Goal: Task Accomplishment & Management: Manage account settings

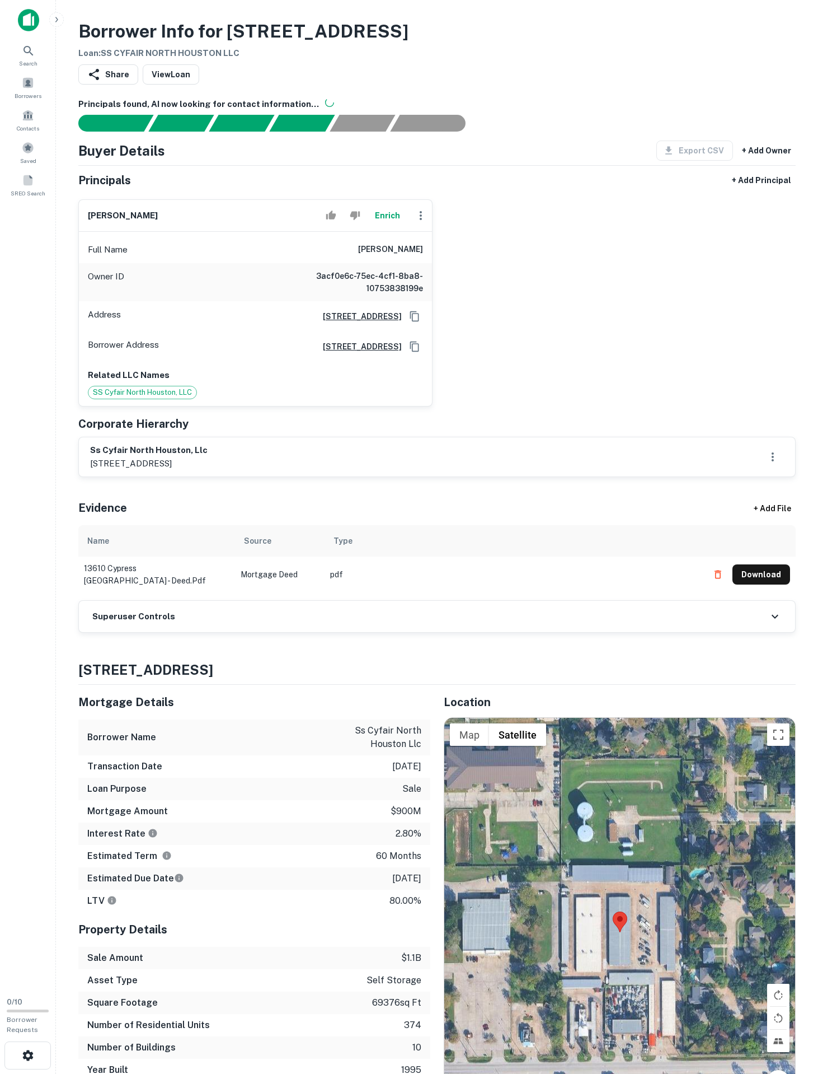
click at [221, 632] on div "Superuser Controls" at bounding box center [437, 616] width 717 height 31
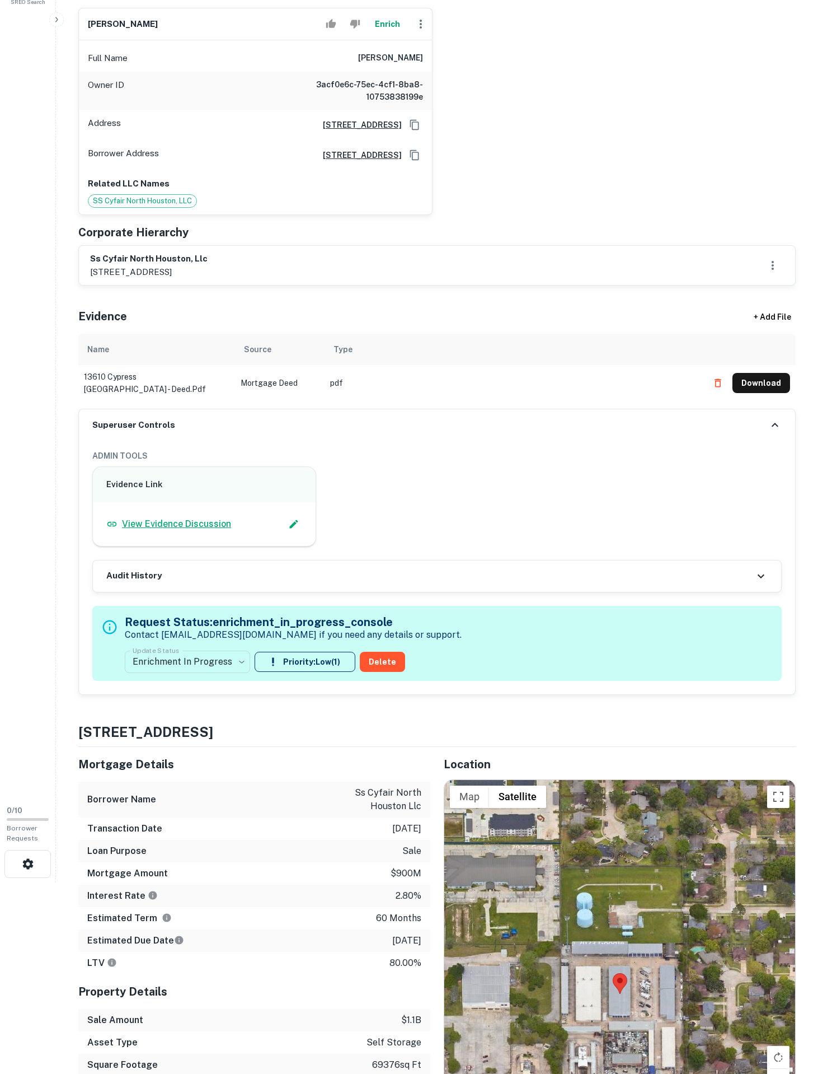
scroll to position [1, 0]
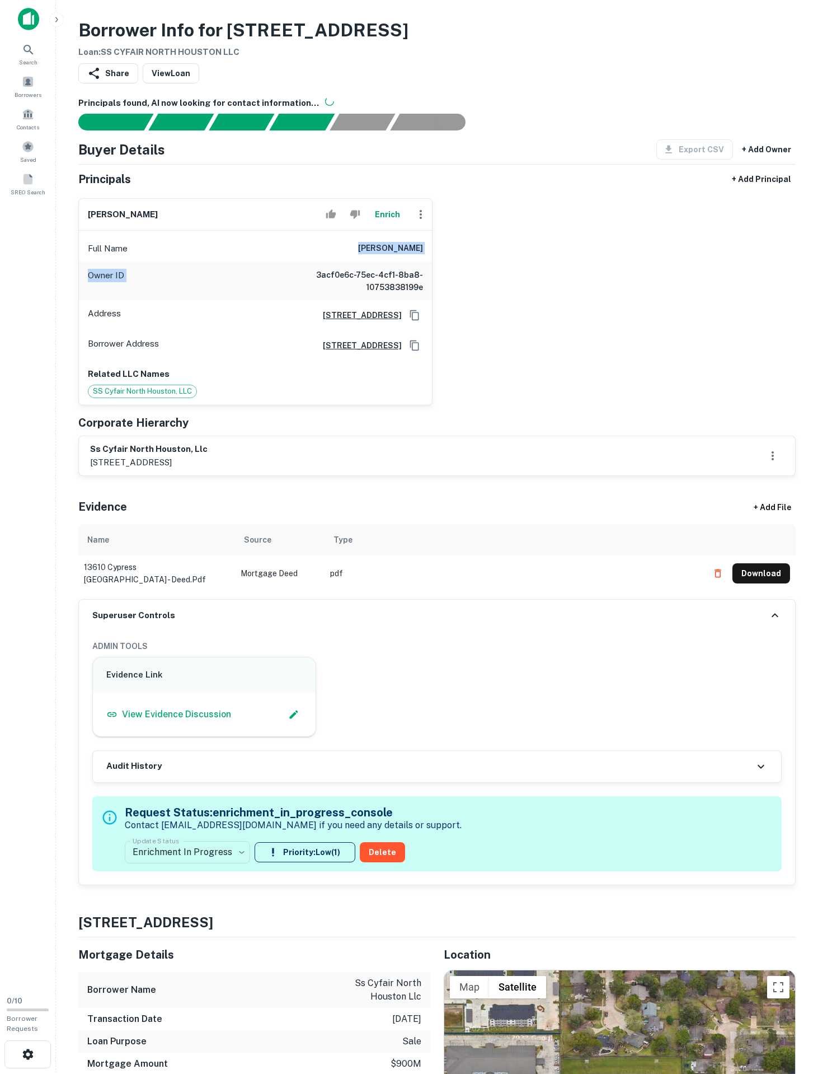
drag, startPoint x: 352, startPoint y: 293, endPoint x: 193, endPoint y: 242, distance: 167.1
click at [603, 311] on div "marshall nevins Enrich Full Name marshall nevins Owner ID 3acf0e6c-75ec-4cf1-8b…" at bounding box center [432, 297] width 727 height 216
click at [477, 334] on div "marshall nevins Enrich Full Name marshall nevins Owner ID 3acf0e6c-75ec-4cf1-8b…" at bounding box center [432, 297] width 727 height 216
drag, startPoint x: 309, startPoint y: 280, endPoint x: 524, endPoint y: 289, distance: 215.2
click at [524, 289] on div "marshall nevins Enrich Full Name marshall nevins Owner ID 3acf0e6c-75ec-4cf1-8b…" at bounding box center [432, 297] width 727 height 216
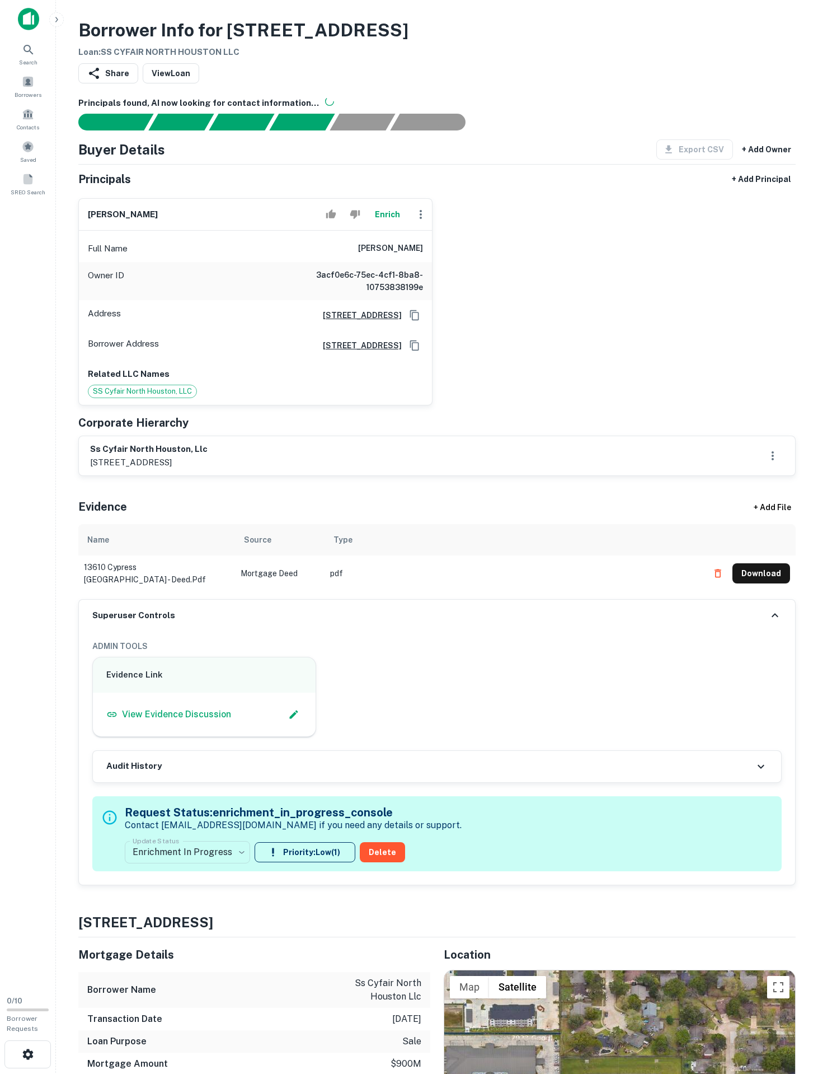
copy h6 "marshall nevins"
drag, startPoint x: 83, startPoint y: 536, endPoint x: 281, endPoint y: 536, distance: 198.2
click at [281, 475] on div "ss cyfair north houston, llc 4901 vineland road, suite 350, orlando, fl, 32811" at bounding box center [437, 455] width 717 height 39
copy h6 "ss cyfair north houston, llc"
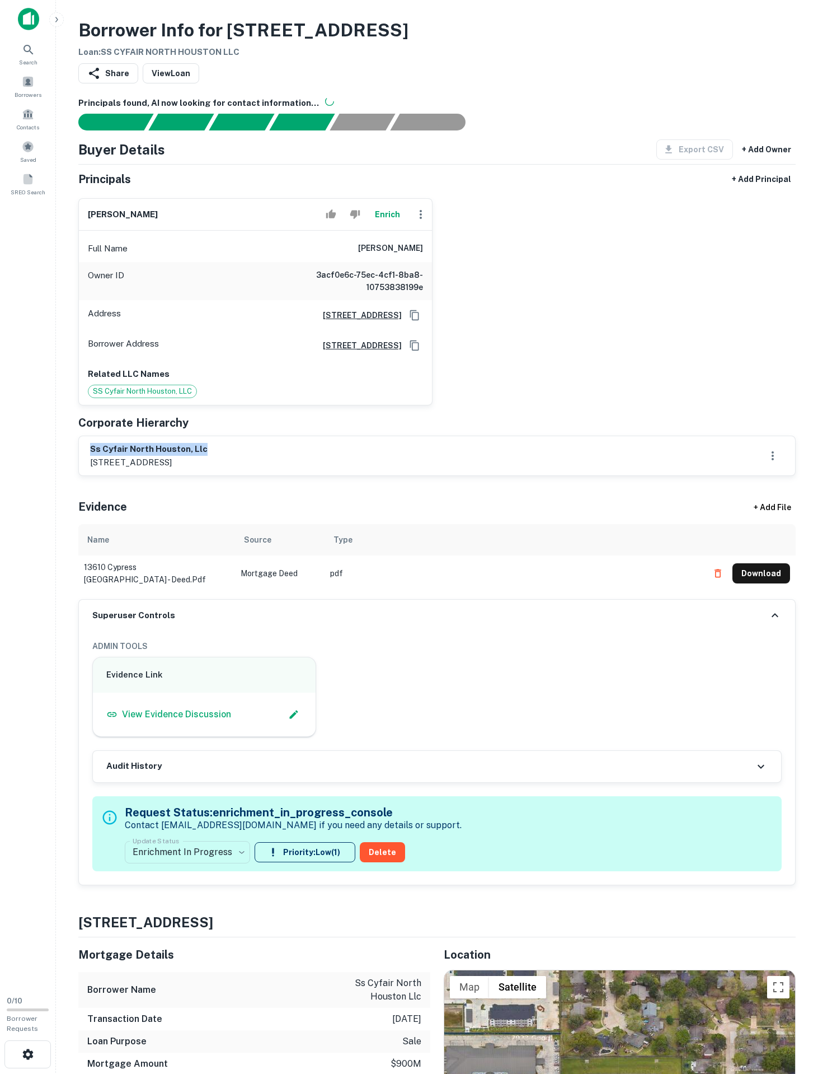
drag, startPoint x: 341, startPoint y: 298, endPoint x: 460, endPoint y: 305, distance: 118.9
click at [460, 305] on div "marshall nevins Enrich Full Name marshall nevins Owner ID 3acf0e6c-75ec-4cf1-8b…" at bounding box center [432, 297] width 727 height 216
copy h6 "marshall nevins"
click at [132, 476] on div "Principals + Add Principal marshall nevins Enrich Full Name marshall nevins Own…" at bounding box center [437, 322] width 718 height 307
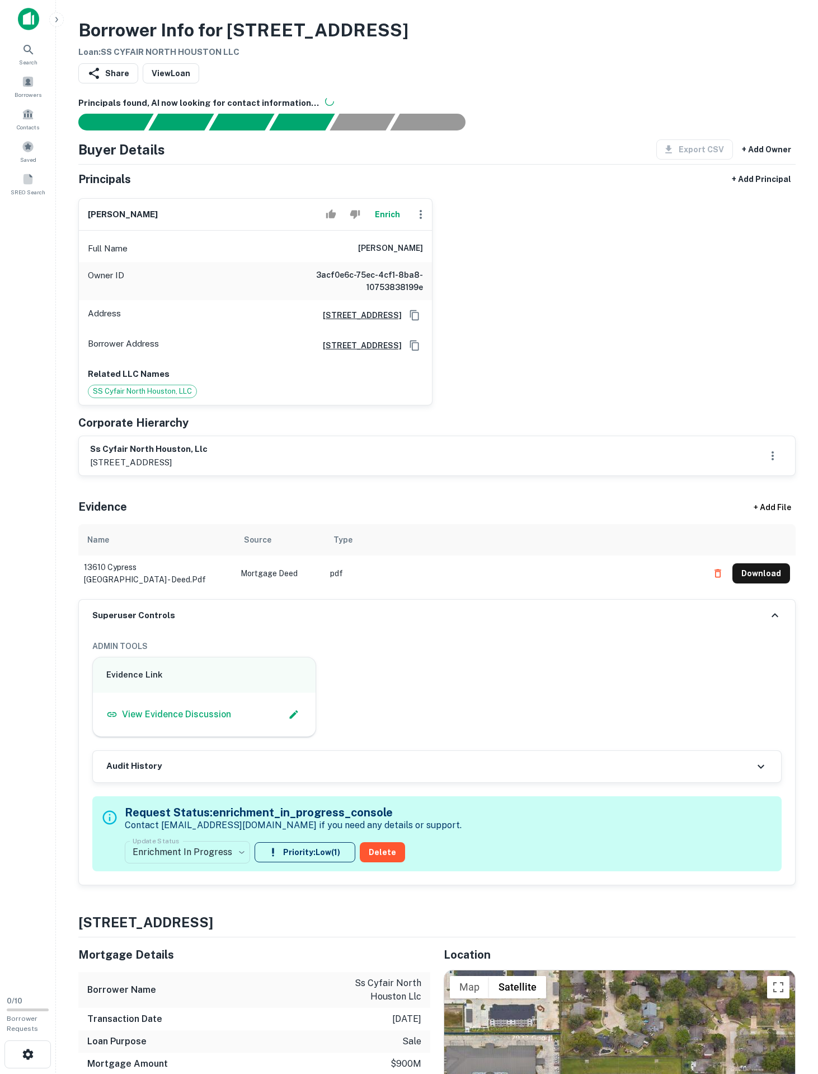
click at [132, 469] on div "ss cyfair north houston, llc 4901 vineland road, suite 350, orlando, fl, 32811" at bounding box center [437, 456] width 694 height 26
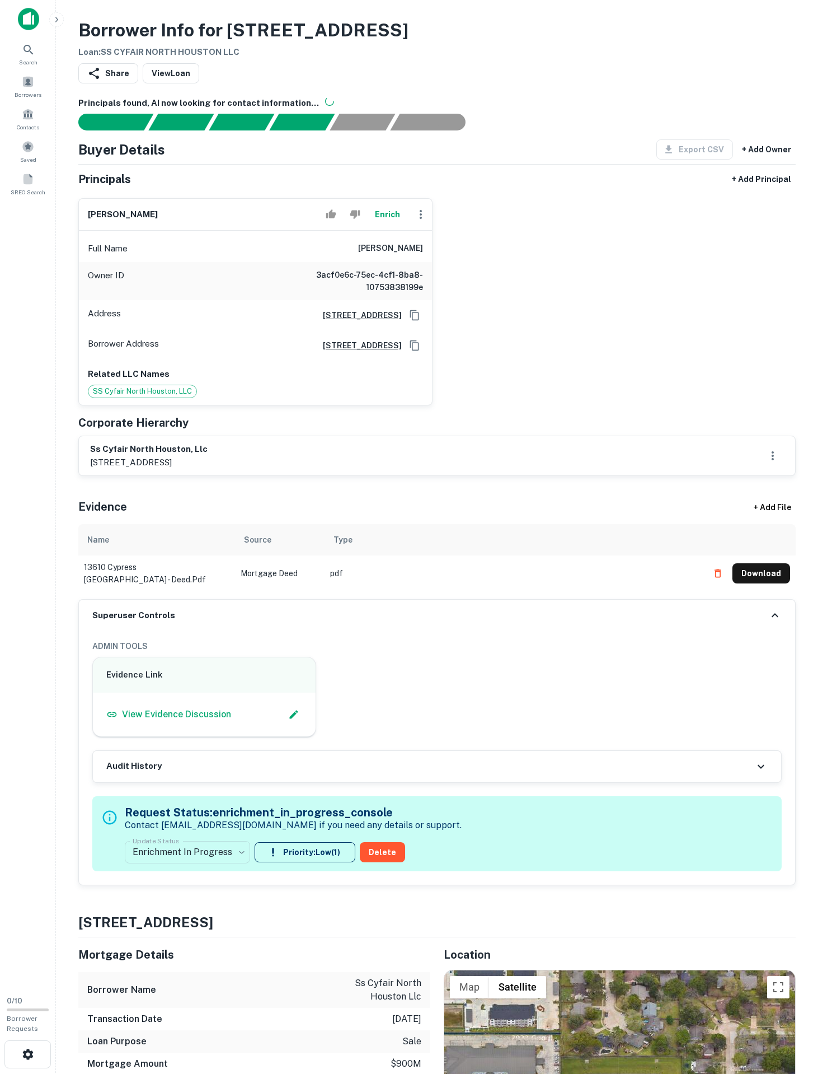
click at [132, 469] on div "ss cyfair north houston, llc 4901 vineland road, suite 350, orlando, fl, 32811" at bounding box center [437, 456] width 694 height 26
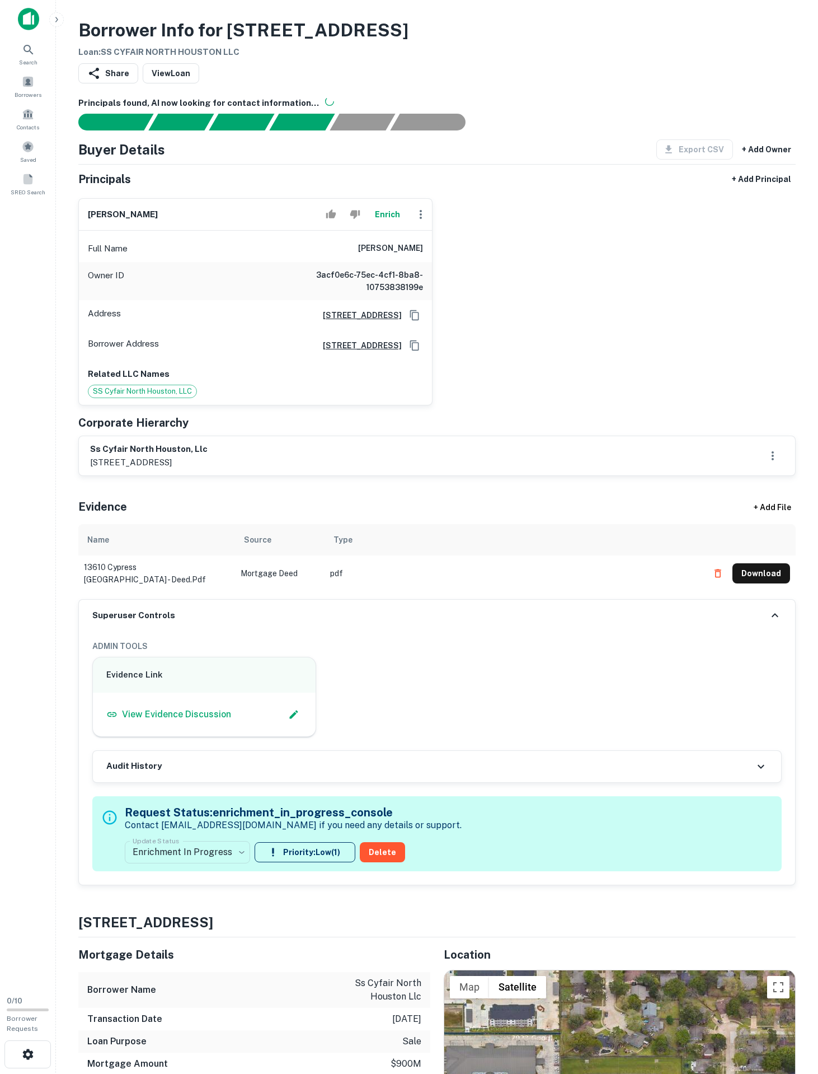
click at [132, 469] on div "ss cyfair north houston, llc 4901 vineland road, suite 350, orlando, fl, 32811" at bounding box center [437, 456] width 694 height 26
click at [128, 456] on h6 "ss cyfair north houston, llc" at bounding box center [149, 449] width 118 height 13
copy h6 "ss cyfair north houston, llc"
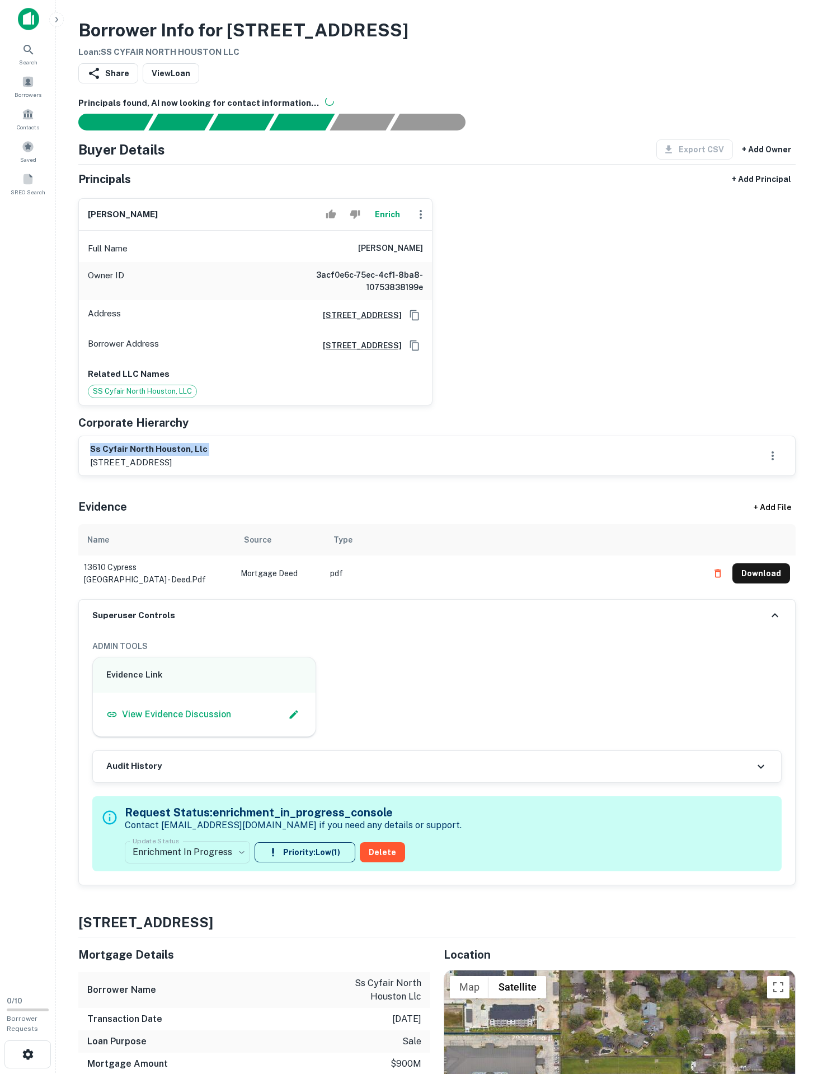
click at [328, 262] on div "Full Name marshall nevins" at bounding box center [255, 248] width 353 height 27
copy h6 "marshall nevins"
click at [156, 456] on h6 "ss cyfair north houston, llc" at bounding box center [149, 449] width 118 height 13
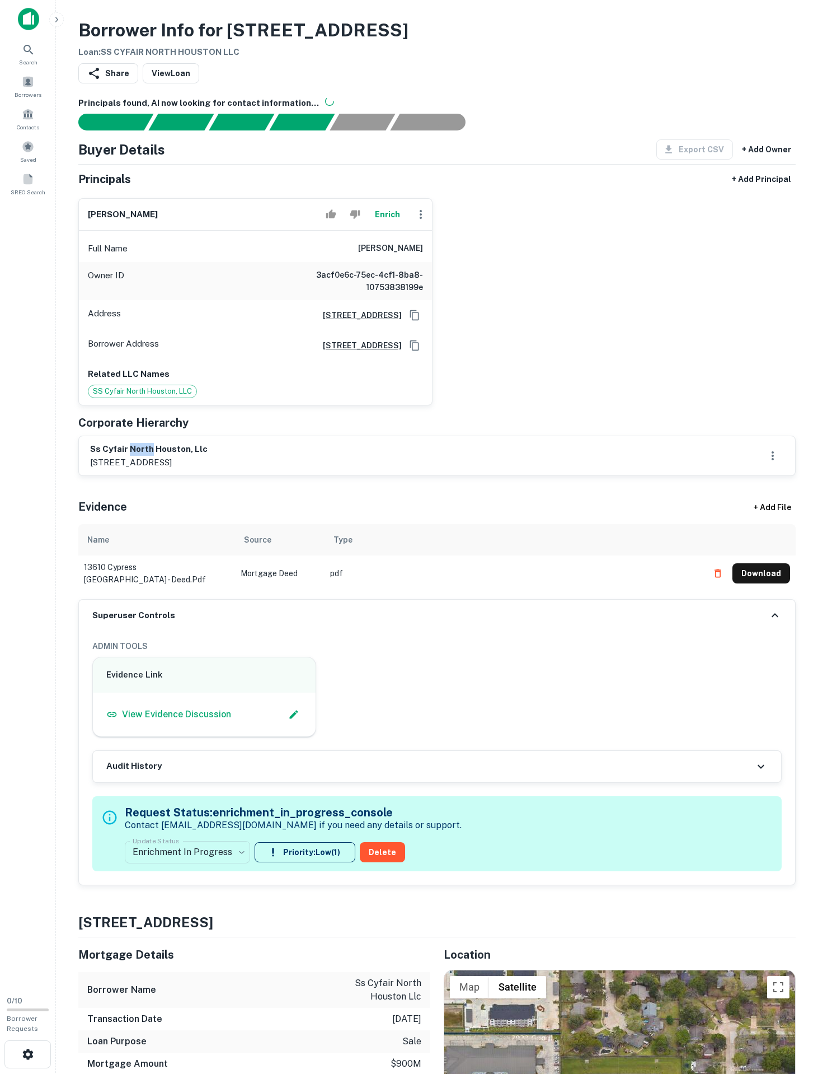
click at [156, 456] on h6 "ss cyfair north houston, llc" at bounding box center [149, 449] width 118 height 13
click at [177, 456] on h6 "ss cyfair north houston, llc" at bounding box center [149, 449] width 118 height 13
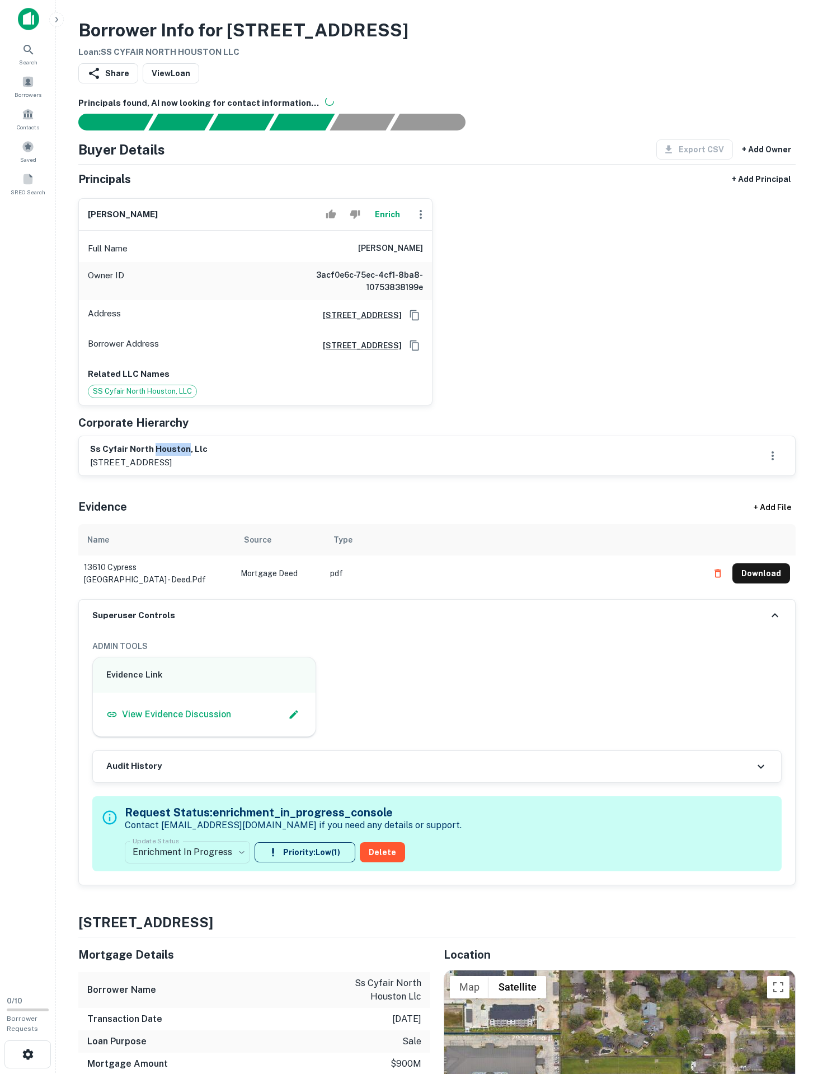
click at [177, 456] on h6 "ss cyfair north houston, llc" at bounding box center [149, 449] width 118 height 13
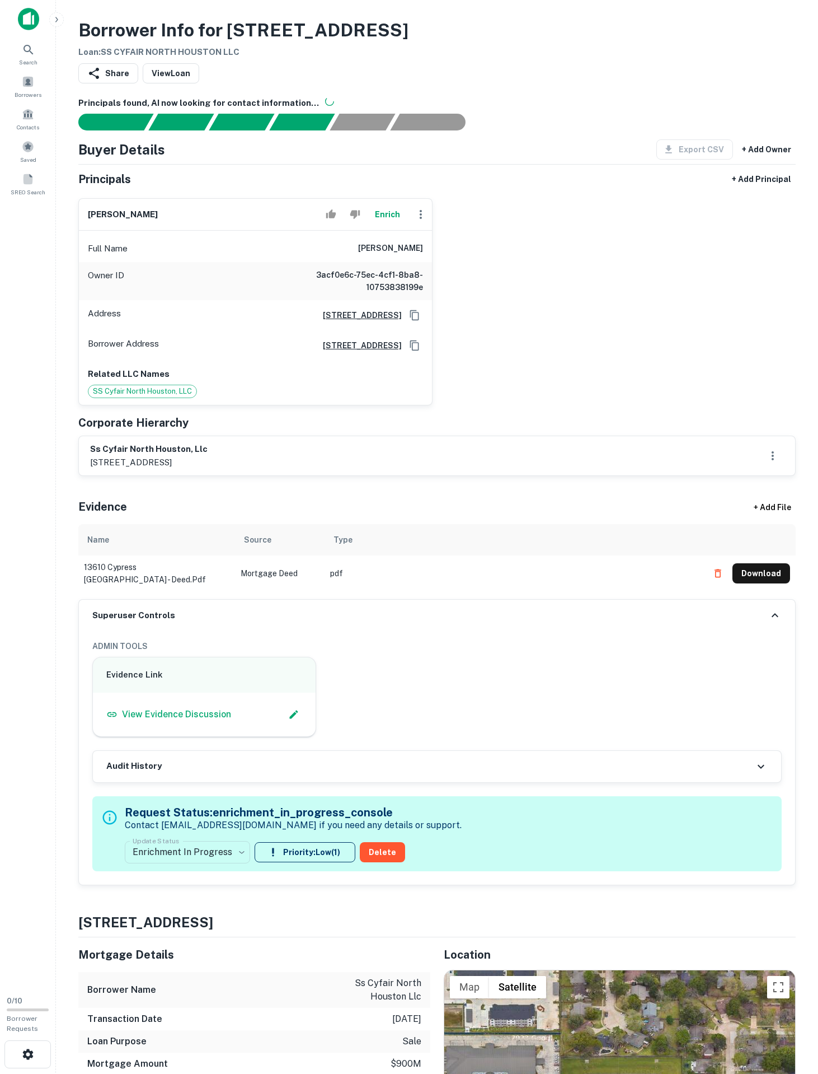
click at [177, 456] on h6 "ss cyfair north houston, llc" at bounding box center [149, 449] width 118 height 13
click at [147, 397] on span "SS Cyfair North Houston, LLC" at bounding box center [142, 391] width 108 height 11
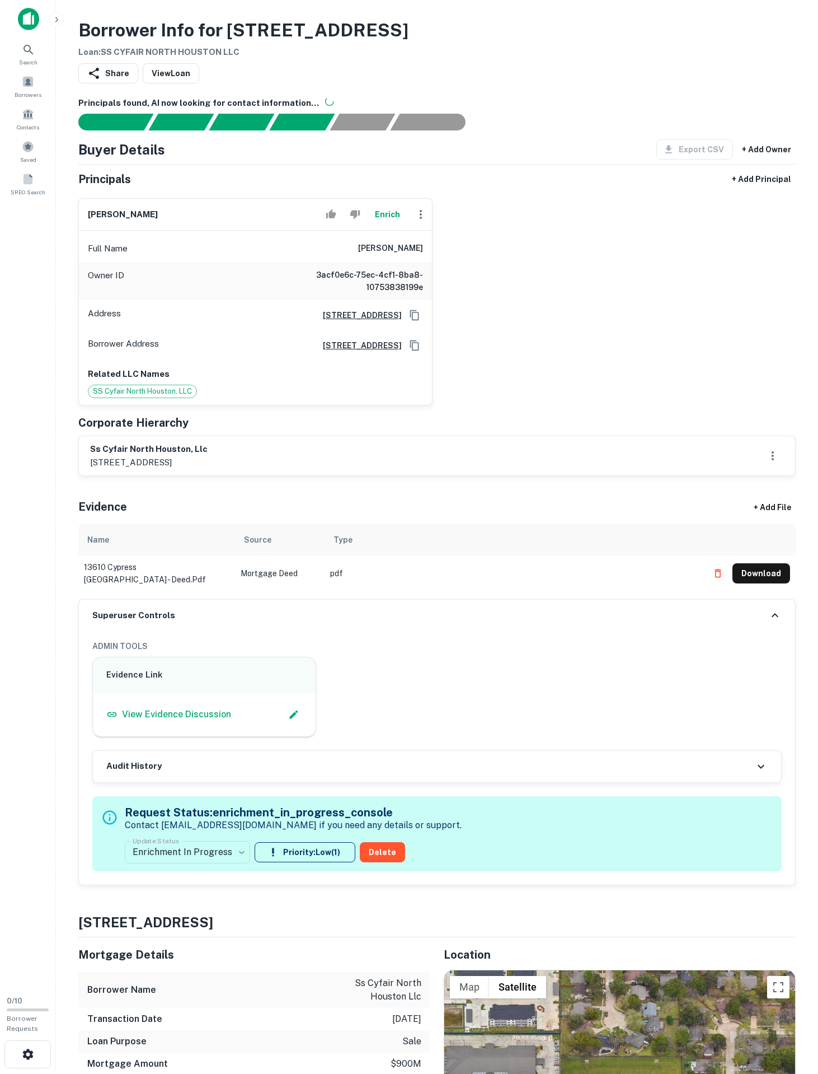
click at [144, 397] on span "SS Cyfair North Houston, LLC" at bounding box center [142, 391] width 108 height 11
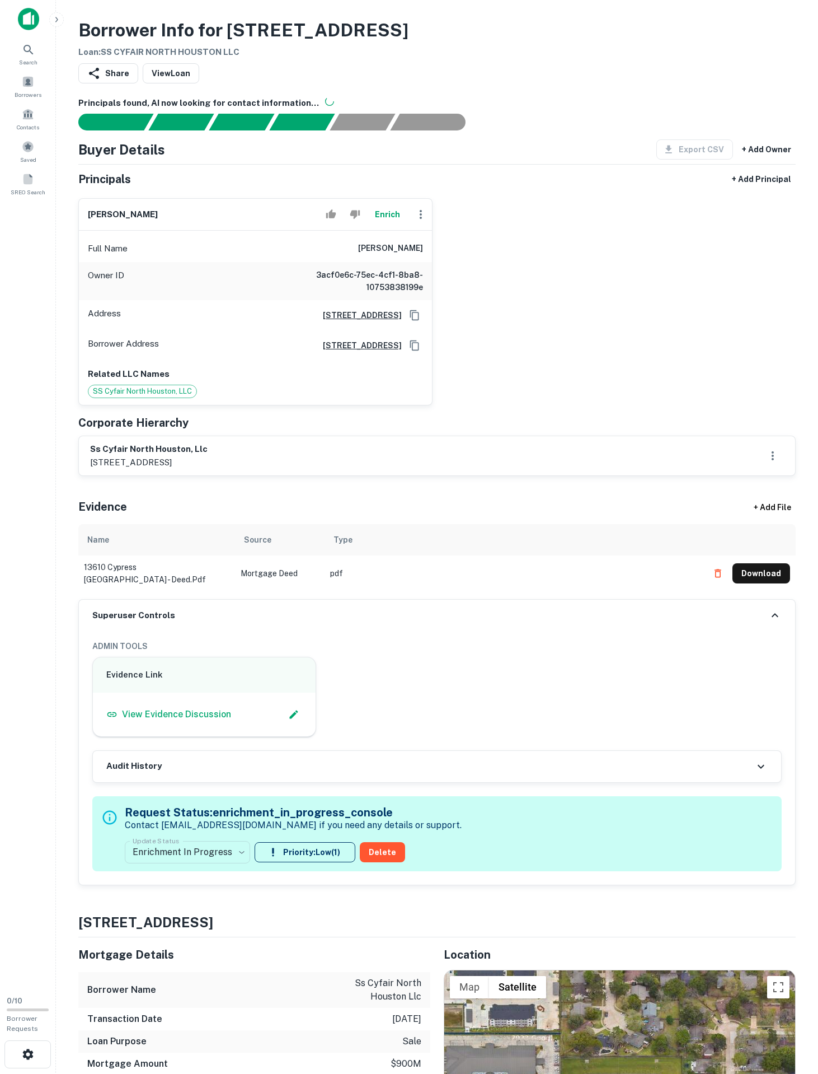
click at [155, 475] on div "ss cyfair north houston, llc 4901 vineland road, suite 350, orlando, fl, 32811" at bounding box center [437, 455] width 717 height 39
click at [156, 456] on h6 "ss cyfair north houston, llc" at bounding box center [149, 449] width 118 height 13
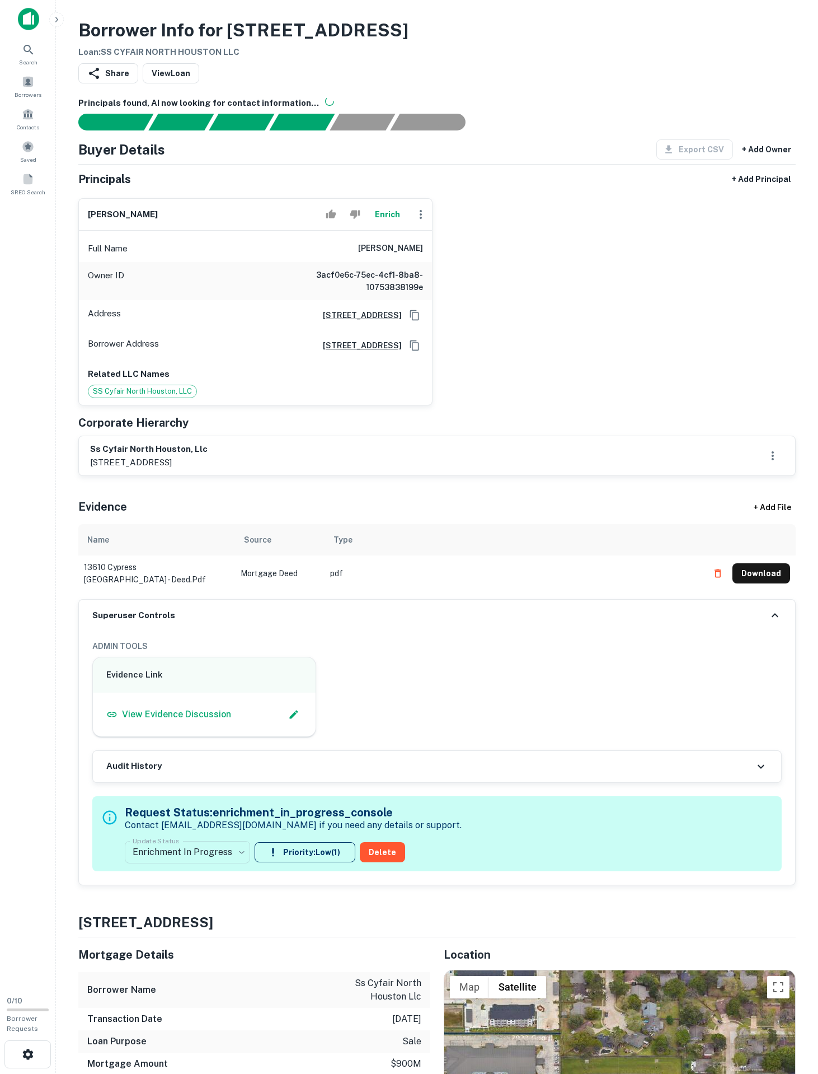
click at [156, 456] on h6 "ss cyfair north houston, llc" at bounding box center [149, 449] width 118 height 13
click at [208, 456] on h6 "ss cyfair north houston, llc" at bounding box center [149, 449] width 118 height 13
drag, startPoint x: 236, startPoint y: 541, endPoint x: 81, endPoint y: 536, distance: 155.7
click at [81, 475] on div "ss cyfair north houston, llc 4901 vineland road, suite 350, orlando, fl, 32811" at bounding box center [437, 455] width 717 height 39
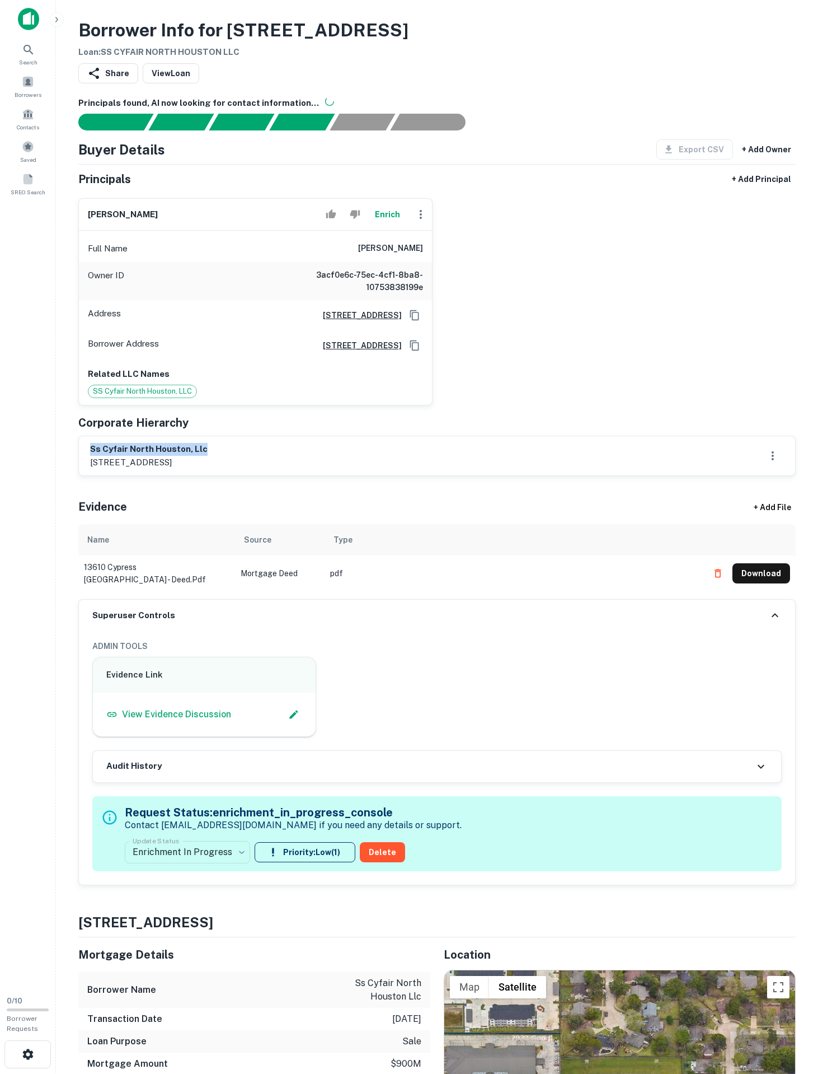
copy h6 "ss cyfair north houston, llc"
click at [389, 255] on h6 "marshall nevins" at bounding box center [390, 248] width 65 height 13
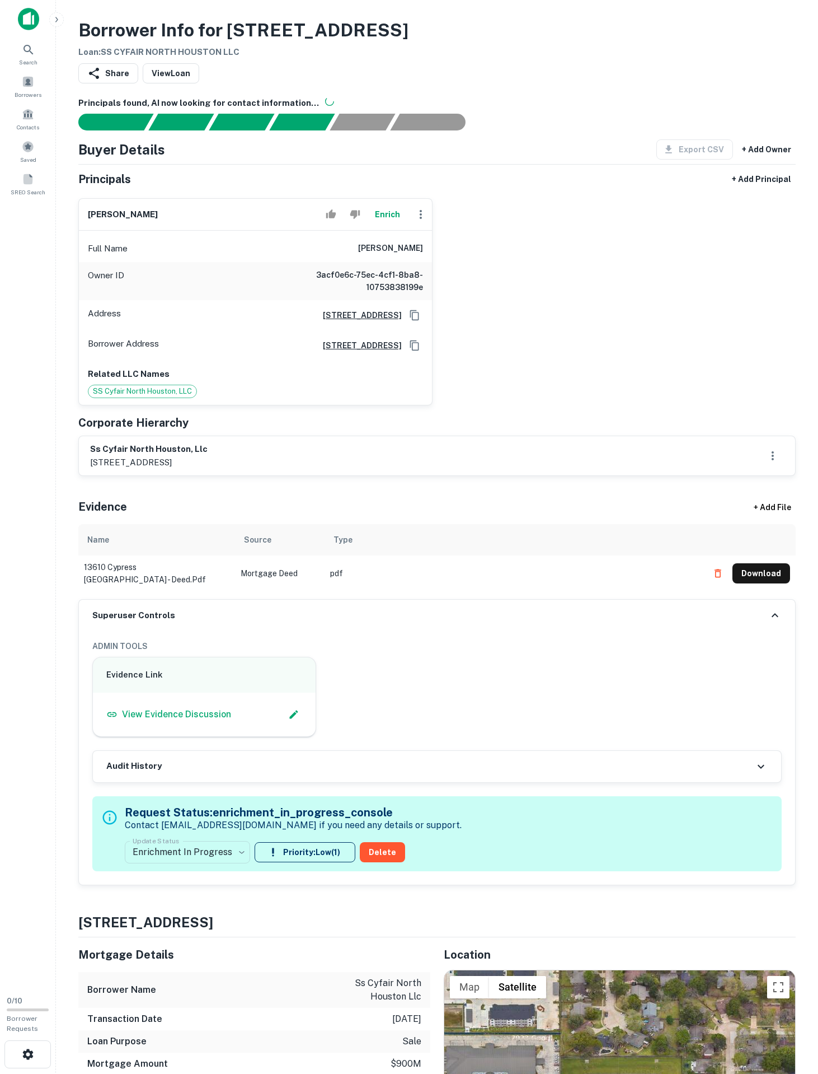
click at [389, 255] on h6 "marshall nevins" at bounding box center [390, 248] width 65 height 13
click at [328, 262] on div "Full Name marshall nevins" at bounding box center [255, 248] width 353 height 27
click at [331, 262] on div "Full Name marshall nevins" at bounding box center [255, 248] width 353 height 27
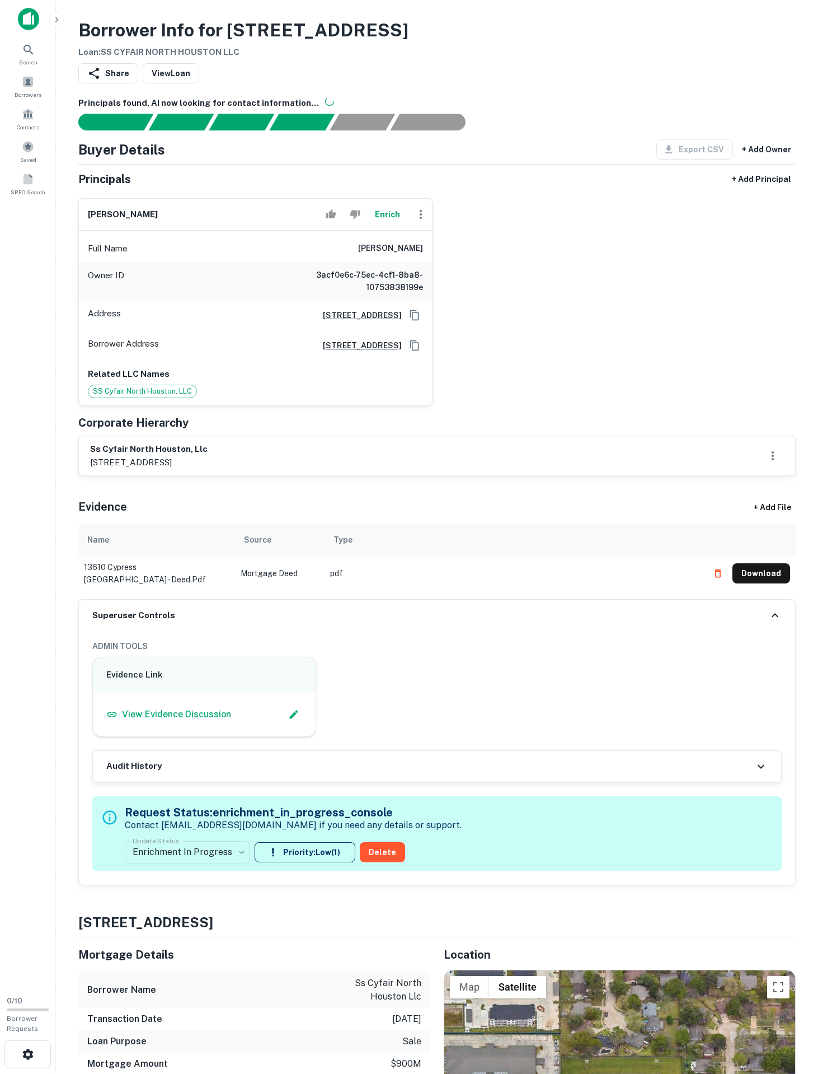
click at [331, 262] on div "Full Name marshall nevins" at bounding box center [255, 248] width 353 height 27
drag, startPoint x: 331, startPoint y: 293, endPoint x: 441, endPoint y: 315, distance: 111.8
click at [441, 315] on div "marshall nevins Enrich Full Name marshall nevins Owner ID 3acf0e6c-75ec-4cf1-8b…" at bounding box center [432, 297] width 727 height 216
copy div "marshall nevins Owner ID"
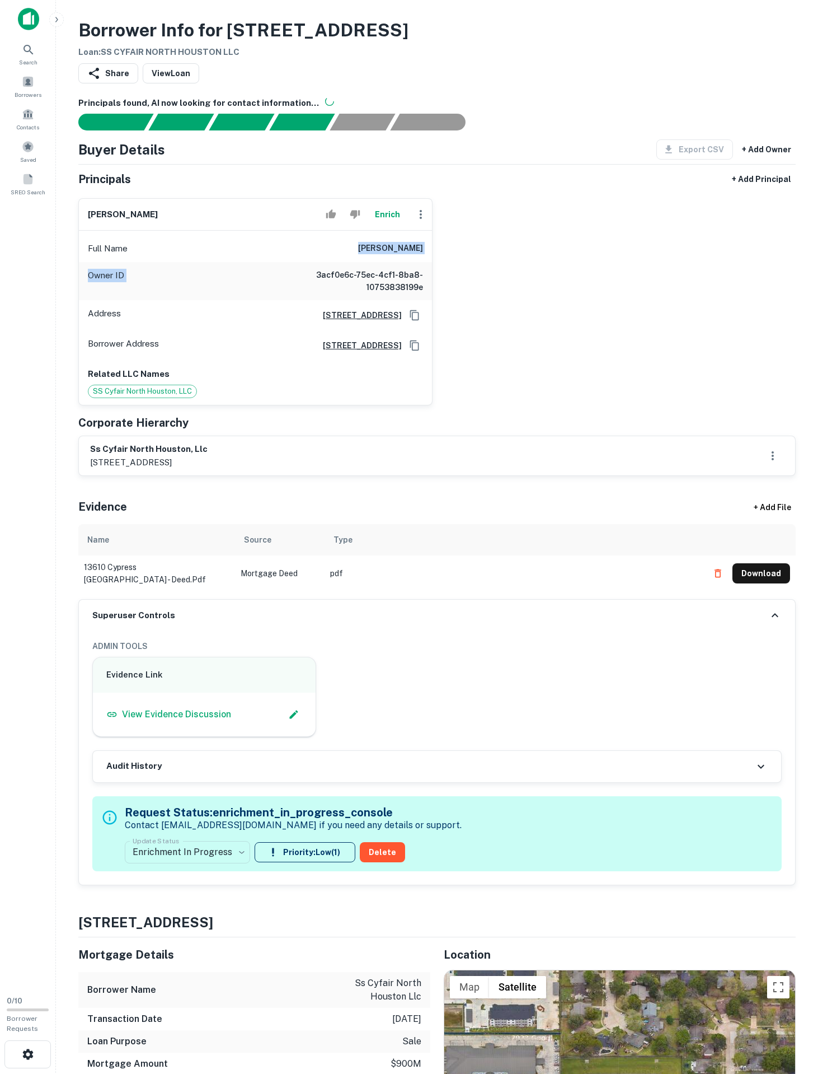
click at [288, 262] on div "Full Name marshall nevins" at bounding box center [255, 248] width 353 height 27
click at [346, 262] on div "Full Name marshall nevins" at bounding box center [255, 248] width 353 height 27
drag, startPoint x: 345, startPoint y: 300, endPoint x: 399, endPoint y: 300, distance: 53.7
click at [428, 262] on div "Full Name marshall nevins" at bounding box center [255, 248] width 353 height 27
copy h6 "marshall nevins"
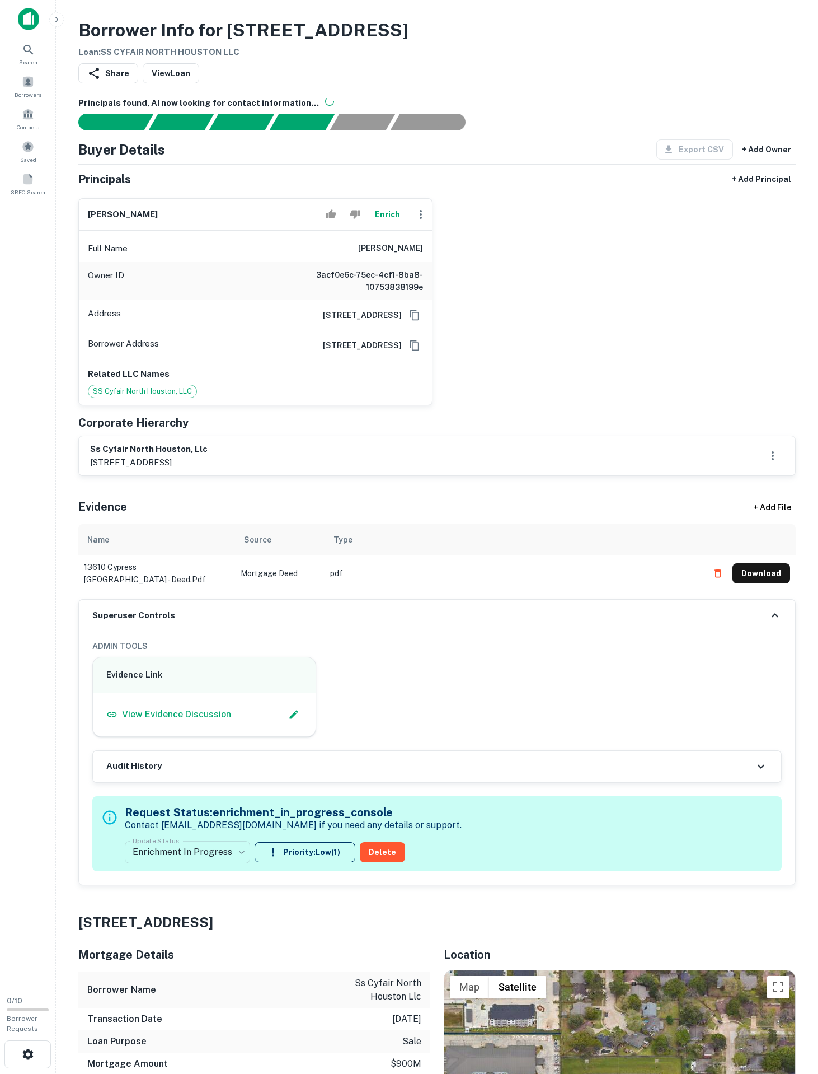
click at [338, 262] on div "Full Name marshall nevins" at bounding box center [255, 248] width 353 height 27
click at [393, 262] on div "Full Name marshall nevins" at bounding box center [255, 248] width 353 height 27
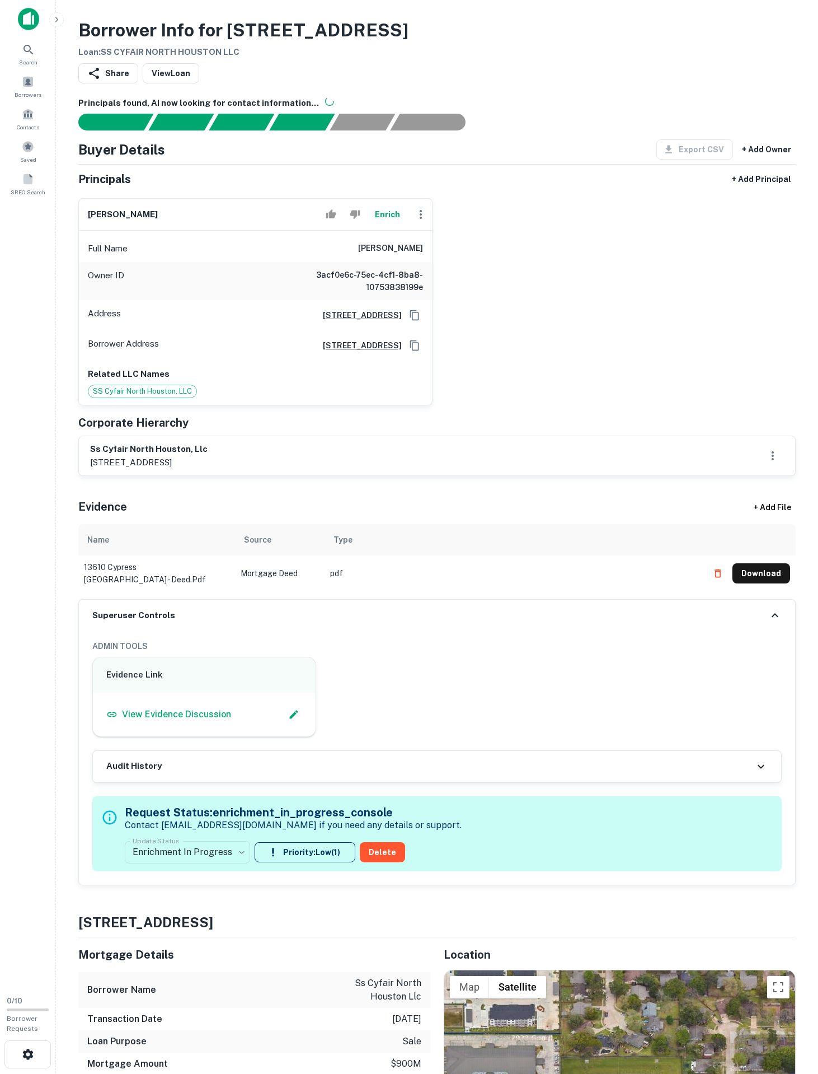
click at [393, 262] on div "Full Name marshall nevins" at bounding box center [255, 248] width 353 height 27
click at [371, 300] on div "Owner ID 3acf0e6c-75ec-4cf1-8ba8-10753838199e" at bounding box center [255, 281] width 353 height 38
click at [374, 262] on div "Full Name marshall nevins" at bounding box center [255, 248] width 353 height 27
click at [374, 255] on h6 "marshall nevins" at bounding box center [390, 248] width 65 height 13
click at [373, 255] on h6 "marshall nevins" at bounding box center [390, 248] width 65 height 13
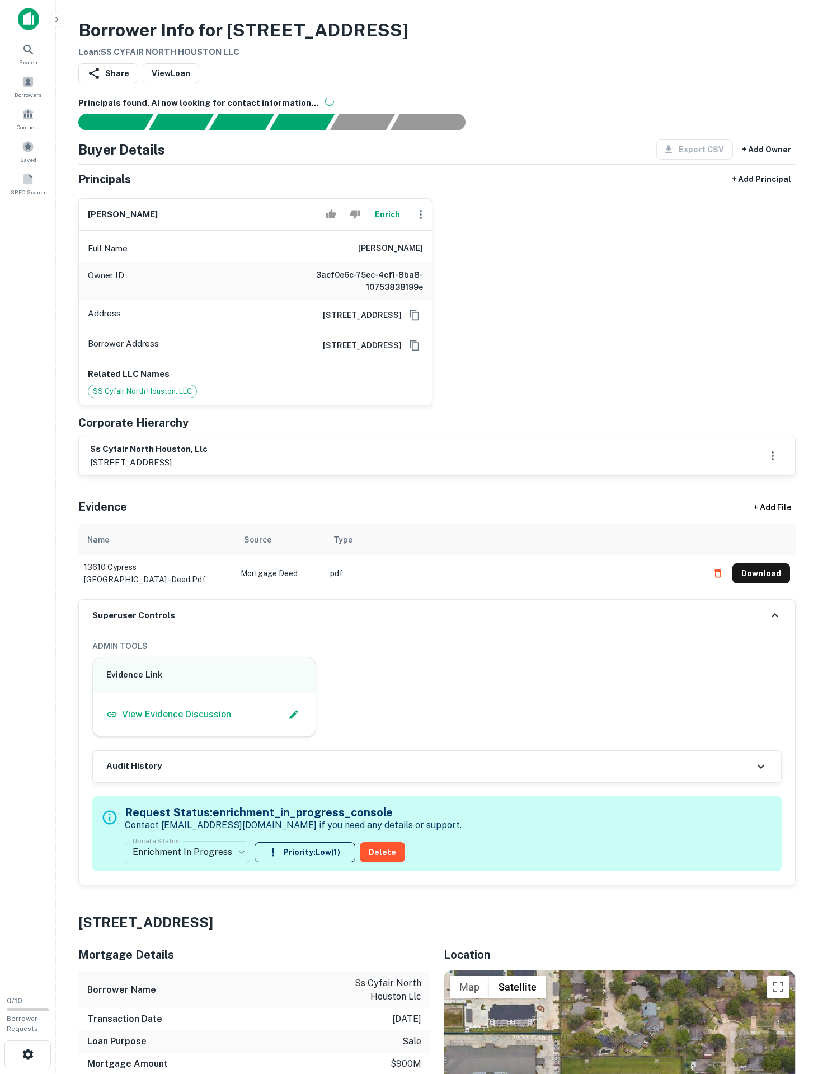
click at [373, 255] on h6 "marshall nevins" at bounding box center [390, 248] width 65 height 13
click at [372, 255] on h6 "marshall nevins" at bounding box center [390, 248] width 65 height 13
click at [374, 255] on h6 "marshall nevins" at bounding box center [390, 248] width 65 height 13
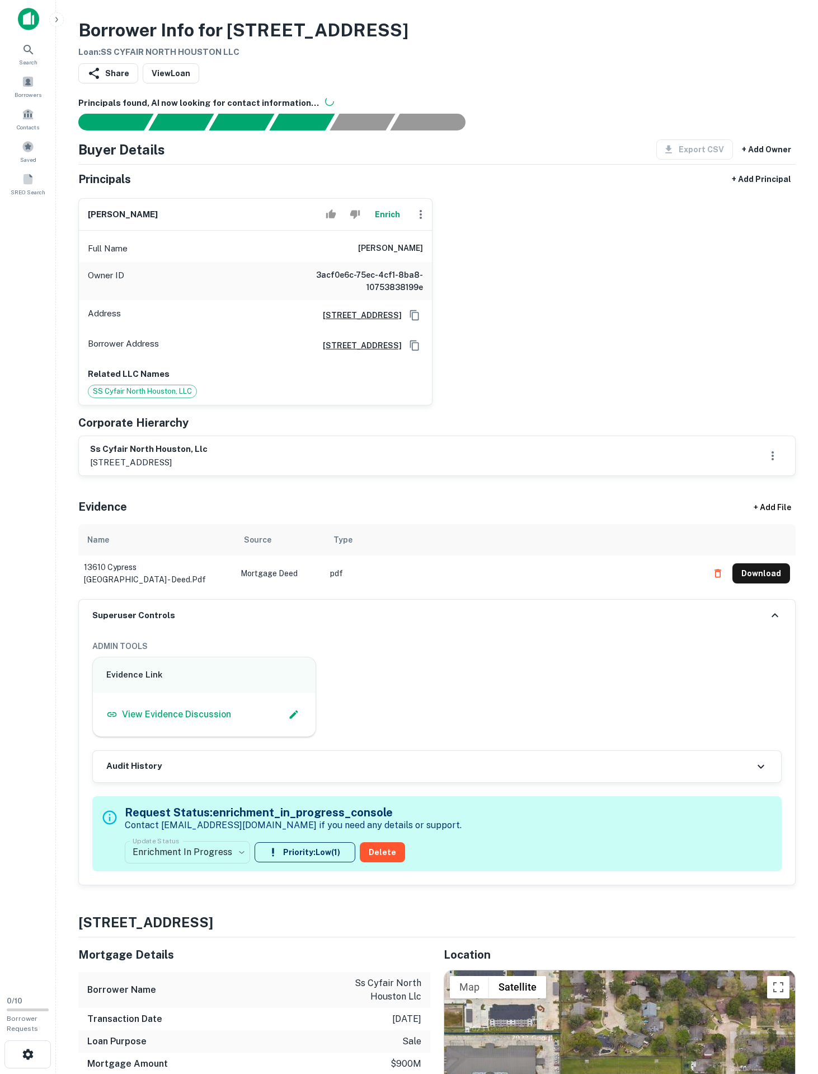
click at [373, 262] on div "Full Name marshall nevins" at bounding box center [255, 248] width 353 height 27
drag, startPoint x: 374, startPoint y: 286, endPoint x: 354, endPoint y: 287, distance: 20.2
click at [354, 262] on div "Full Name marshall nevins" at bounding box center [255, 248] width 353 height 27
drag, startPoint x: 348, startPoint y: 289, endPoint x: 442, endPoint y: 303, distance: 95.2
click at [442, 303] on div "marshall nevins Enrich Full Name marshall nevins Owner ID 3acf0e6c-75ec-4cf1-8b…" at bounding box center [432, 297] width 727 height 216
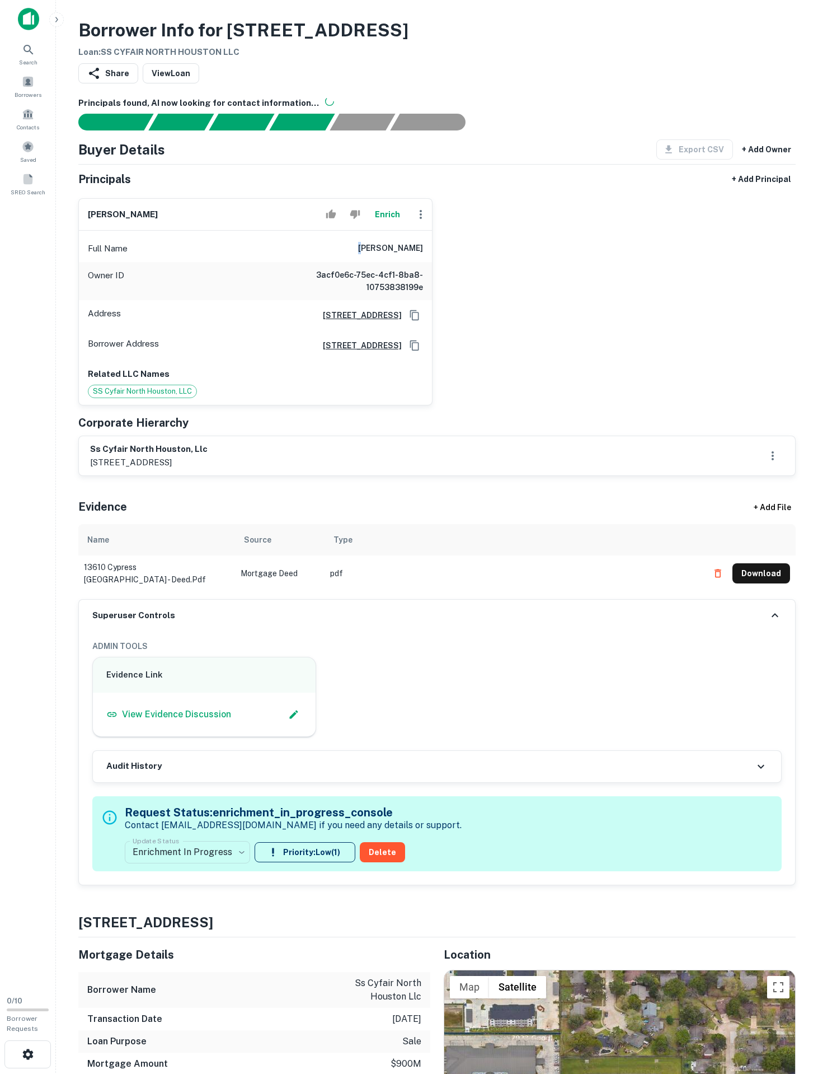
drag, startPoint x: 234, startPoint y: 205, endPoint x: 331, endPoint y: 289, distance: 128.6
click at [324, 262] on div "Full Name marshall nevins" at bounding box center [255, 248] width 353 height 27
click at [335, 262] on div "Full Name marshall nevins" at bounding box center [255, 248] width 353 height 27
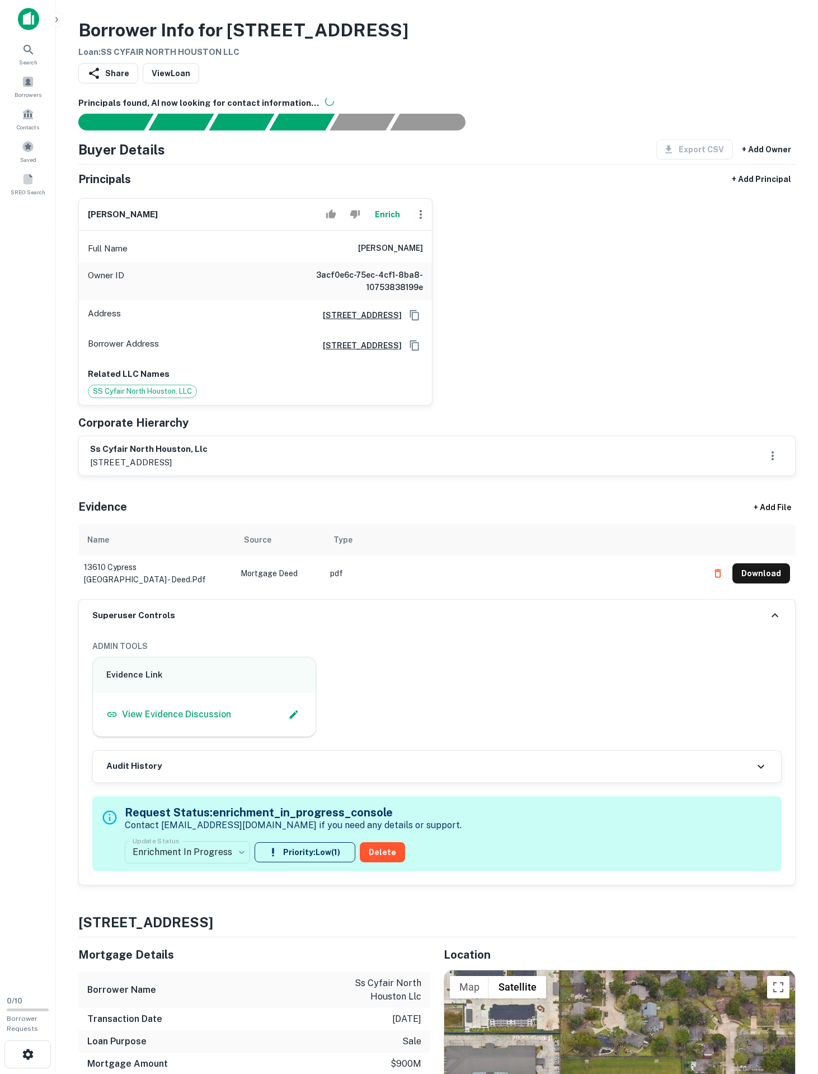
drag, startPoint x: 343, startPoint y: 290, endPoint x: 428, endPoint y: 296, distance: 85.3
click at [428, 262] on div "Full Name marshall nevins" at bounding box center [255, 248] width 353 height 27
click at [171, 397] on span "SS Cyfair North Houston, LLC" at bounding box center [142, 391] width 108 height 11
click at [168, 397] on span "SS Cyfair North Houston, LLC" at bounding box center [142, 391] width 108 height 11
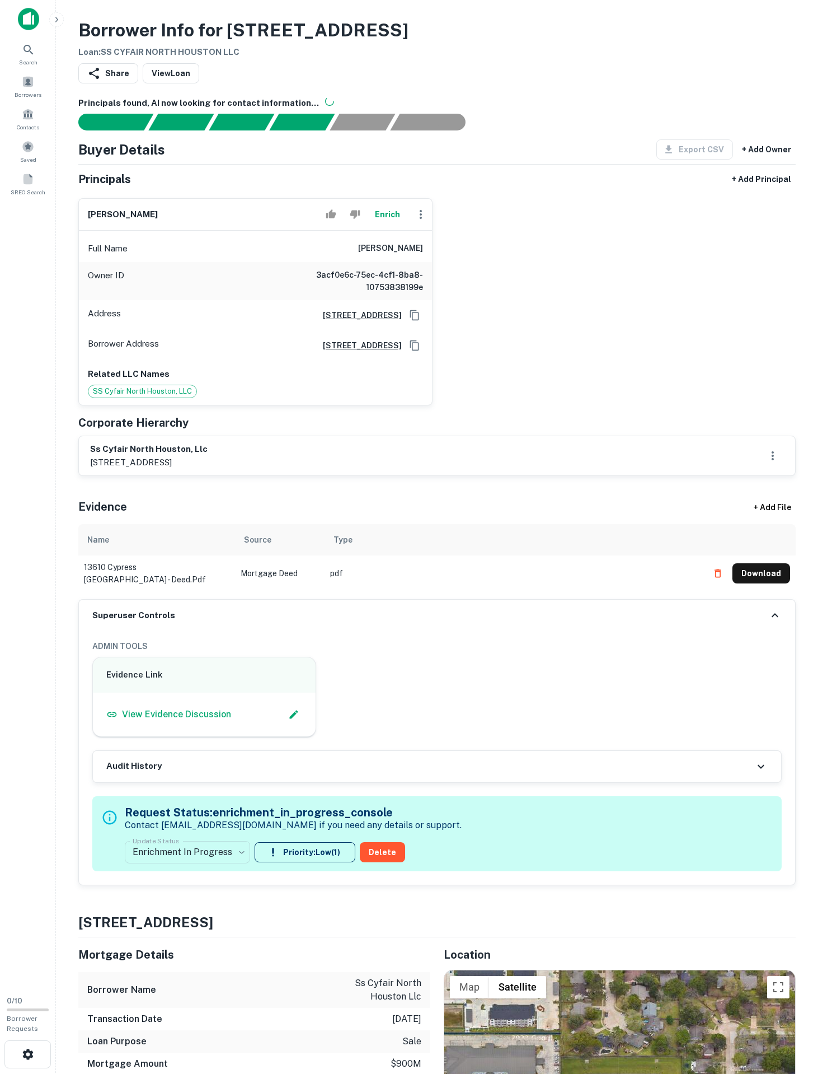
click at [168, 397] on span "SS Cyfair North Houston, LLC" at bounding box center [142, 391] width 108 height 11
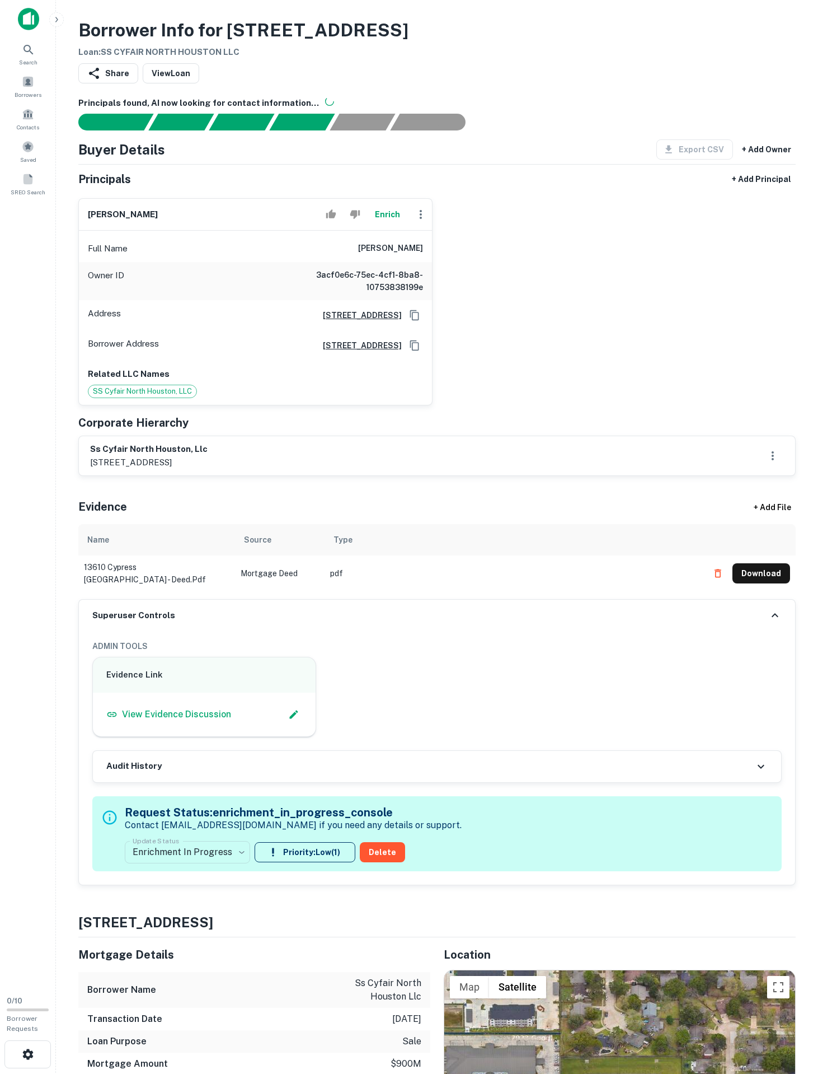
click at [168, 397] on span "SS Cyfair North Houston, LLC" at bounding box center [142, 391] width 108 height 11
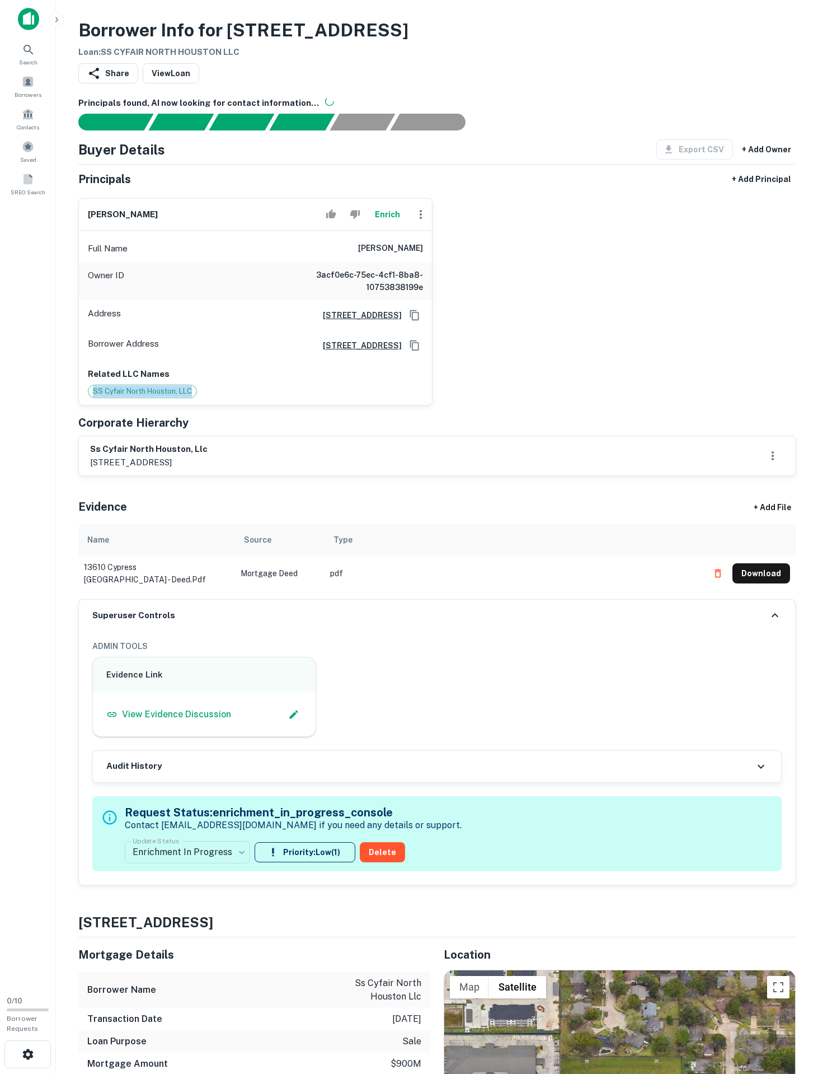
drag, startPoint x: 236, startPoint y: 474, endPoint x: 90, endPoint y: 479, distance: 146.8
click at [90, 397] on span "SS Cyfair North Houston, LLC" at bounding box center [142, 391] width 108 height 11
click at [413, 351] on icon "Copy Address" at bounding box center [414, 345] width 11 height 11
click at [412, 350] on icon "Copy Address" at bounding box center [414, 345] width 9 height 10
click at [358, 255] on h6 "marshall nevins" at bounding box center [390, 248] width 65 height 13
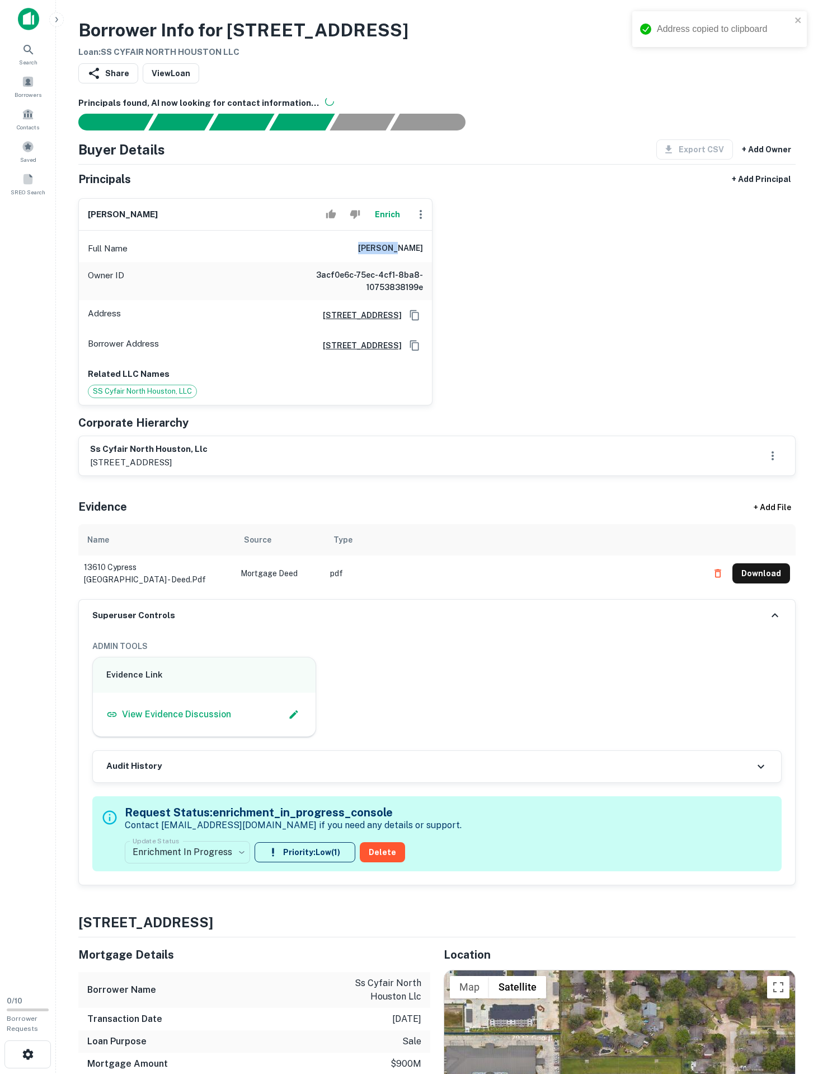
click at [358, 255] on h6 "marshall nevins" at bounding box center [390, 248] width 65 height 13
drag, startPoint x: 215, startPoint y: 246, endPoint x: 386, endPoint y: 293, distance: 177.6
click at [386, 255] on h6 "marshall nevins" at bounding box center [390, 248] width 65 height 13
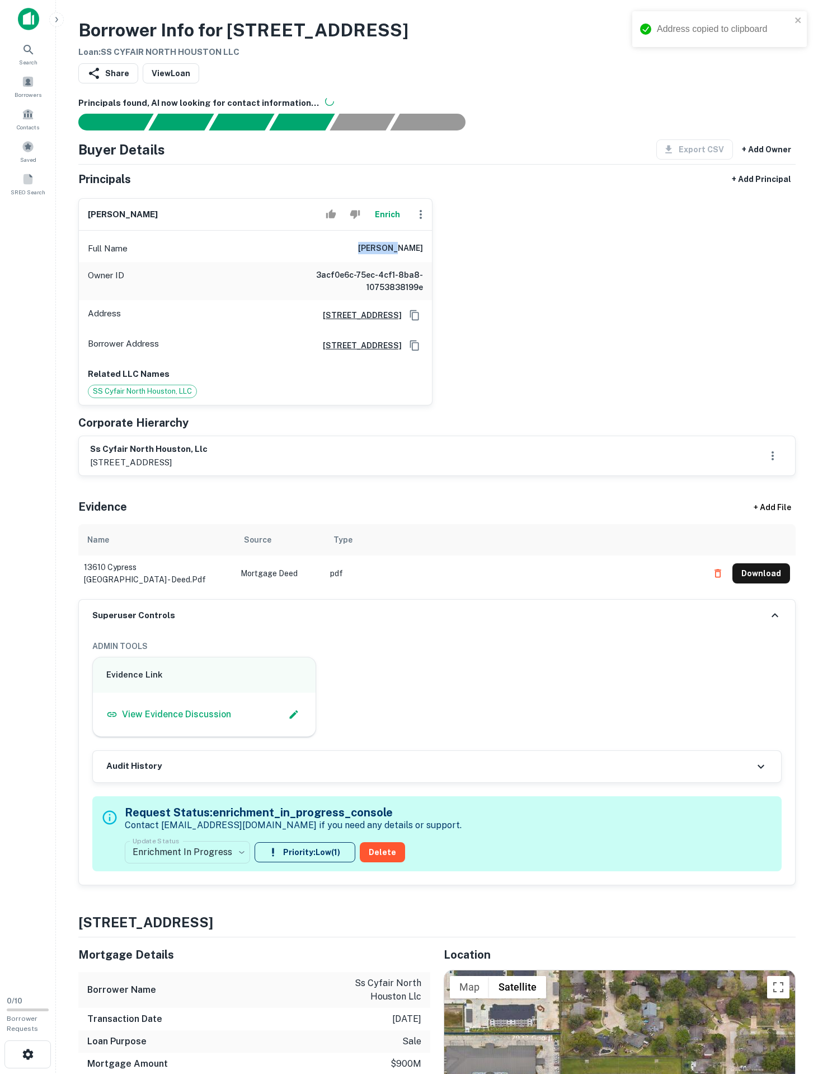
click at [386, 255] on h6 "marshall nevins" at bounding box center [390, 248] width 65 height 13
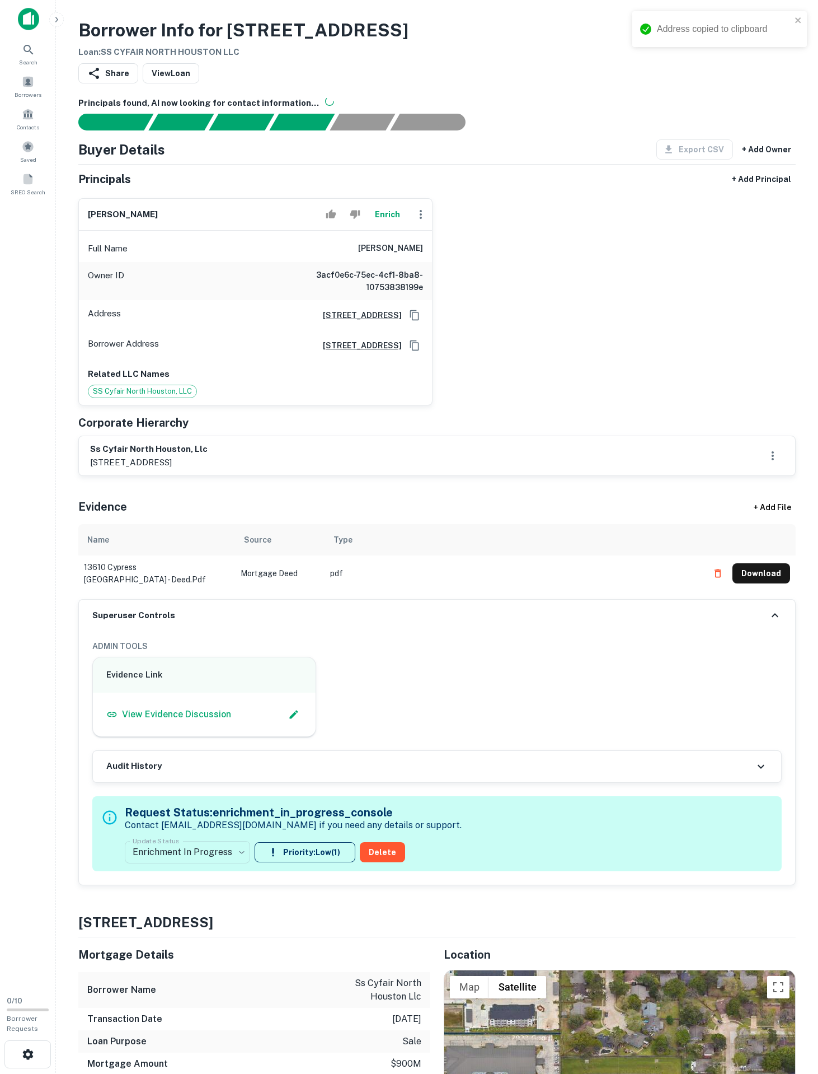
click at [386, 255] on h6 "marshall nevins" at bounding box center [390, 248] width 65 height 13
click at [337, 262] on div "Full Name marshall nevins" at bounding box center [255, 248] width 353 height 27
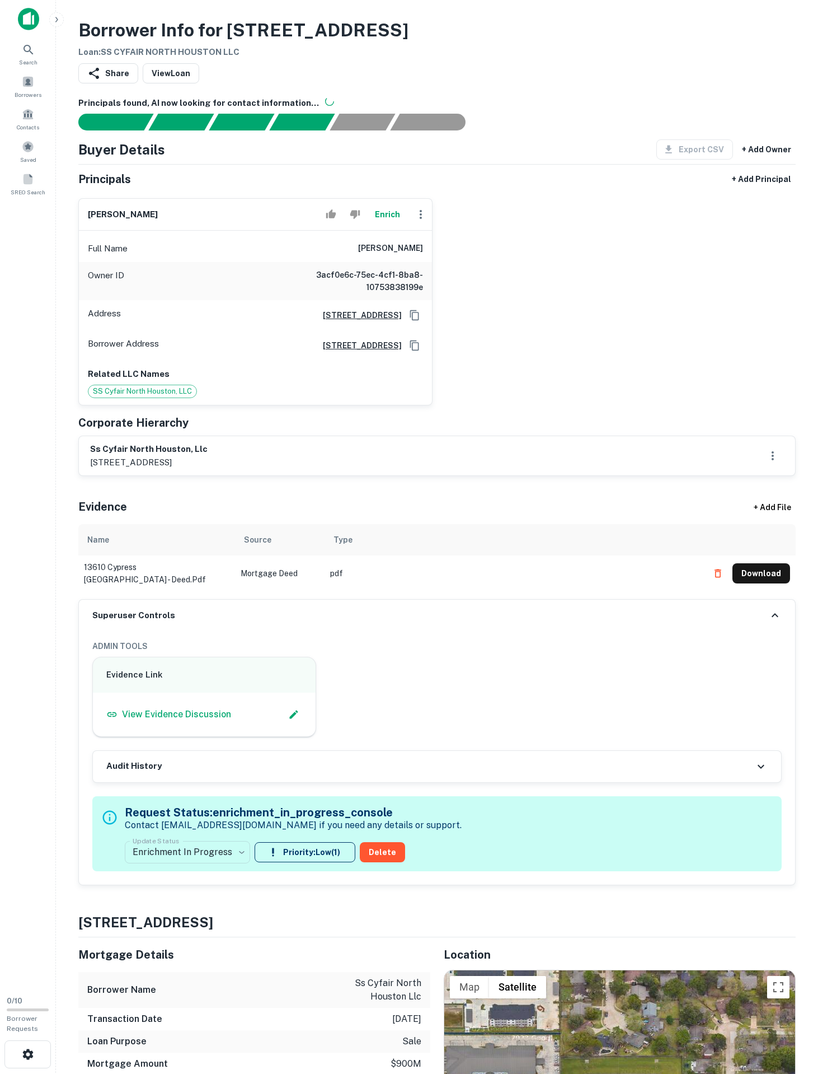
click at [337, 262] on div "Full Name marshall nevins" at bounding box center [255, 248] width 353 height 27
drag, startPoint x: 337, startPoint y: 294, endPoint x: 445, endPoint y: 291, distance: 107.5
click at [445, 291] on div "marshall nevins Enrich Full Name marshall nevins Owner ID 3acf0e6c-75ec-4cf1-8b…" at bounding box center [432, 297] width 727 height 216
click at [377, 226] on button "Enrich" at bounding box center [387, 214] width 36 height 22
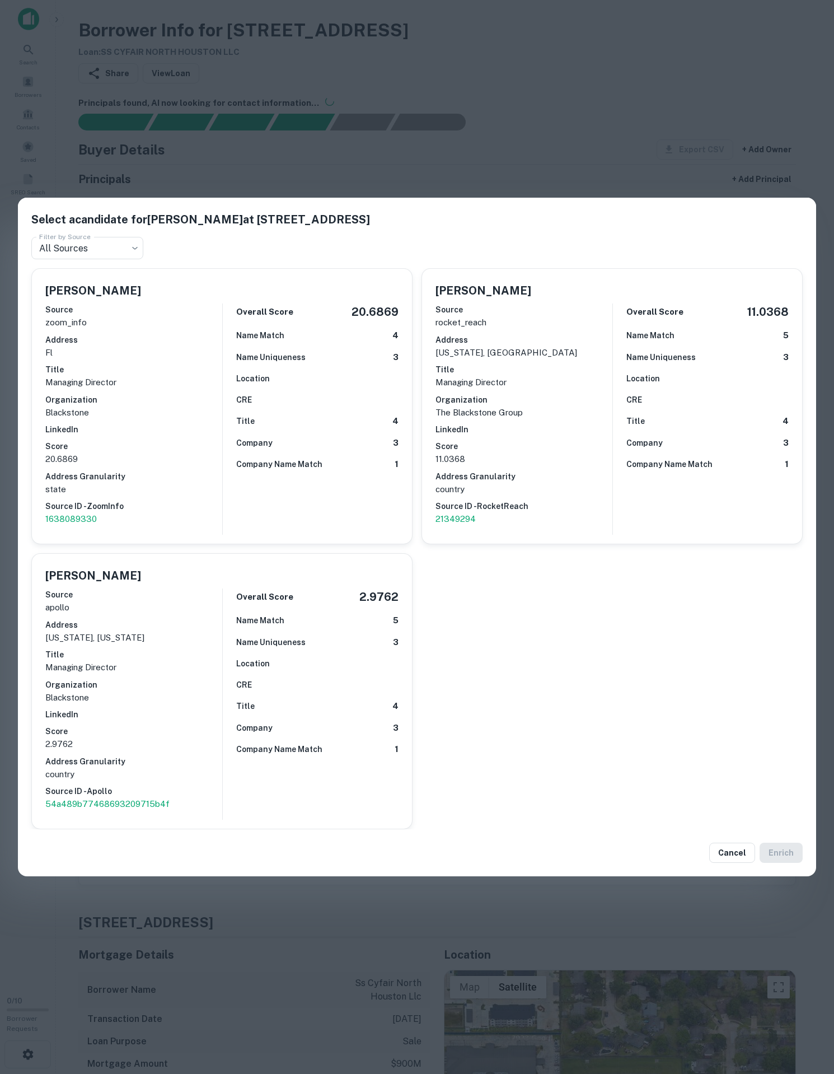
click at [289, 378] on div "Overall Score 20.6869 Name Match 4 Name Uniqueness 3 Location CRE Title 4 Compa…" at bounding box center [310, 418] width 177 height 231
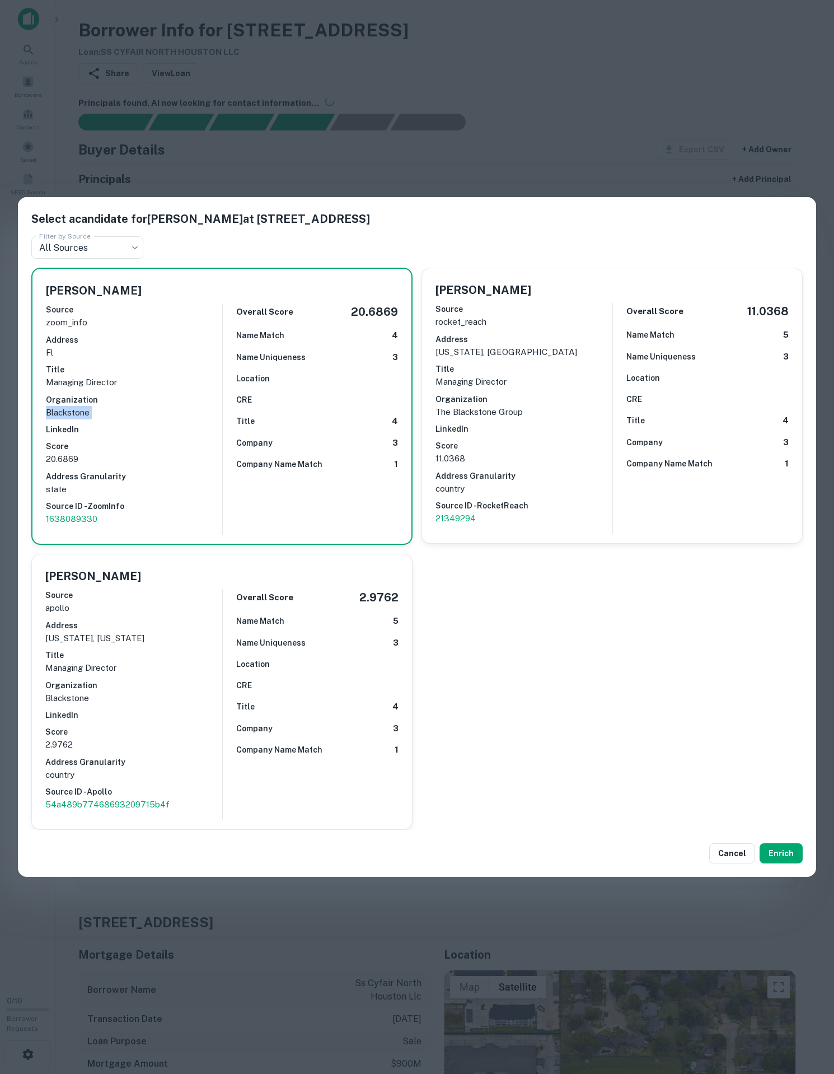
drag, startPoint x: 106, startPoint y: 397, endPoint x: 48, endPoint y: 392, distance: 58.5
click at [48, 392] on div "Source zoom_info Address fl Title Managing Director Organization Blackstone Lin…" at bounding box center [134, 414] width 176 height 231
click at [709, 863] on button "Cancel" at bounding box center [732, 853] width 46 height 20
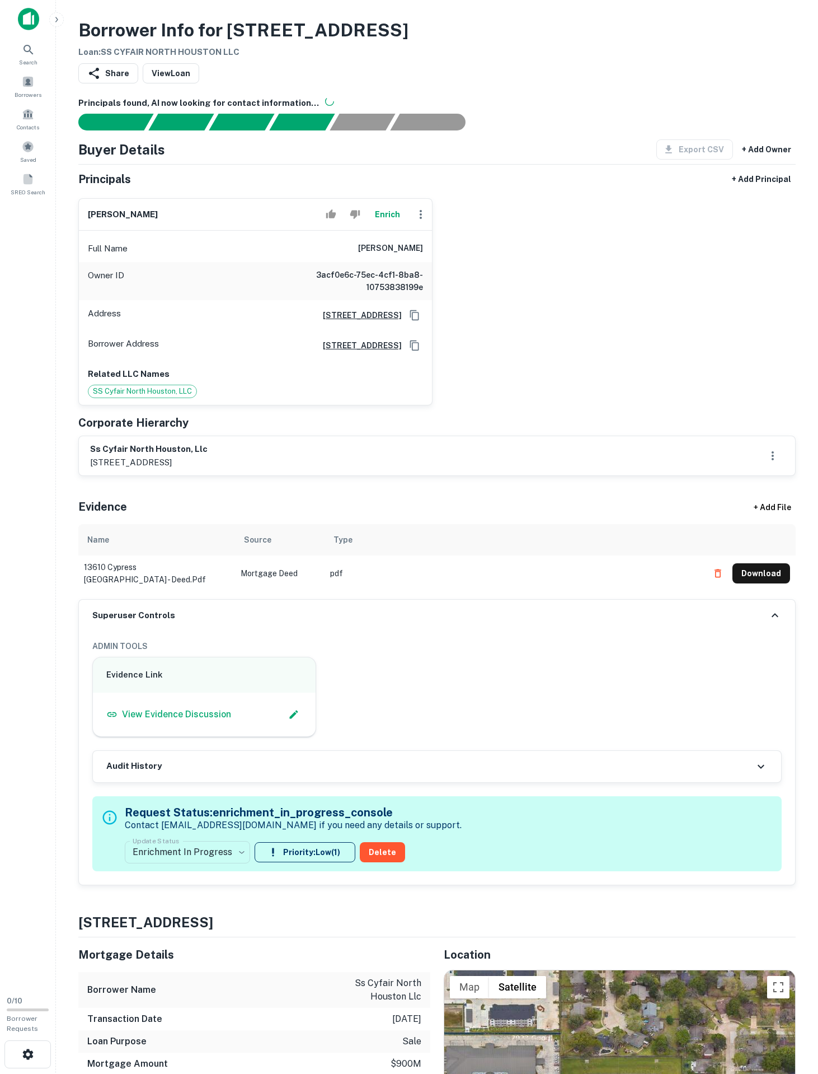
click at [147, 456] on h6 "ss cyfair north houston, llc" at bounding box center [149, 449] width 118 height 13
click at [392, 226] on div "Enrich" at bounding box center [376, 214] width 111 height 22
click at [368, 231] on div "marshall nevins Enrich" at bounding box center [255, 215] width 353 height 32
click at [377, 226] on button "Enrich" at bounding box center [387, 214] width 36 height 22
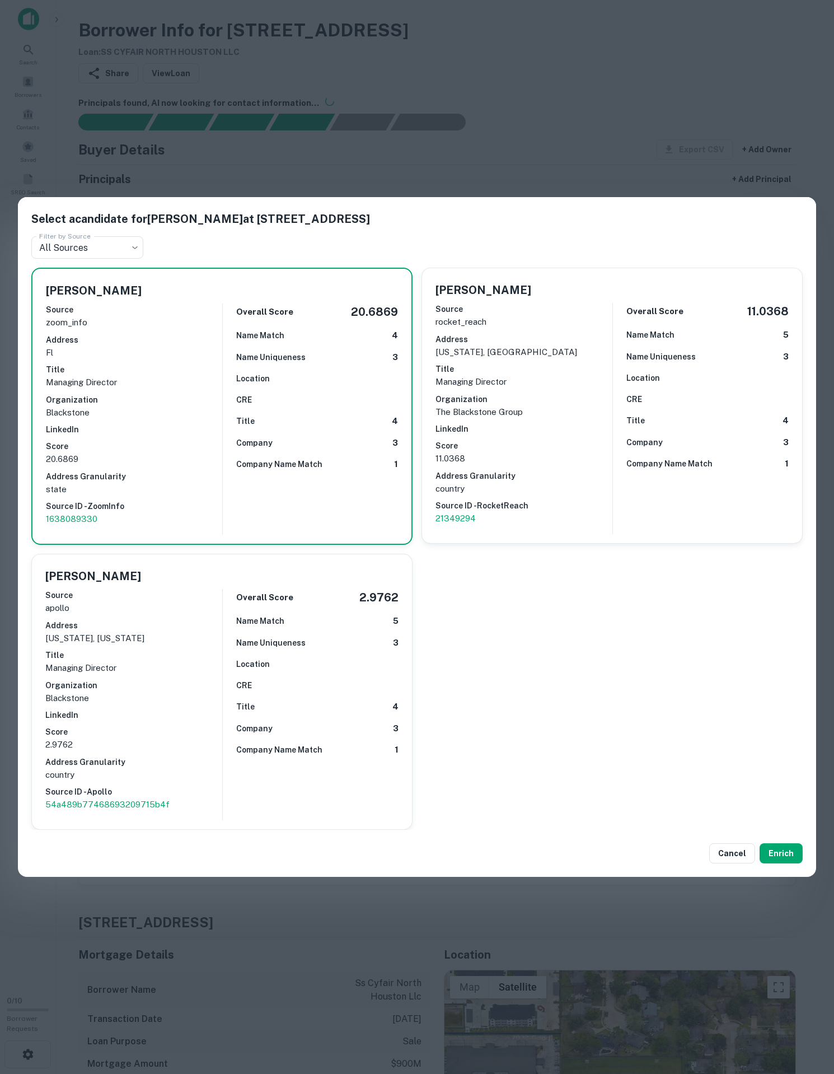
click at [240, 437] on h6 "Company" at bounding box center [254, 443] width 36 height 12
click at [559, 452] on p "11.0368" at bounding box center [524, 458] width 177 height 13
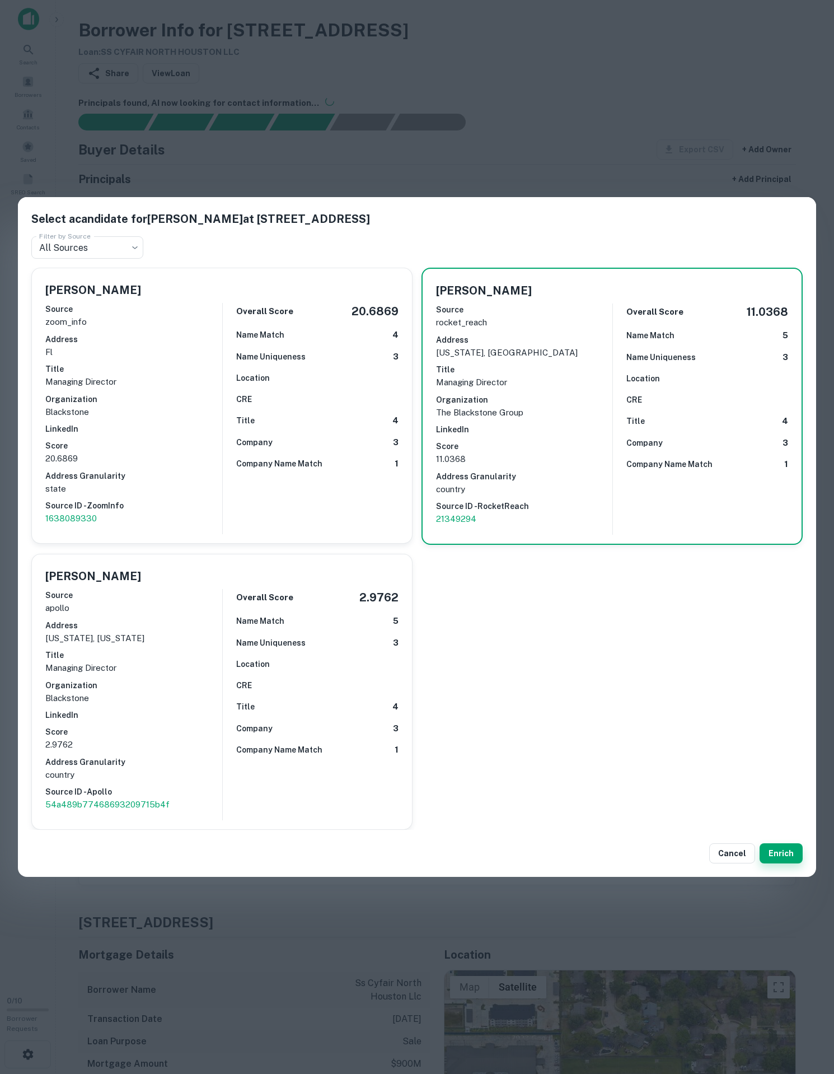
click at [777, 863] on button "Enrich" at bounding box center [781, 853] width 43 height 20
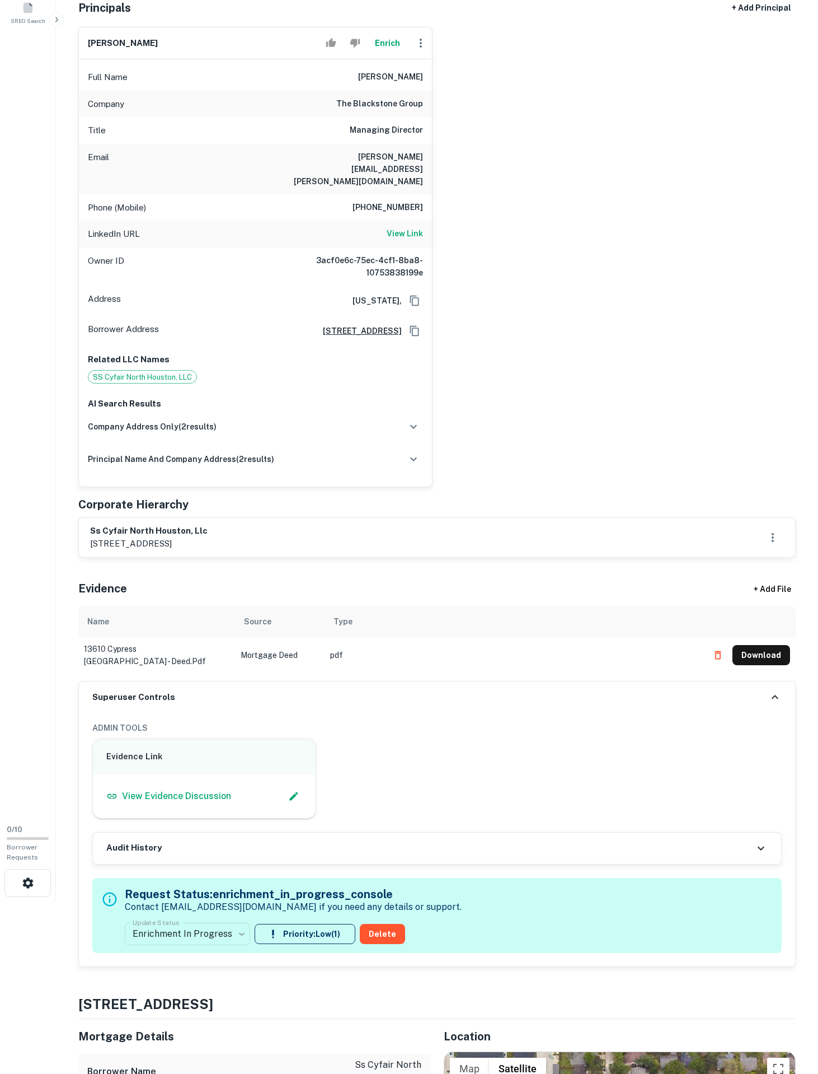
scroll to position [369, 0]
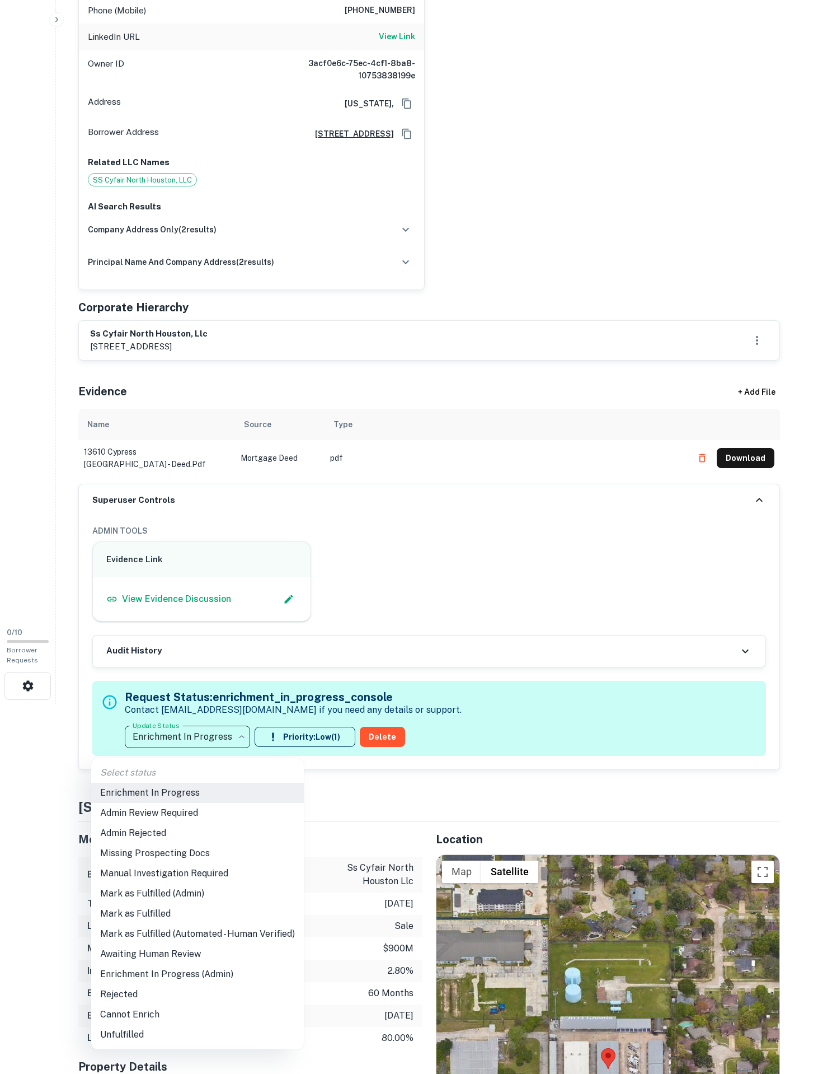
click at [218, 704] on body "Search Borrowers Contacts Saved SREO Search 0 / 10 Borrower Requests Borrower I…" at bounding box center [409, 168] width 818 height 1074
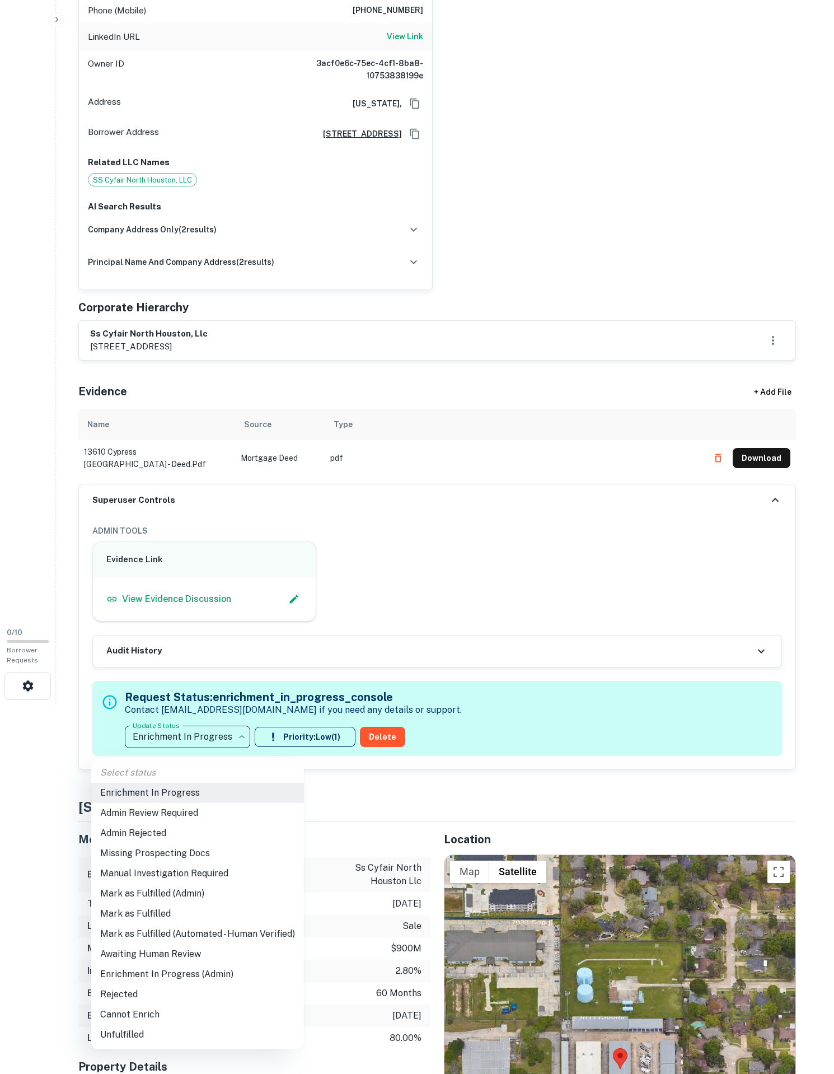
click at [171, 914] on li "Mark as Fulfilled" at bounding box center [197, 914] width 213 height 20
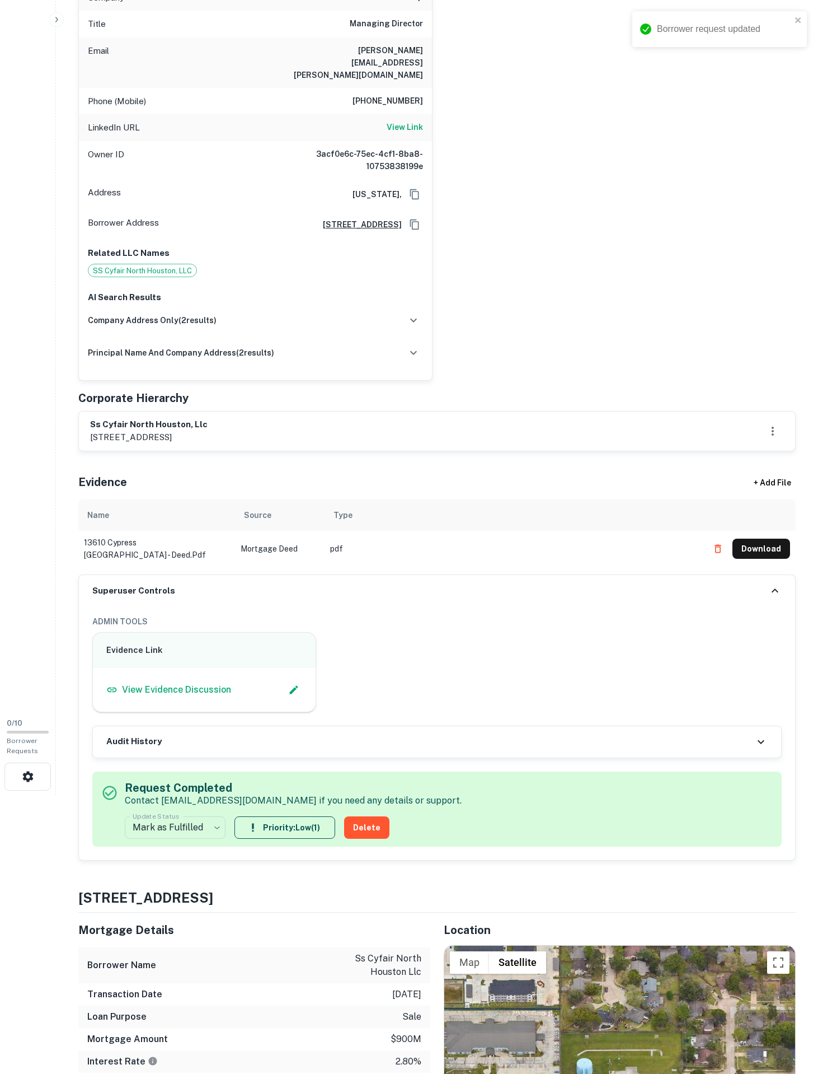
scroll to position [256, 0]
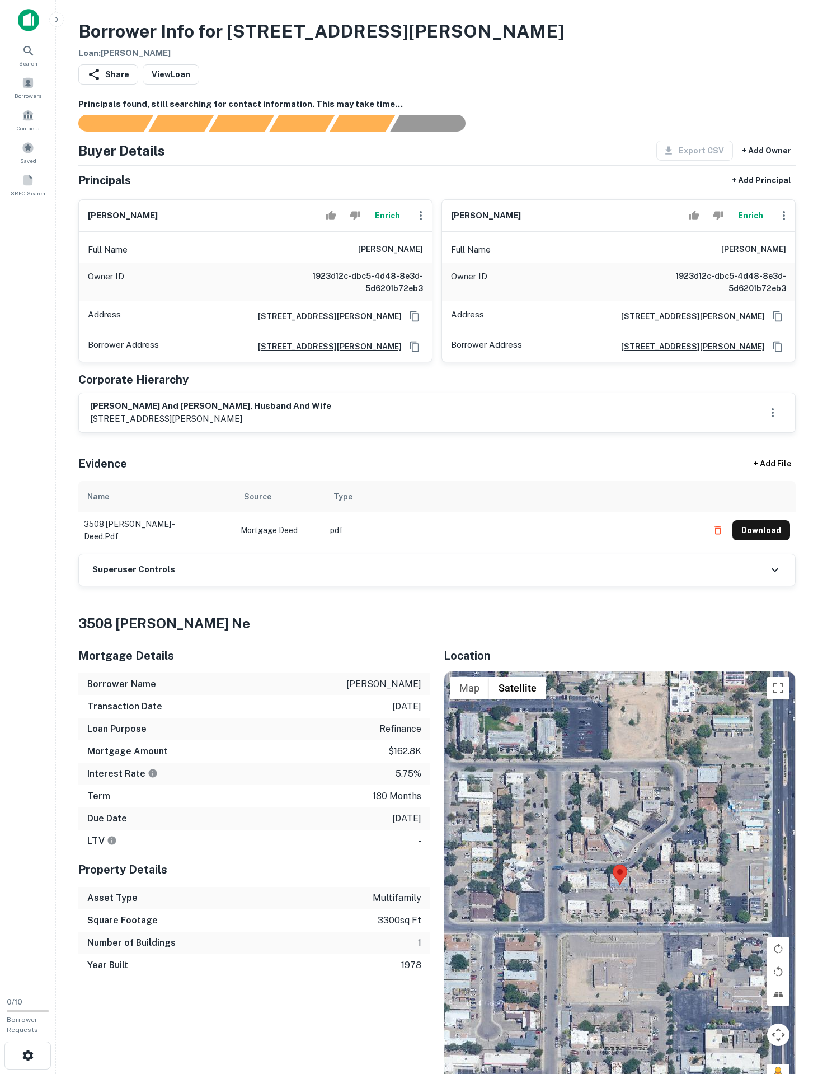
click at [206, 586] on div "Superuser Controls" at bounding box center [437, 569] width 717 height 31
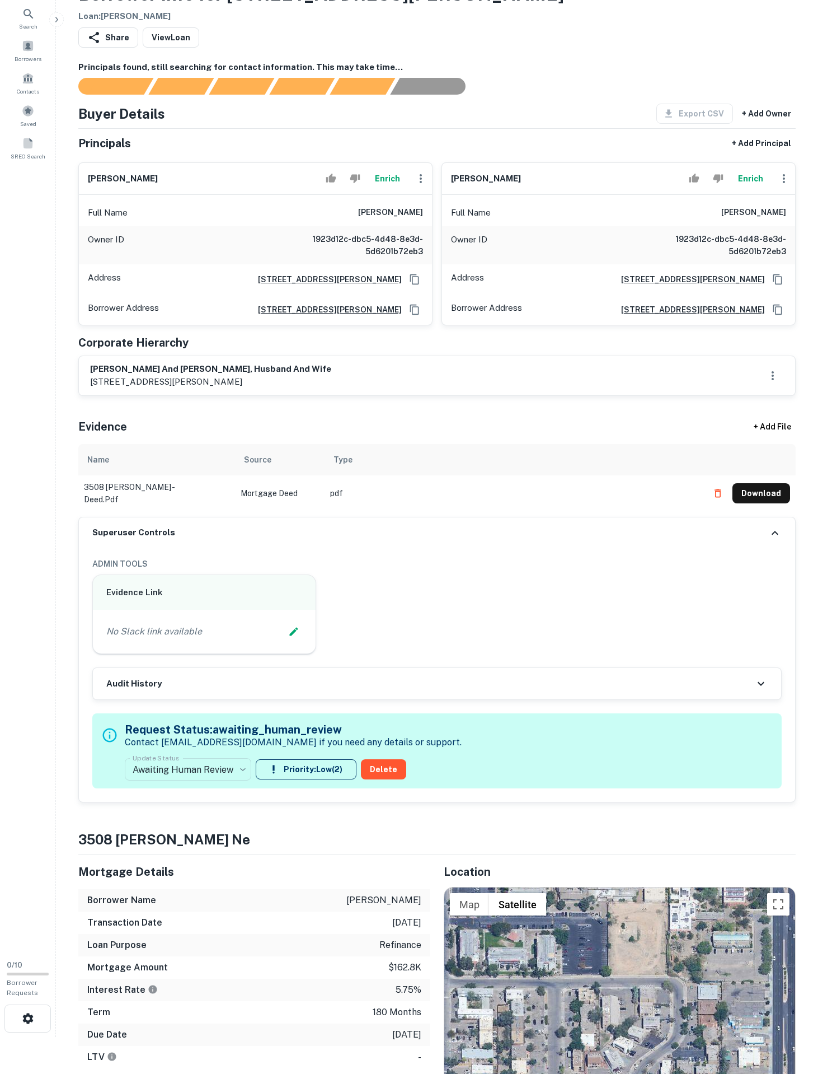
scroll to position [85, 0]
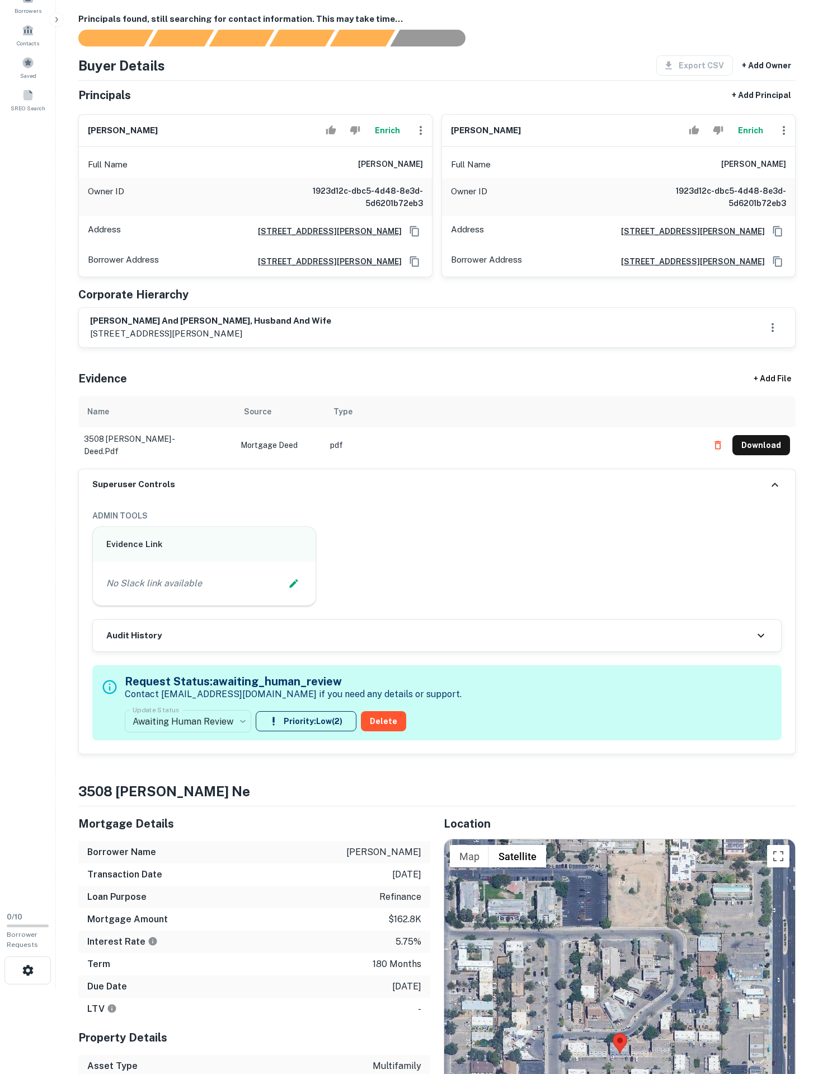
click at [179, 714] on label "Update Status" at bounding box center [156, 710] width 46 height 10
click at [195, 737] on div "**********" at bounding box center [293, 702] width 337 height 68
click at [197, 860] on body "Search Borrowers Contacts Saved SREO Search 0 / 10 Borrower Requests Borrower I…" at bounding box center [409, 452] width 818 height 1074
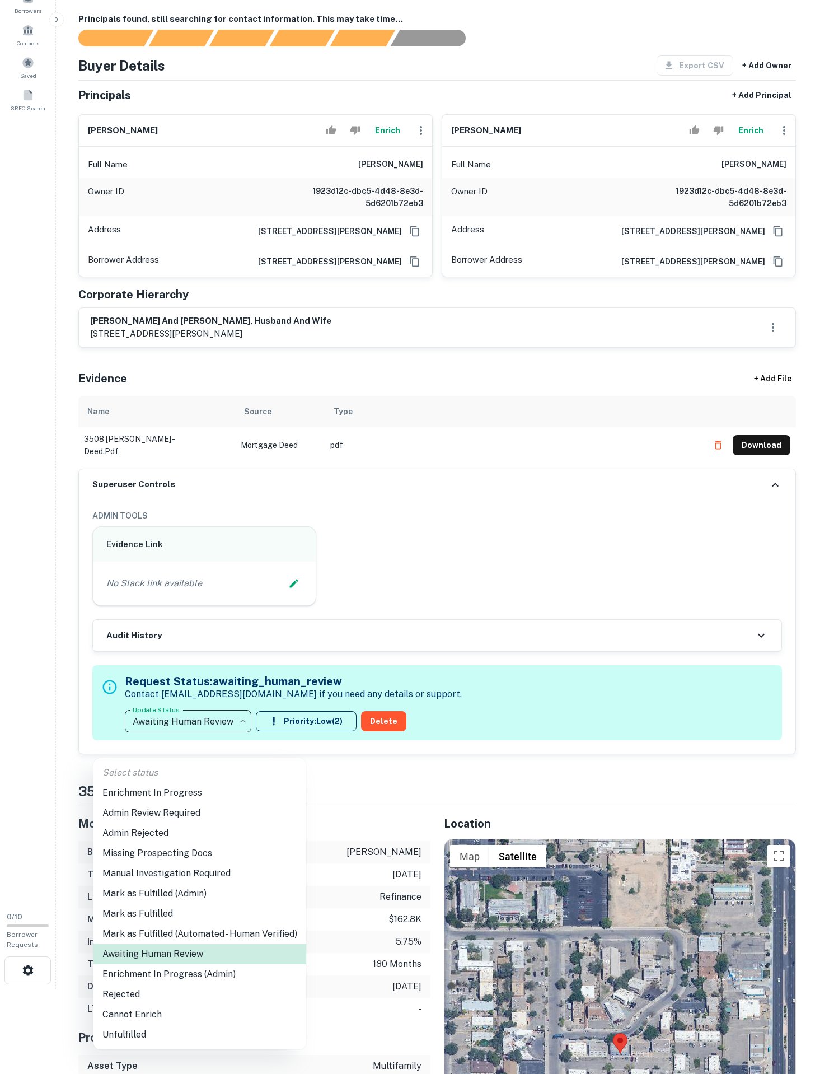
click at [171, 802] on li "Enrichment In Progress" at bounding box center [199, 793] width 213 height 20
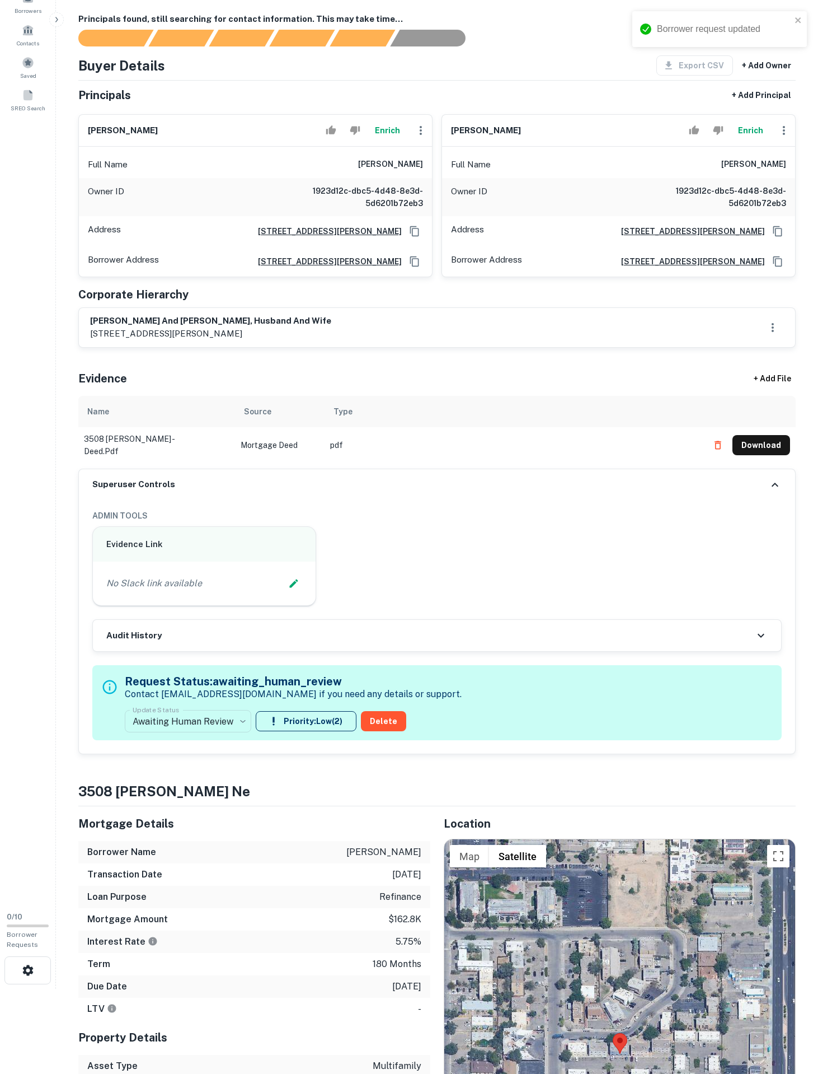
type input "**********"
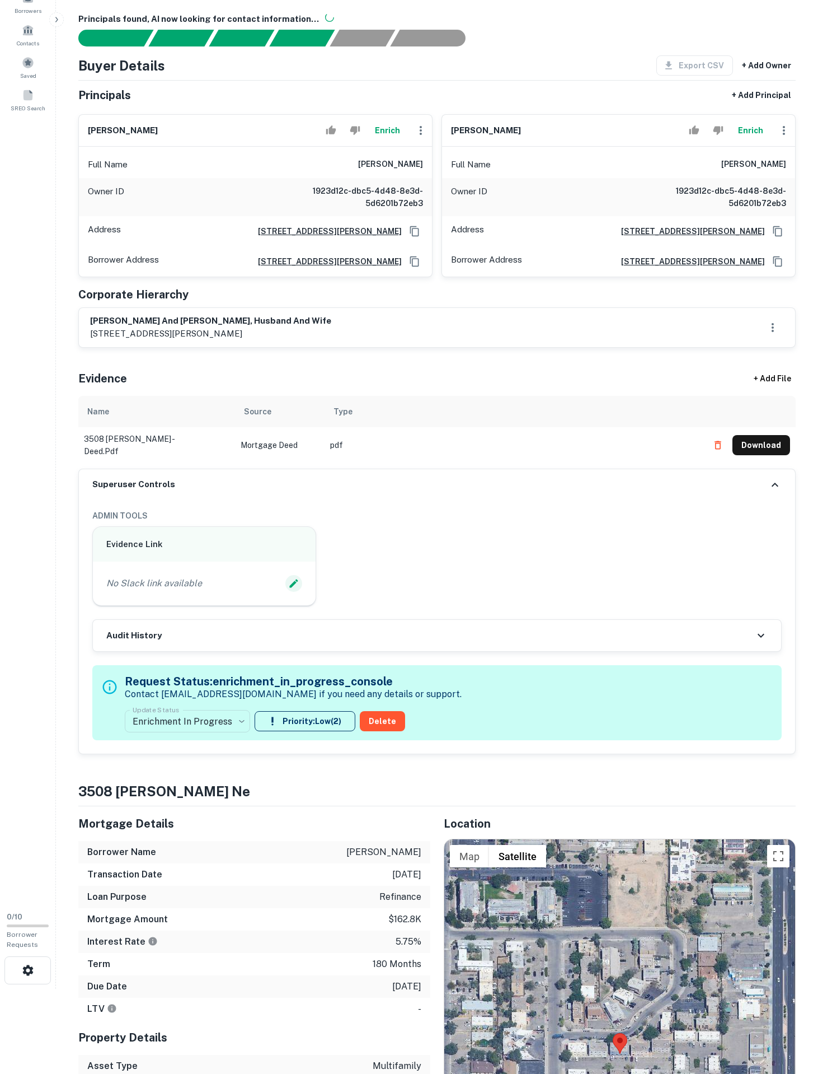
click at [288, 589] on icon "Edit Slack Link" at bounding box center [293, 583] width 11 height 11
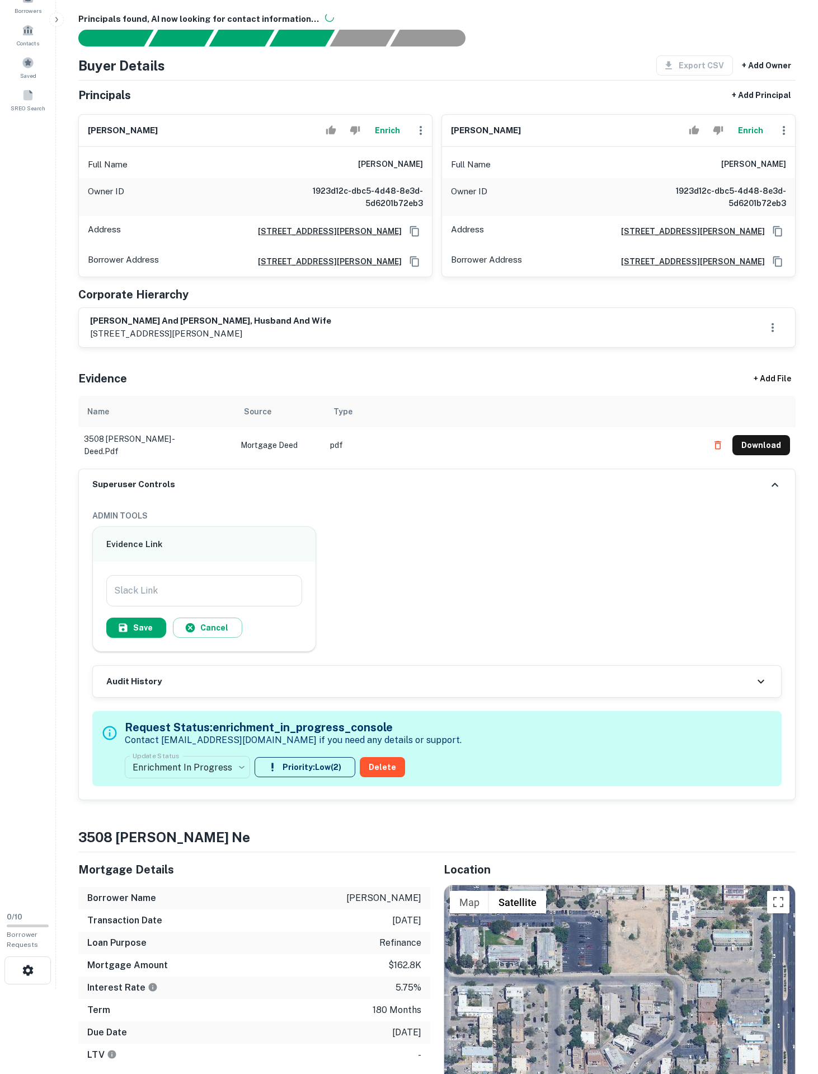
drag, startPoint x: 208, startPoint y: 710, endPoint x: 137, endPoint y: 724, distance: 73.1
click at [207, 606] on input "Slack Link" at bounding box center [204, 590] width 196 height 31
paste input "**********"
type input "**********"
click at [129, 633] on icon "button" at bounding box center [123, 627] width 11 height 11
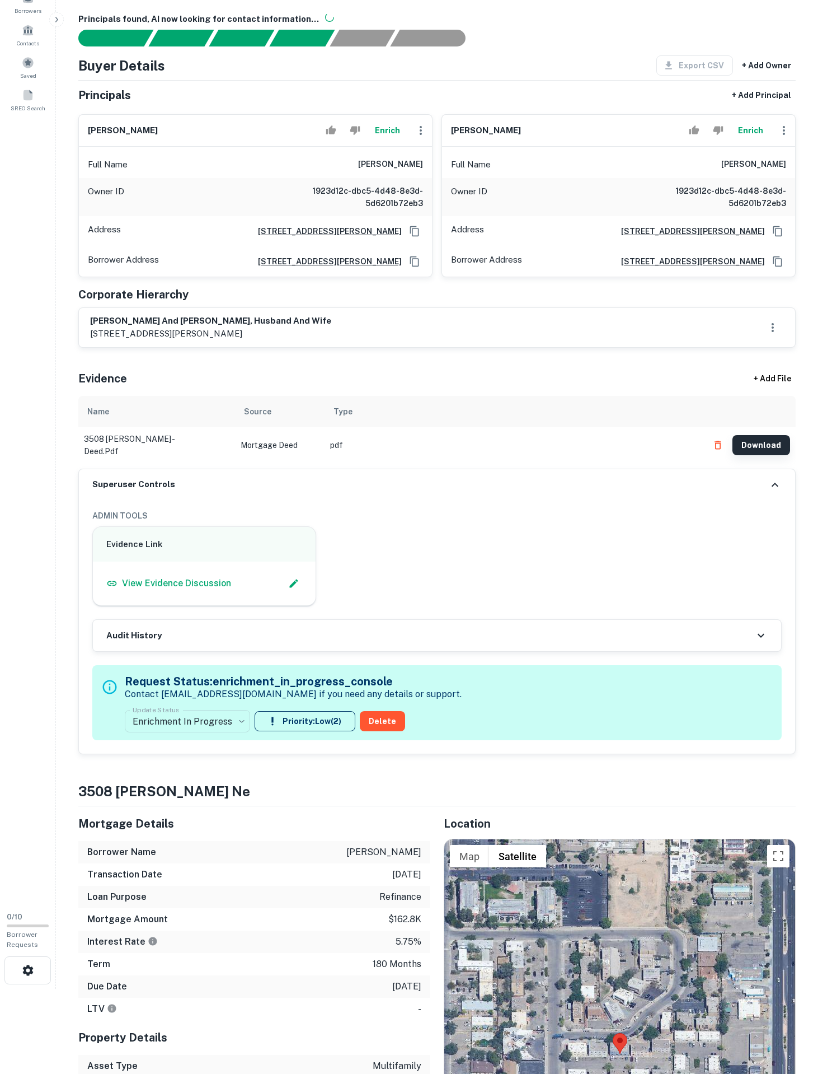
click at [738, 455] on button "Download" at bounding box center [762, 445] width 58 height 20
click at [394, 270] on div "3508 tyson pl ne, albuquerque, NM, 87107" at bounding box center [336, 261] width 174 height 17
click at [410, 266] on icon "Copy Address" at bounding box center [414, 261] width 9 height 10
drag, startPoint x: 341, startPoint y: 209, endPoint x: 424, endPoint y: 214, distance: 83.0
click at [424, 178] on div "Full Name adam c campos" at bounding box center [255, 164] width 353 height 27
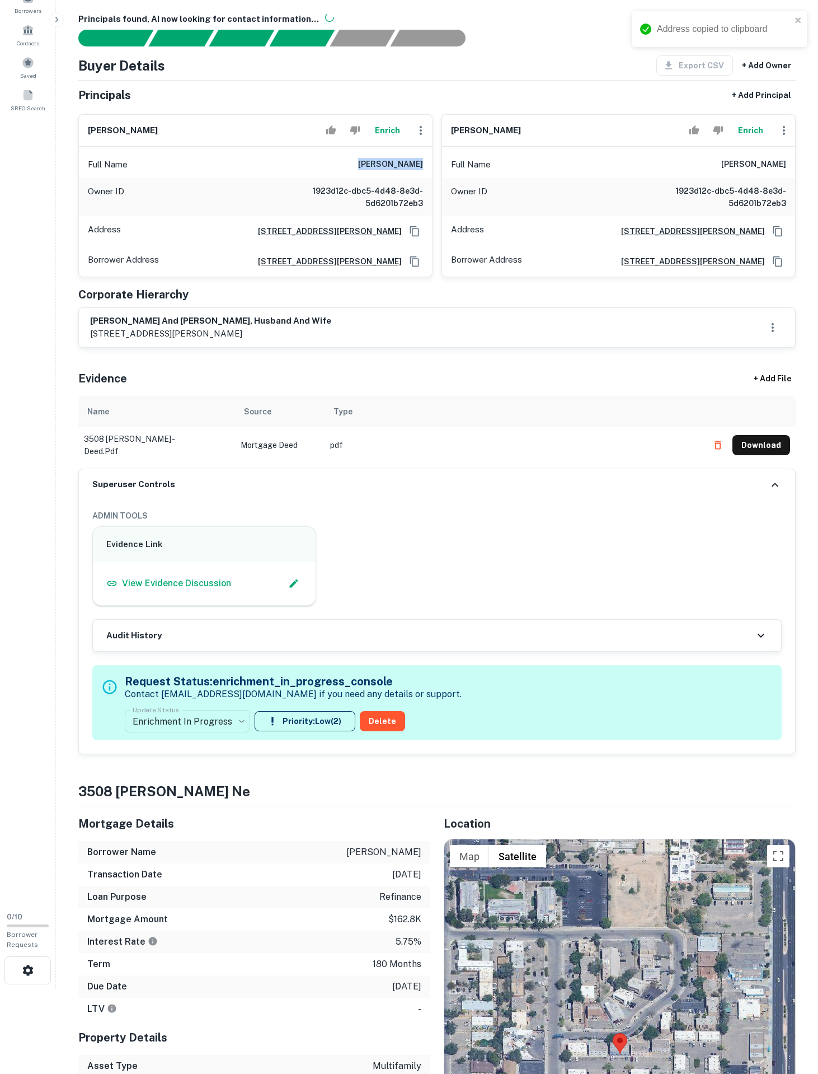
copy h6 "adam c campos"
click at [369, 142] on button "Enrich" at bounding box center [387, 130] width 36 height 22
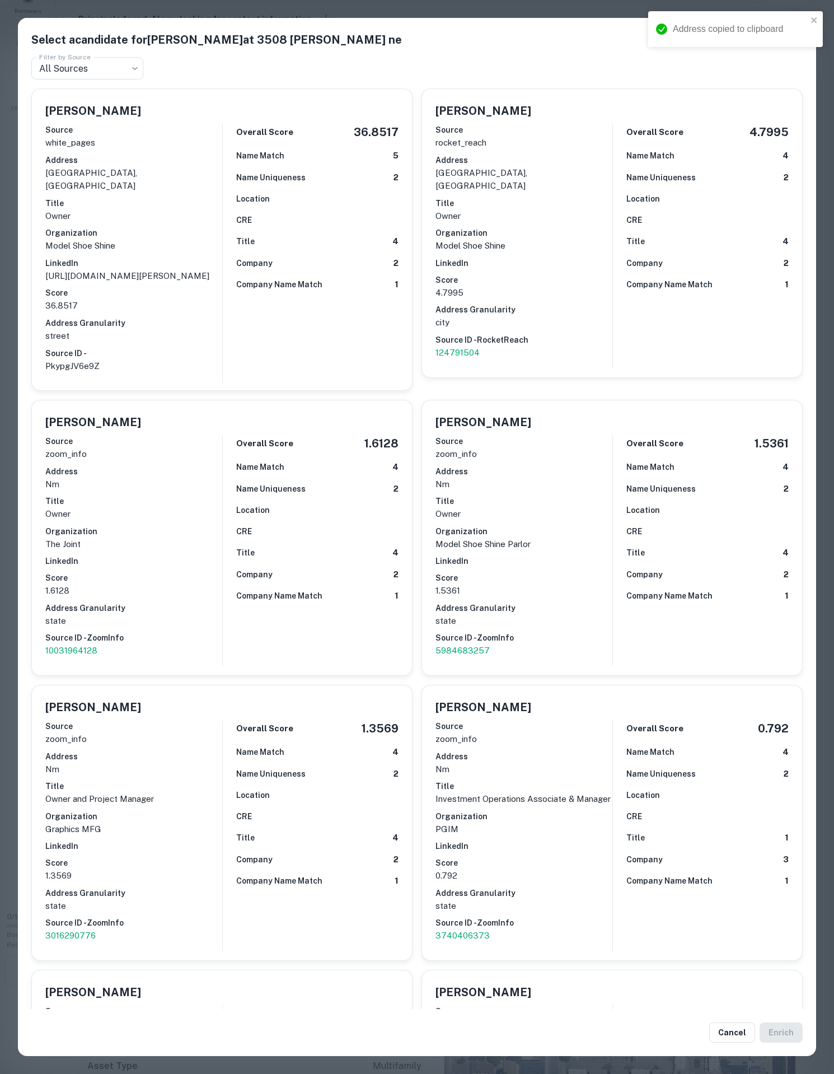
click at [258, 269] on h6 "Company" at bounding box center [254, 263] width 36 height 12
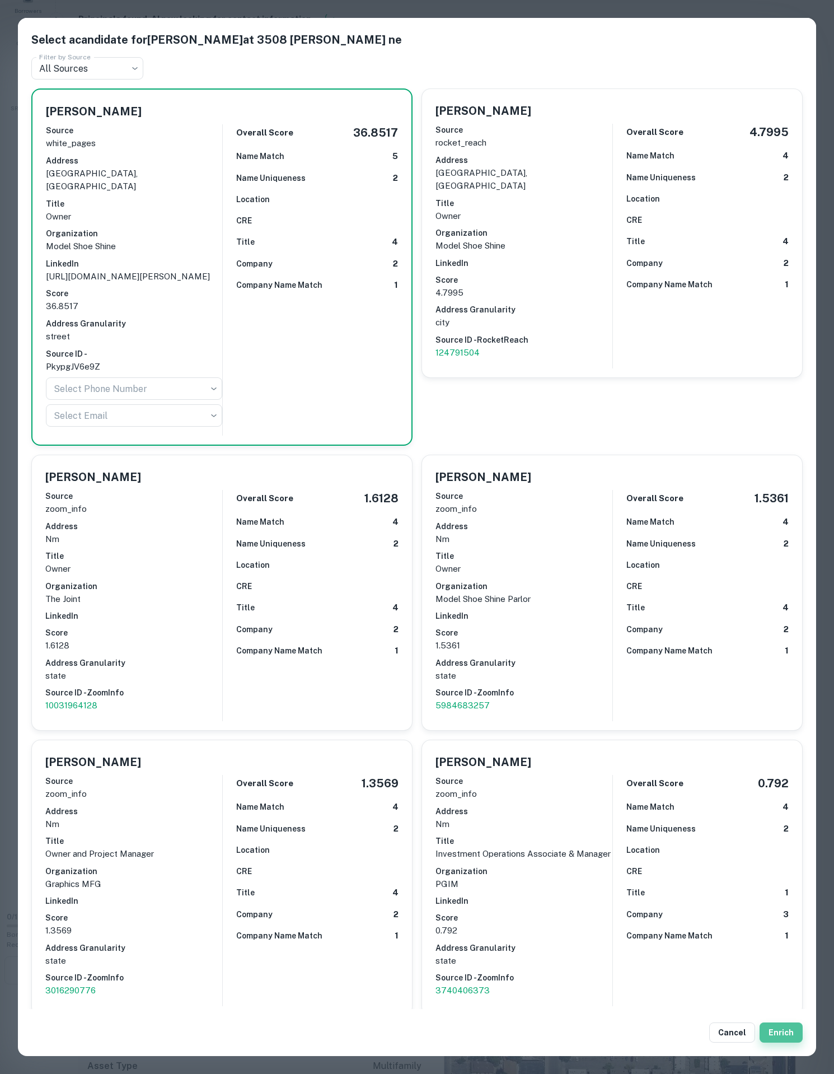
click at [776, 1028] on button "Enrich" at bounding box center [781, 1032] width 43 height 20
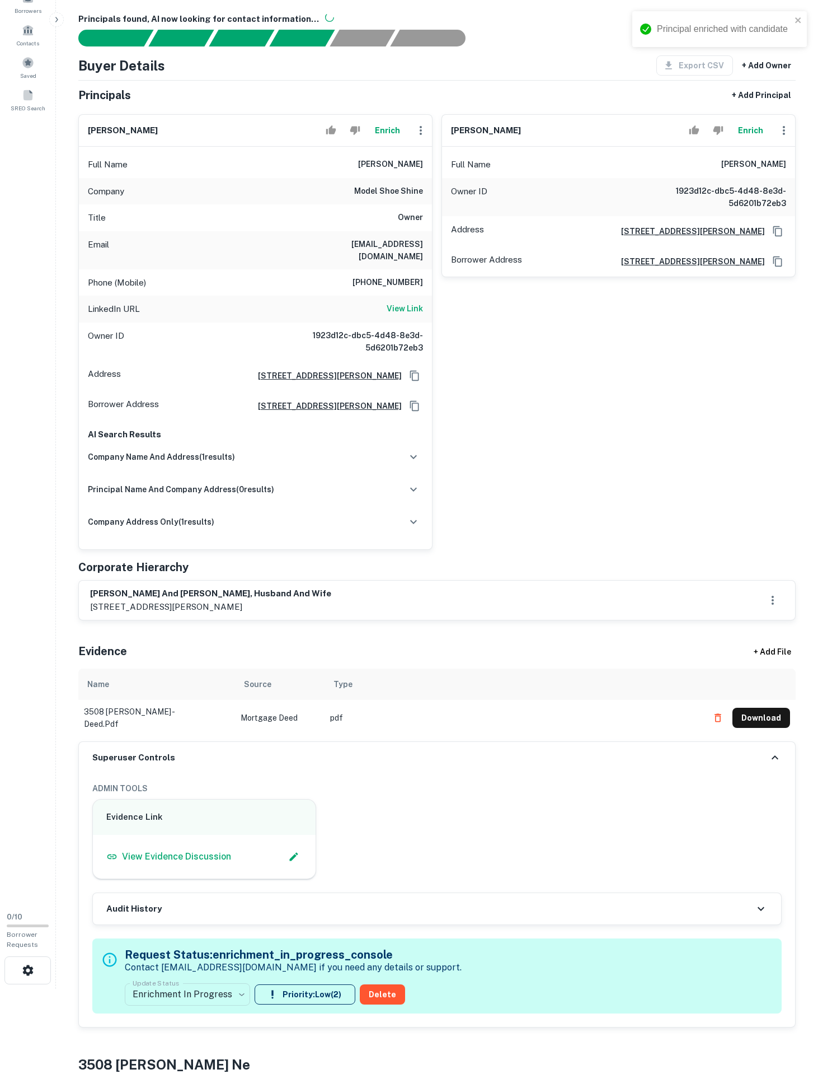
drag, startPoint x: 647, startPoint y: 207, endPoint x: 834, endPoint y: 219, distance: 187.4
click at [818, 219] on html "Principal enriched with candidate Search Borrowers Contacts Saved SREO Search 0…" at bounding box center [409, 452] width 818 height 1074
copy h6 "stephanie a campos"
drag, startPoint x: 75, startPoint y: 151, endPoint x: 705, endPoint y: 216, distance: 633.7
click at [722, 171] on h6 "stephanie a campos" at bounding box center [754, 164] width 65 height 13
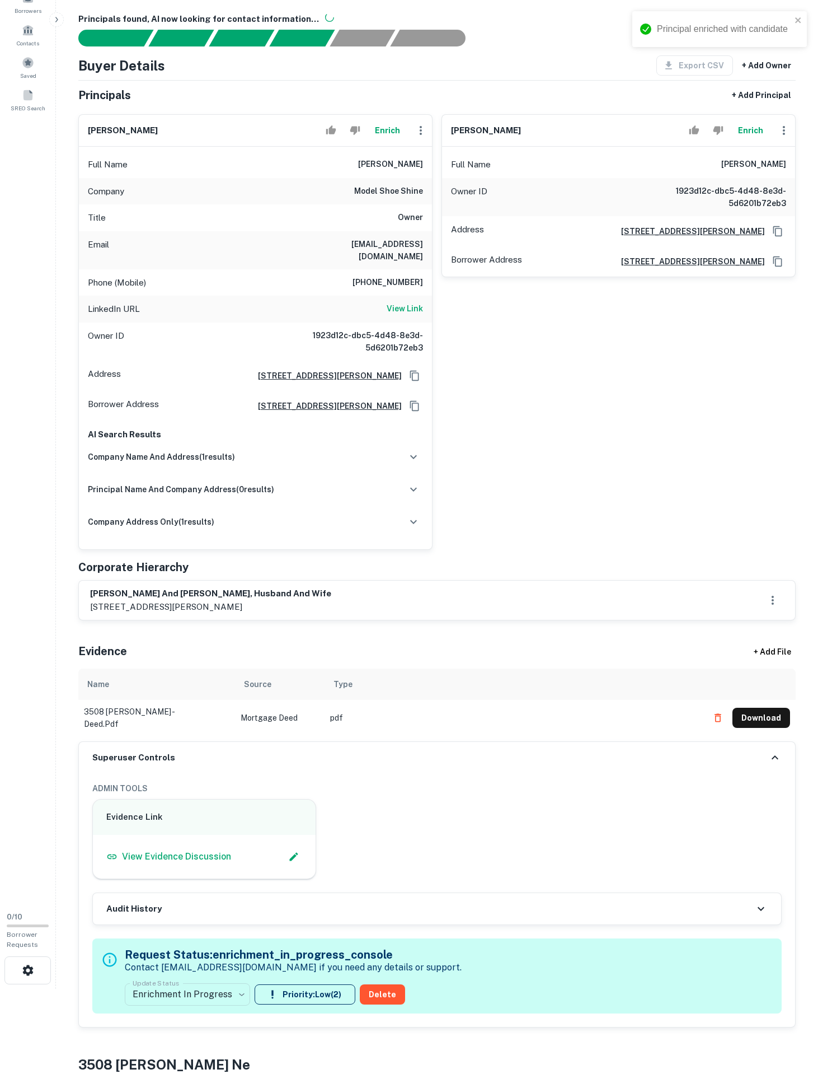
copy h6 "stephanie a campos"
drag, startPoint x: 49, startPoint y: 141, endPoint x: 638, endPoint y: 208, distance: 592.8
click at [638, 178] on div "Full Name stephanie a campos" at bounding box center [618, 164] width 353 height 27
copy h6 "stephanie a campos"
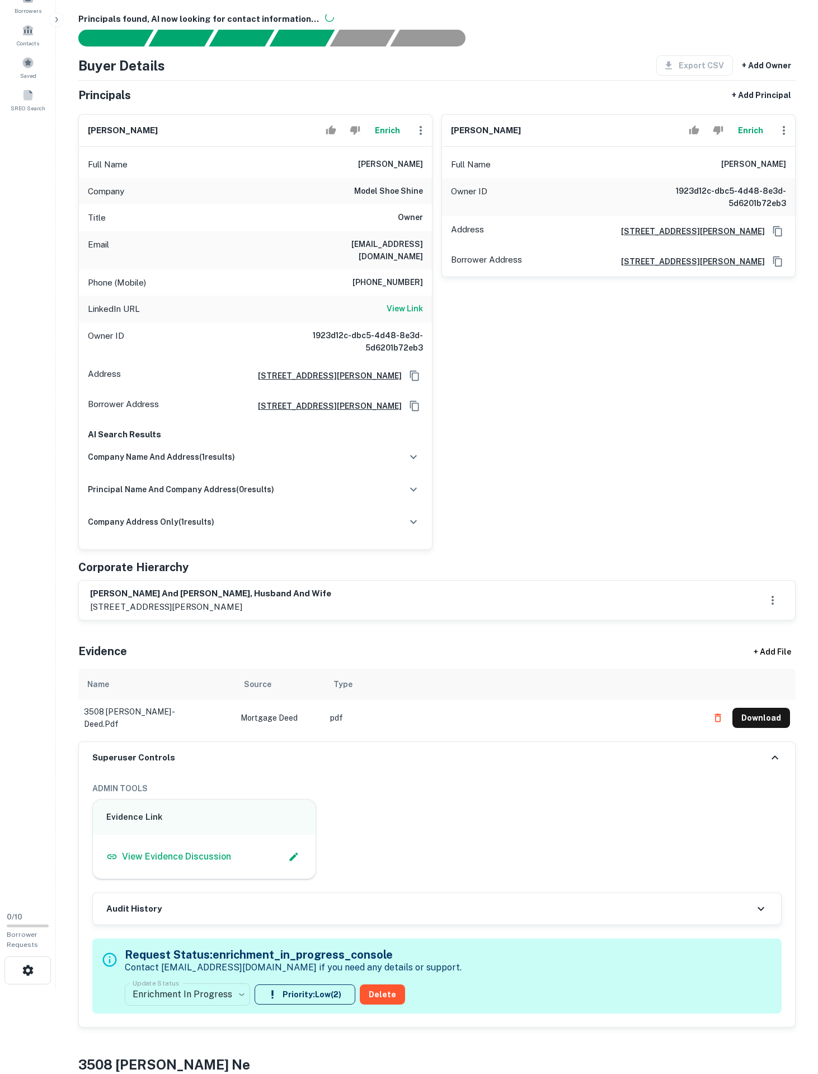
scroll to position [521, 0]
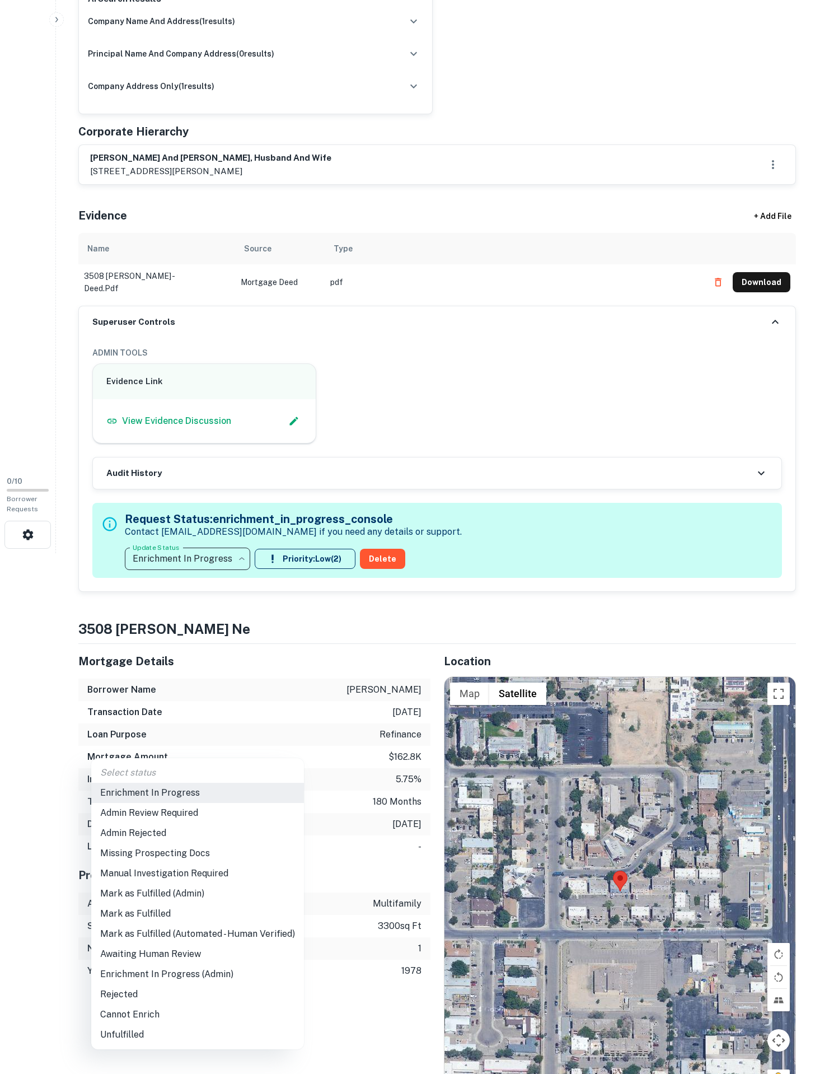
click at [206, 553] on body "Search Borrowers Contacts Saved SREO Search 0 / 10 Borrower Requests Borrower I…" at bounding box center [417, 16] width 834 height 1074
click at [152, 812] on li "Admin Review Required" at bounding box center [197, 813] width 213 height 20
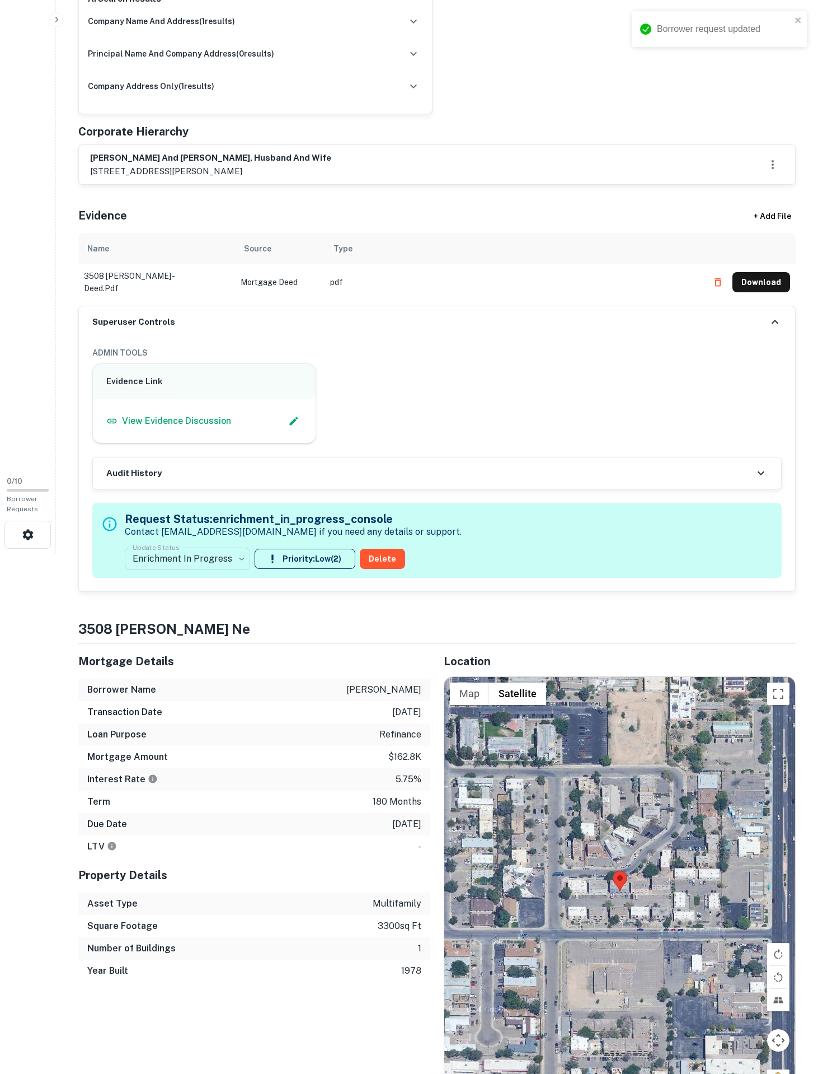
type input "**********"
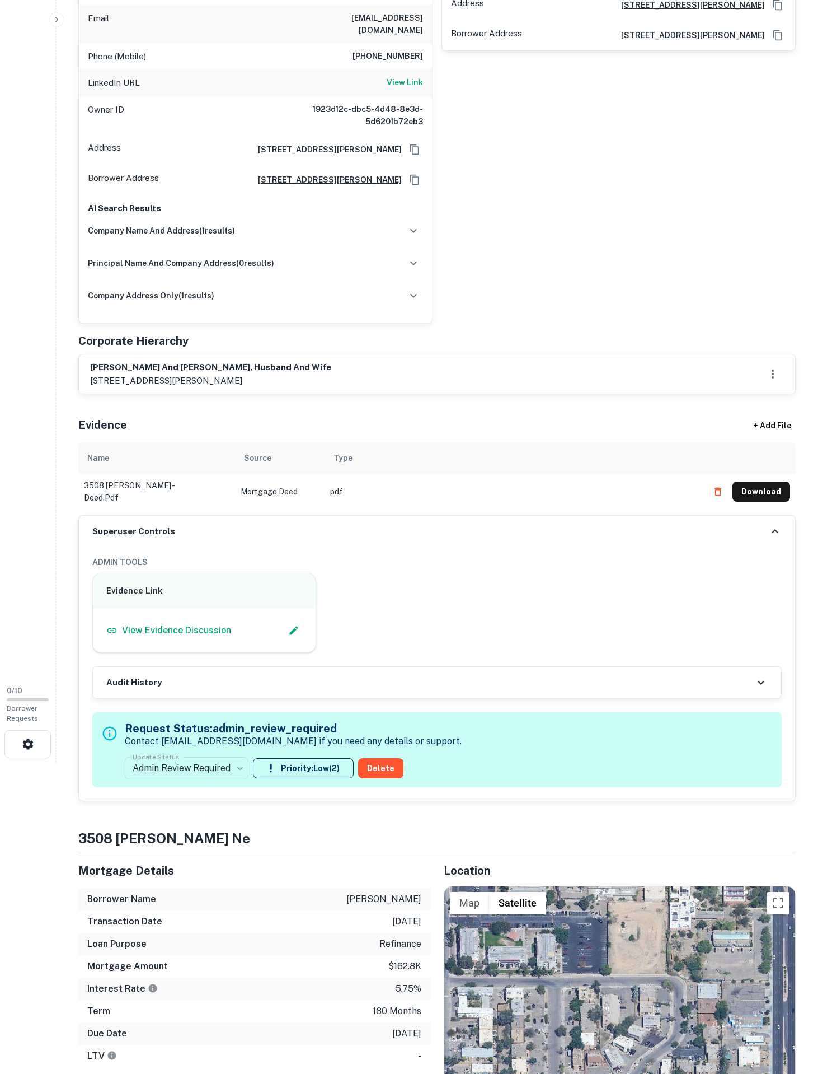
scroll to position [269, 0]
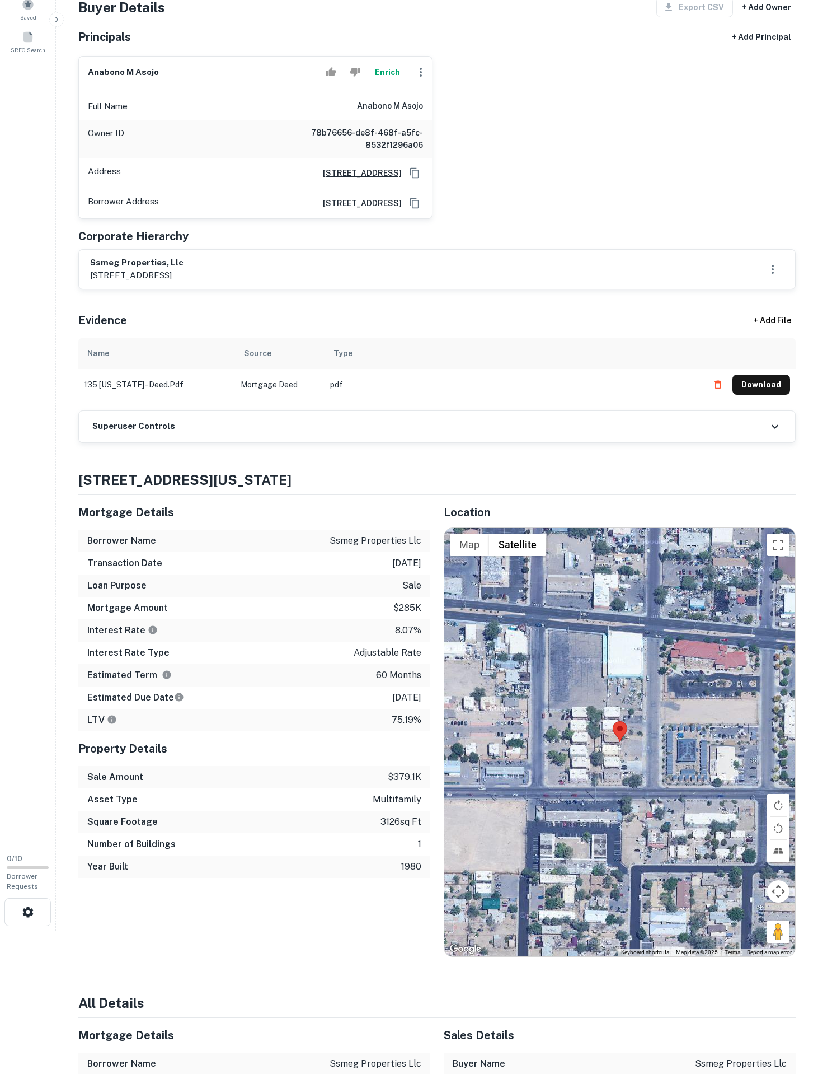
click at [249, 562] on div "Borrower Info for 135 Tennessee St SE Loan : SSMEG PROPERTIES LLC Share View Lo…" at bounding box center [437, 1071] width 745 height 2393
click at [245, 442] on div "Superuser Controls" at bounding box center [437, 426] width 717 height 31
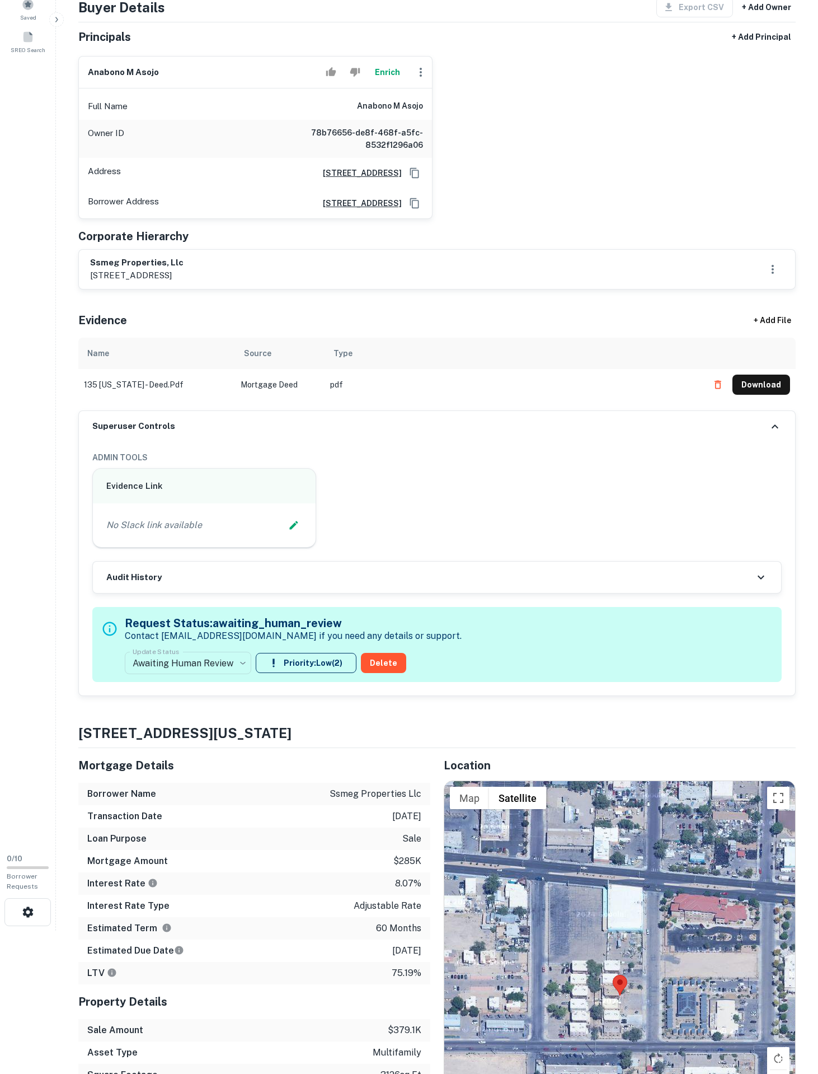
scroll to position [183, 0]
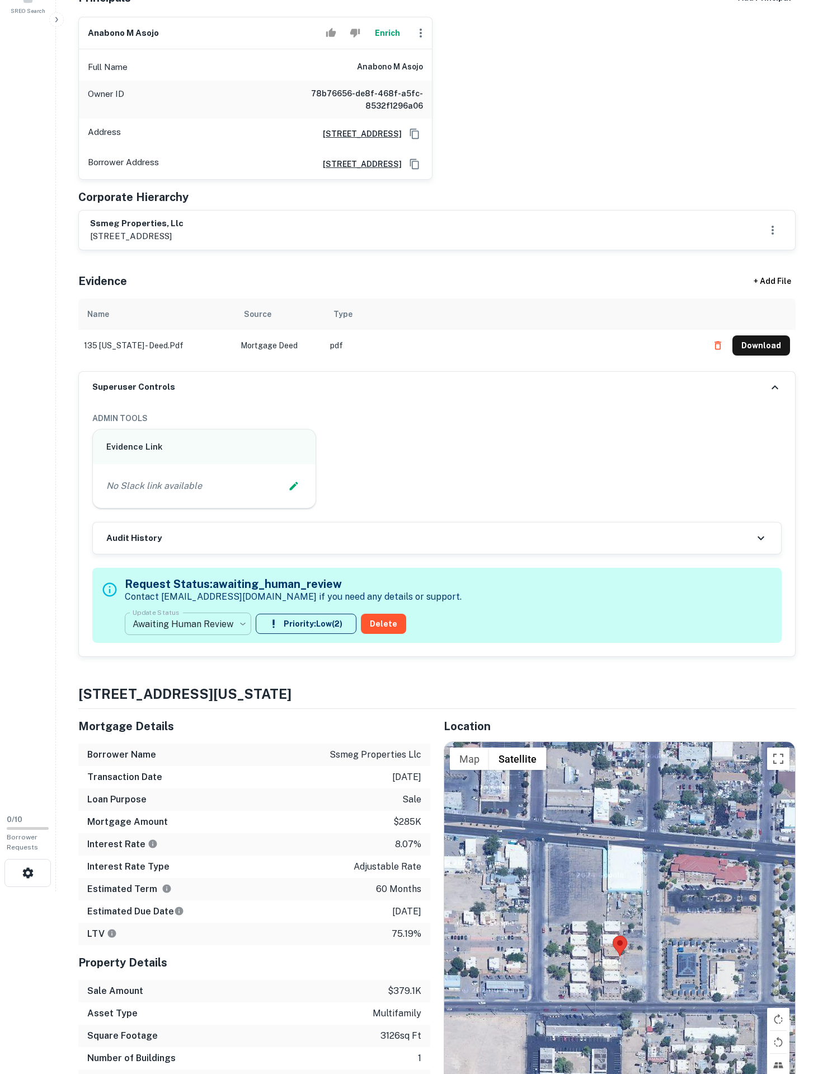
click at [232, 760] on body "**********" at bounding box center [409, 354] width 818 height 1074
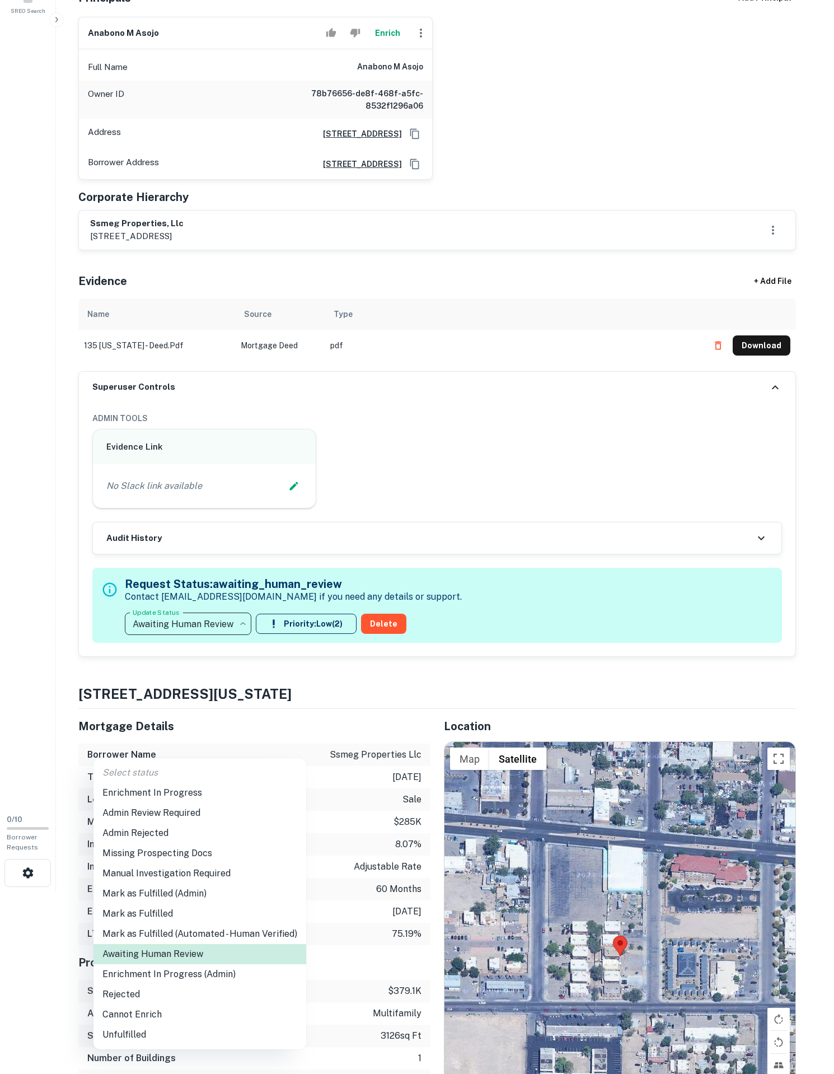
click at [168, 802] on li "Enrichment In Progress" at bounding box center [199, 793] width 213 height 20
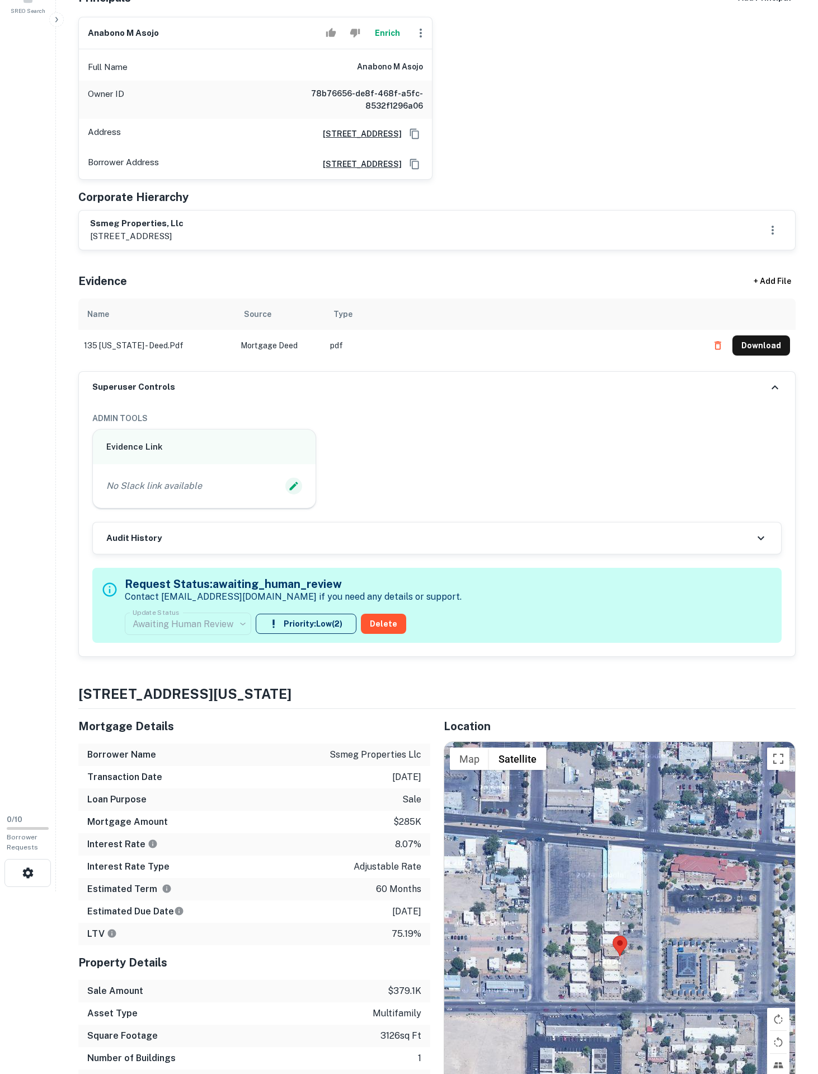
click at [290, 492] on icon "Edit Slack Link" at bounding box center [293, 485] width 11 height 11
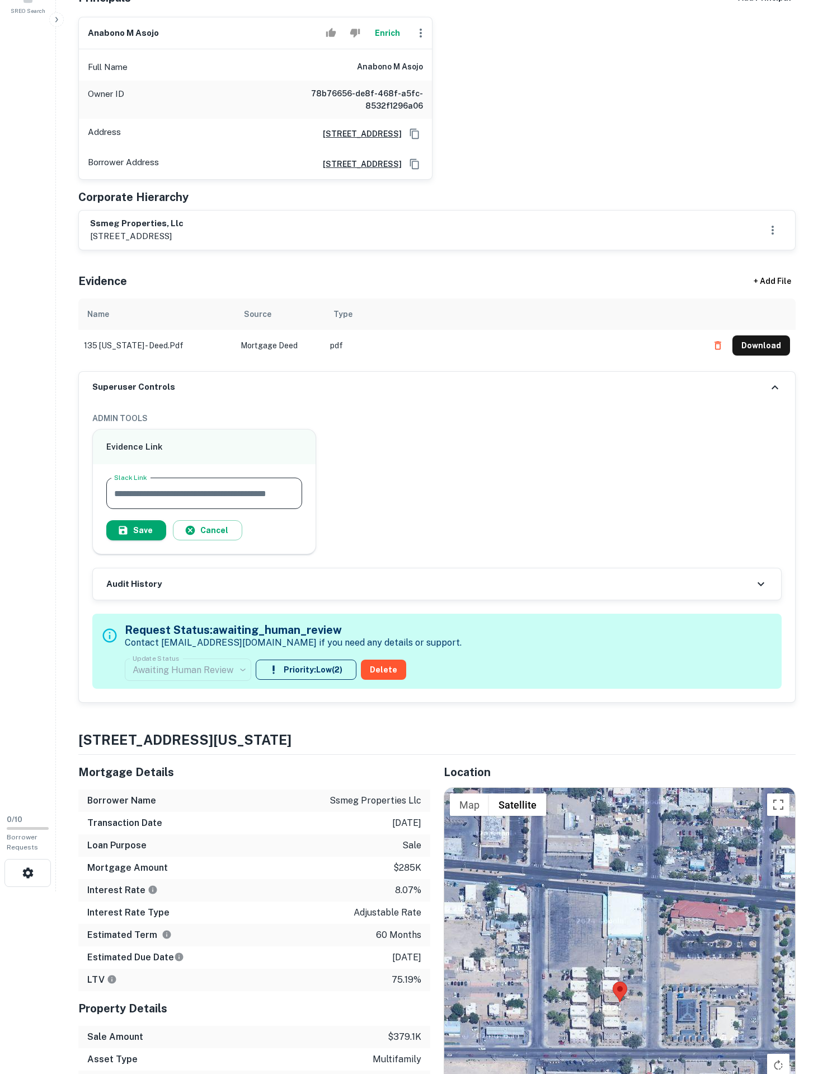
click at [254, 509] on input "Slack Link" at bounding box center [204, 493] width 196 height 31
paste input "**********"
type input "**********"
click at [188, 540] on button "Cancel" at bounding box center [207, 530] width 69 height 20
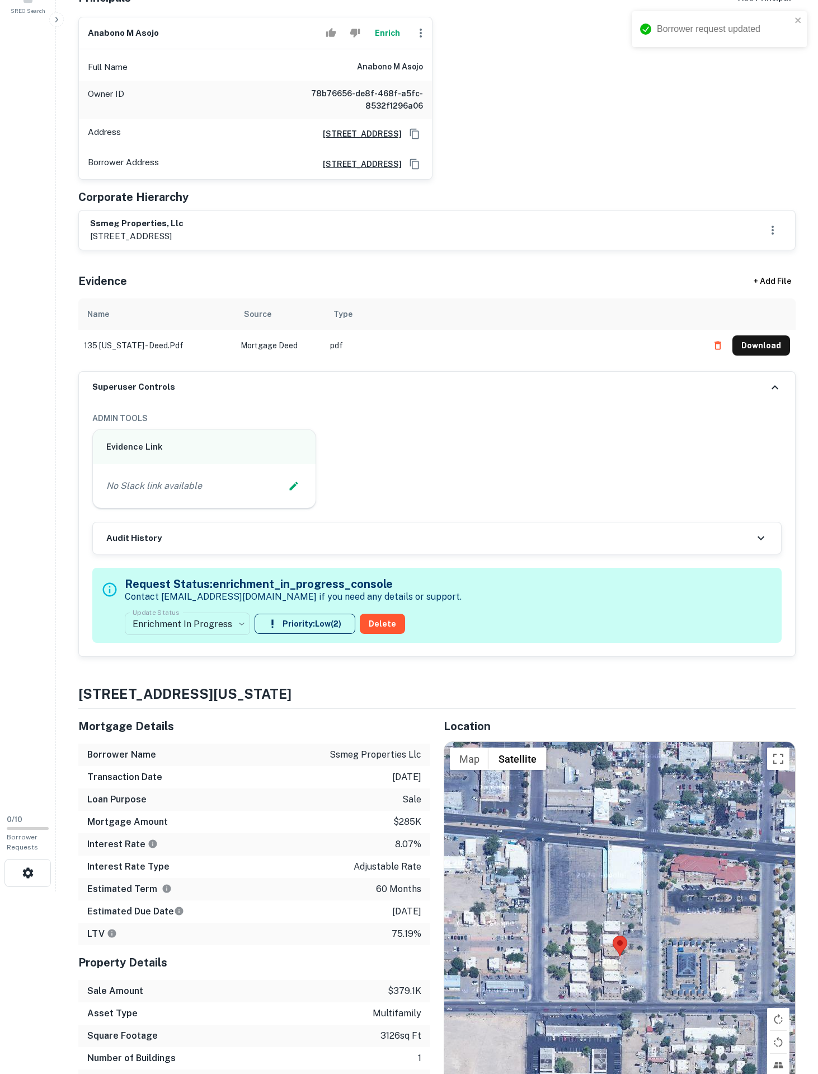
type input "**********"
drag, startPoint x: 247, startPoint y: 609, endPoint x: 262, endPoint y: 605, distance: 15.2
click at [249, 494] on div "No Slack link available" at bounding box center [204, 486] width 196 height 17
click at [286, 494] on button "Edit Slack Link" at bounding box center [294, 486] width 17 height 17
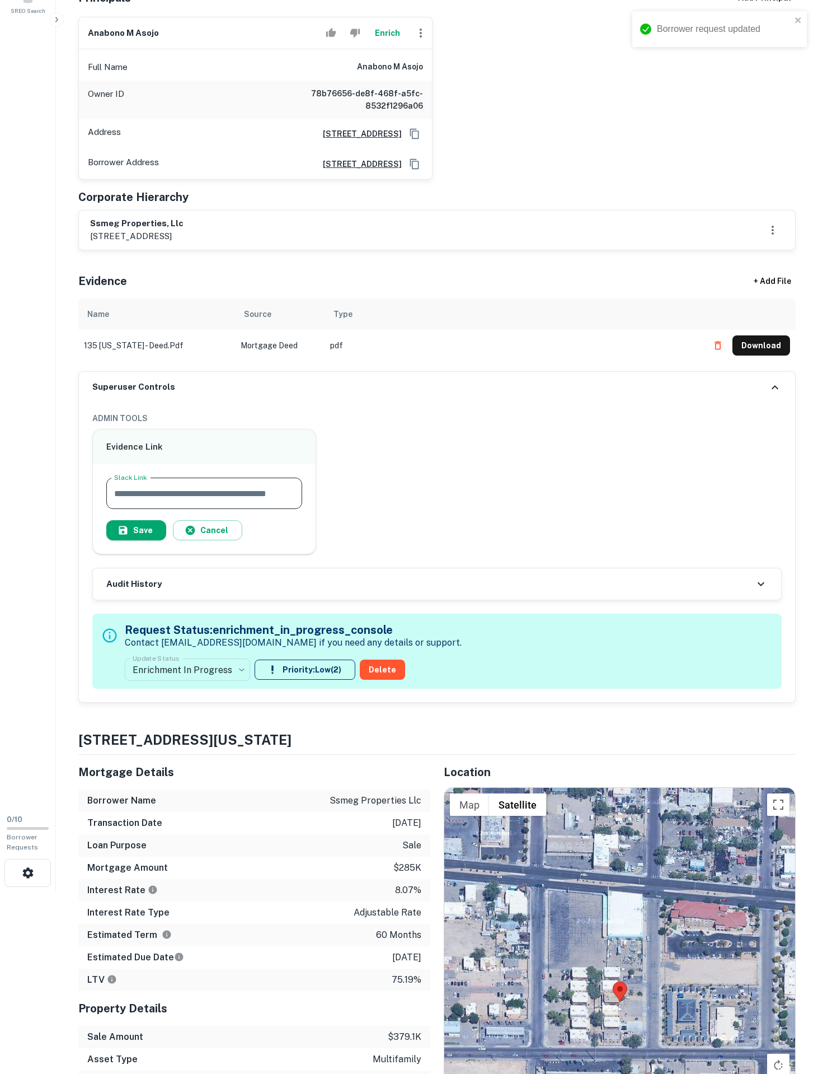
click at [190, 509] on input "Slack Link" at bounding box center [204, 493] width 196 height 31
paste input "**********"
type input "**********"
click at [116, 540] on button "Save" at bounding box center [136, 530] width 60 height 20
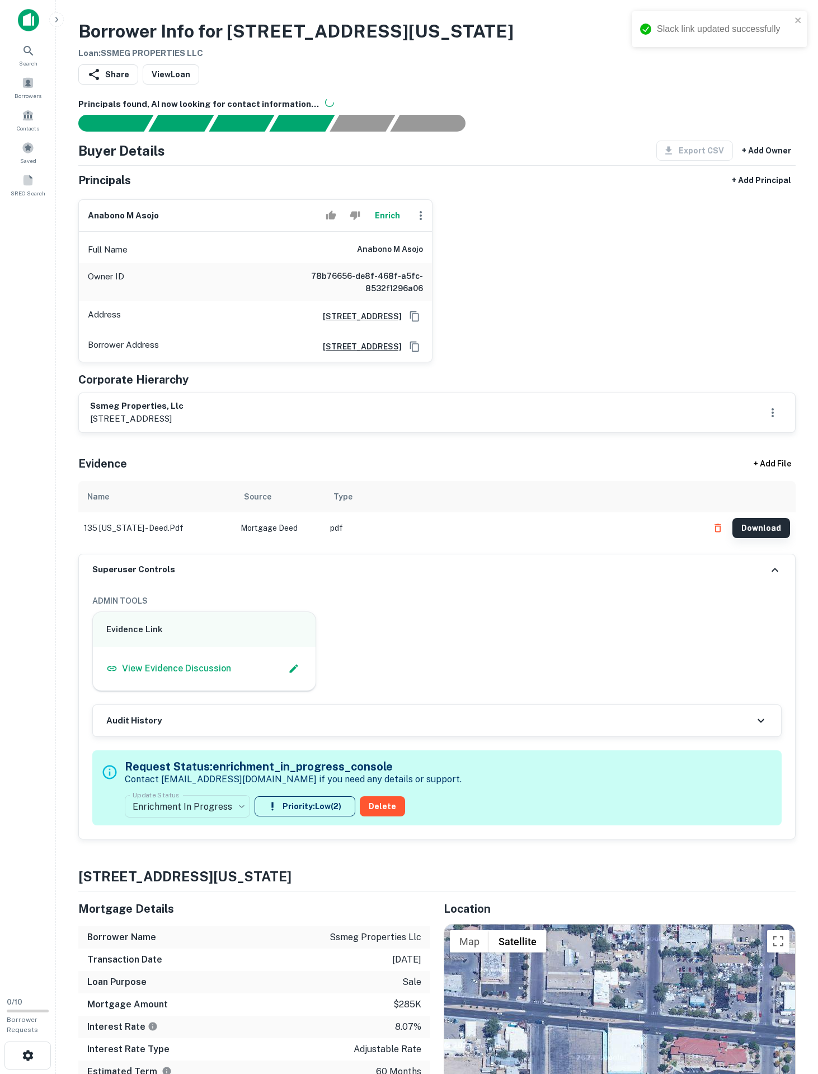
click at [752, 538] on button "Download" at bounding box center [762, 528] width 58 height 20
drag, startPoint x: 303, startPoint y: 263, endPoint x: 311, endPoint y: 268, distance: 9.0
click at [321, 227] on div at bounding box center [343, 215] width 44 height 22
click at [292, 263] on div "Full Name anabono m asojo" at bounding box center [255, 249] width 353 height 27
drag, startPoint x: 319, startPoint y: 300, endPoint x: 490, endPoint y: 298, distance: 171.3
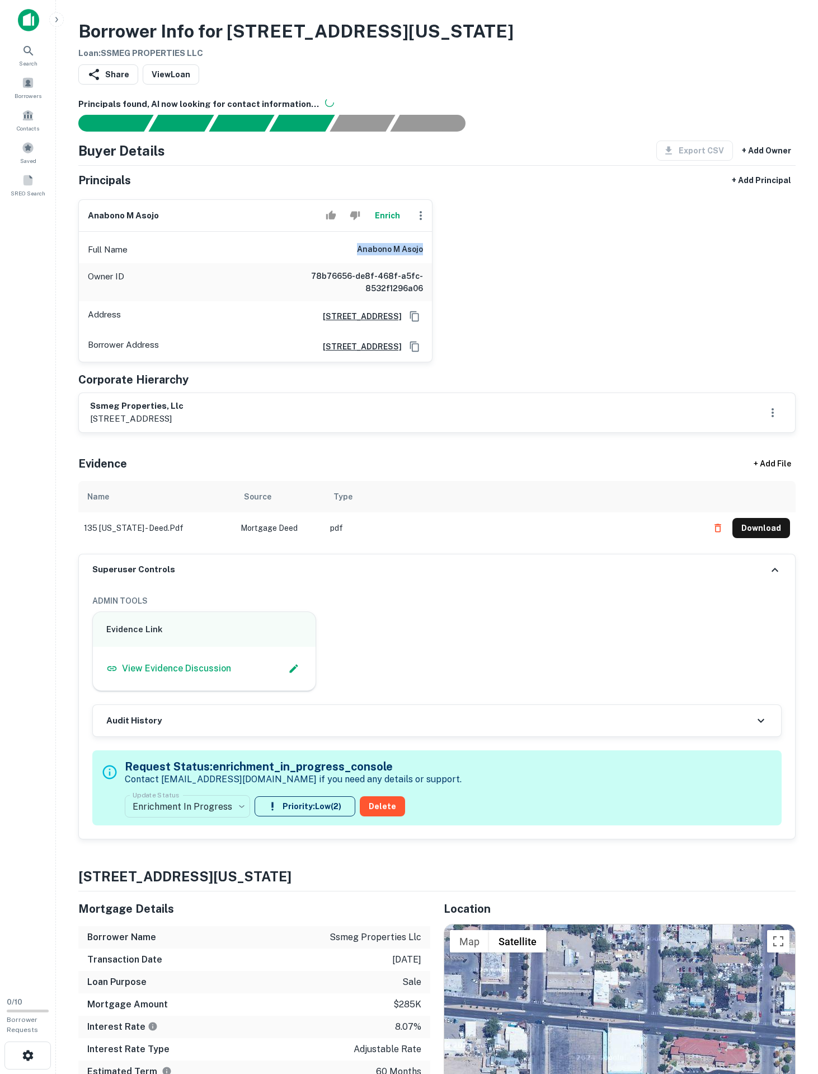
click at [490, 298] on div "anabono m asojo Enrich Full Name anabono m asojo Owner ID 78b76656-de8f-468f-a5…" at bounding box center [432, 276] width 727 height 172
copy h6 "anabono m asojo"
click at [656, 318] on div "anabono m asojo Enrich Full Name anabono m asojo Owner ID 78b76656-de8f-468f-a5…" at bounding box center [432, 276] width 727 height 172
click at [366, 294] on h6 "78b76656-de8f-468f-a5fc-8532f1296a06" at bounding box center [356, 282] width 134 height 25
drag, startPoint x: 314, startPoint y: 296, endPoint x: 561, endPoint y: 303, distance: 247.6
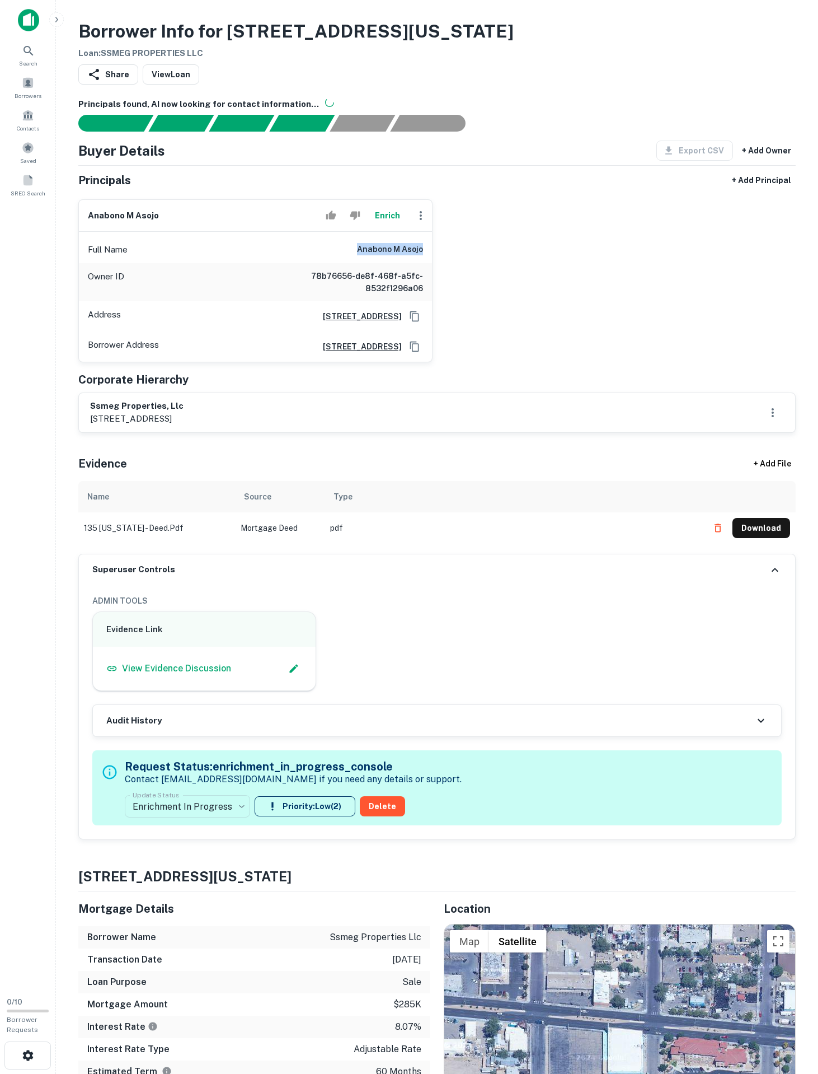
click at [561, 303] on div "anabono m asojo Enrich Full Name anabono m asojo Owner ID 78b76656-de8f-468f-a5…" at bounding box center [432, 276] width 727 height 172
copy h6 "anabono m asojo"
drag, startPoint x: 85, startPoint y: 486, endPoint x: 208, endPoint y: 486, distance: 123.2
click at [208, 432] on div "ssmeg properties, llc 10904 habanero way se, albuquerque, nm, 87123" at bounding box center [437, 412] width 717 height 39
copy h6 "ssmeg properties, llc"
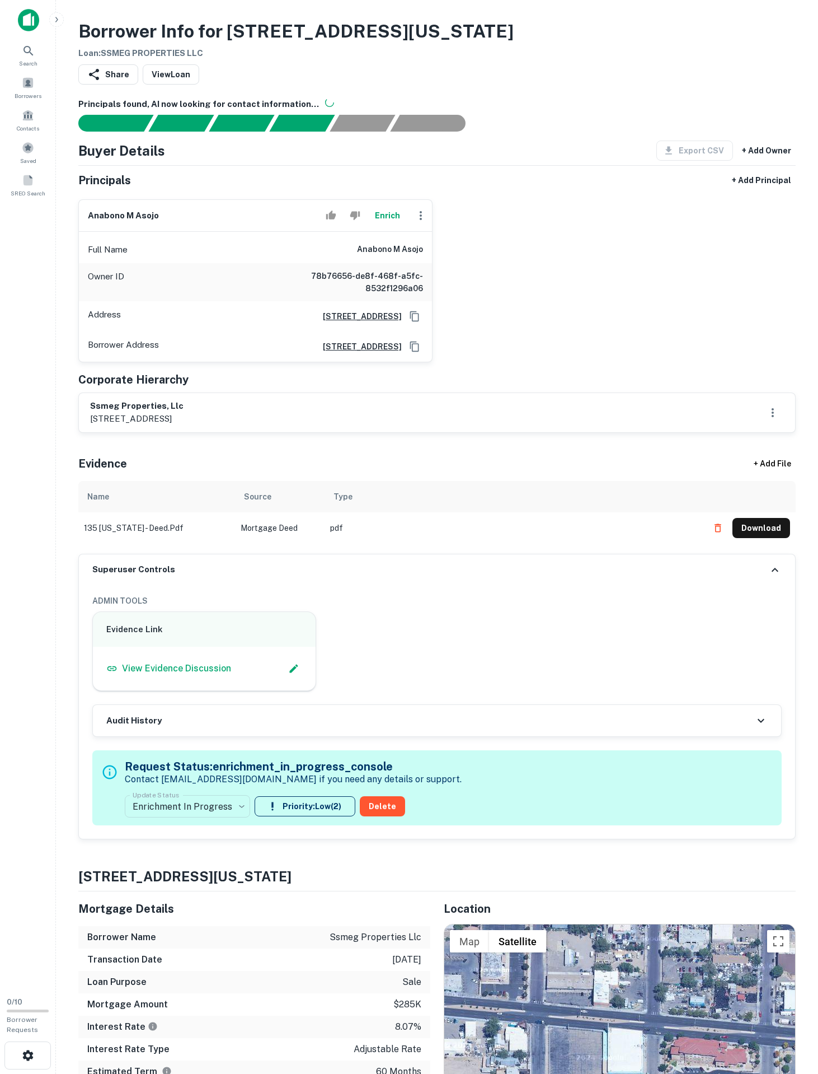
click at [179, 799] on label "Update Status" at bounding box center [156, 795] width 46 height 10
click at [179, 947] on body "**********" at bounding box center [409, 537] width 818 height 1074
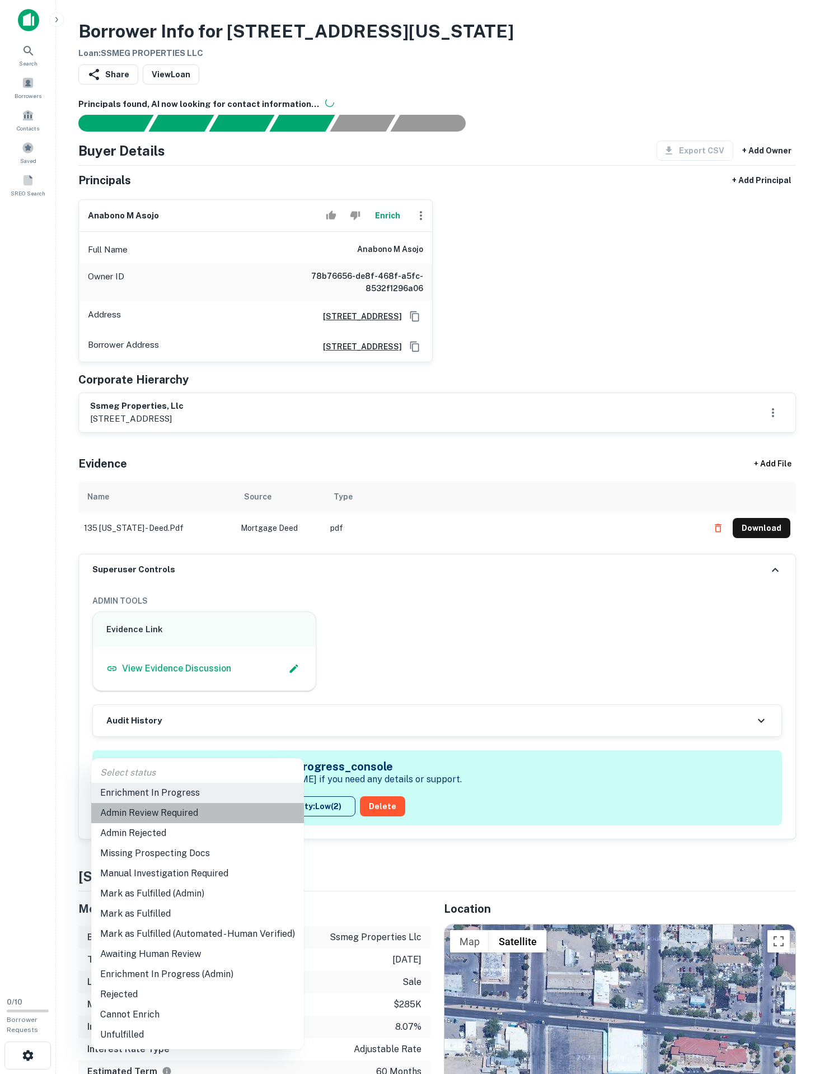
click at [166, 816] on li "Admin Review Required" at bounding box center [197, 813] width 213 height 20
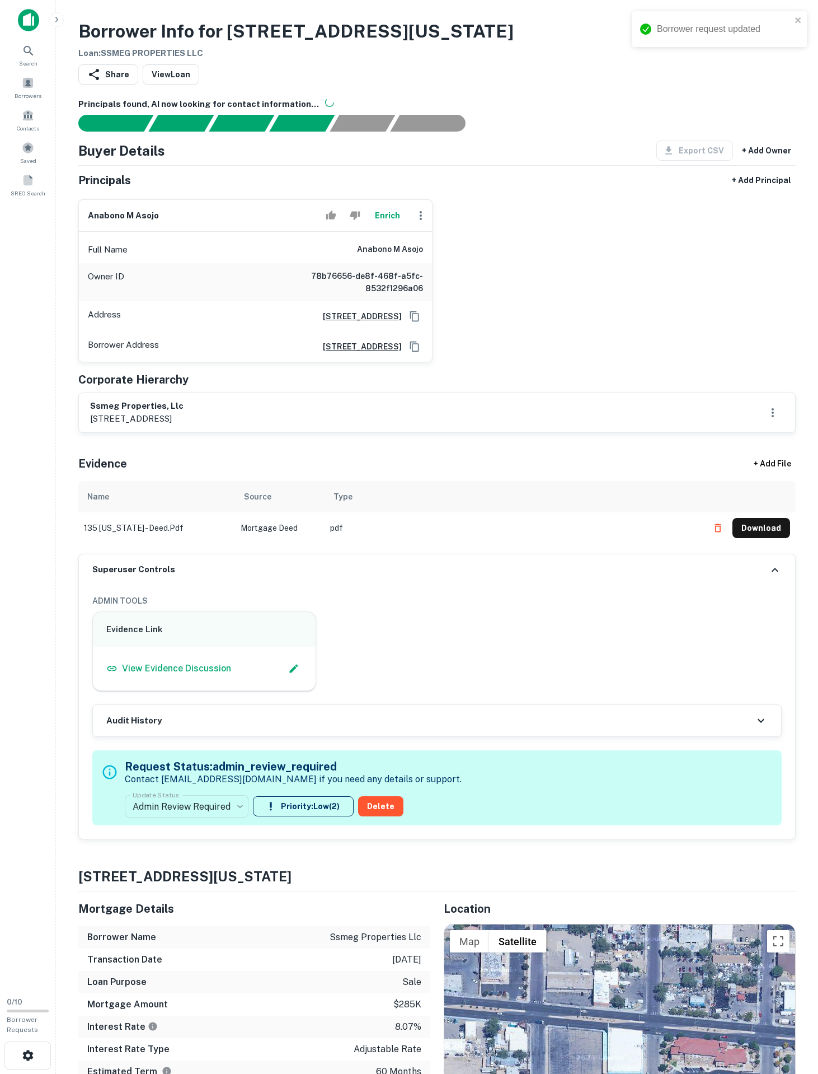
type input "**********"
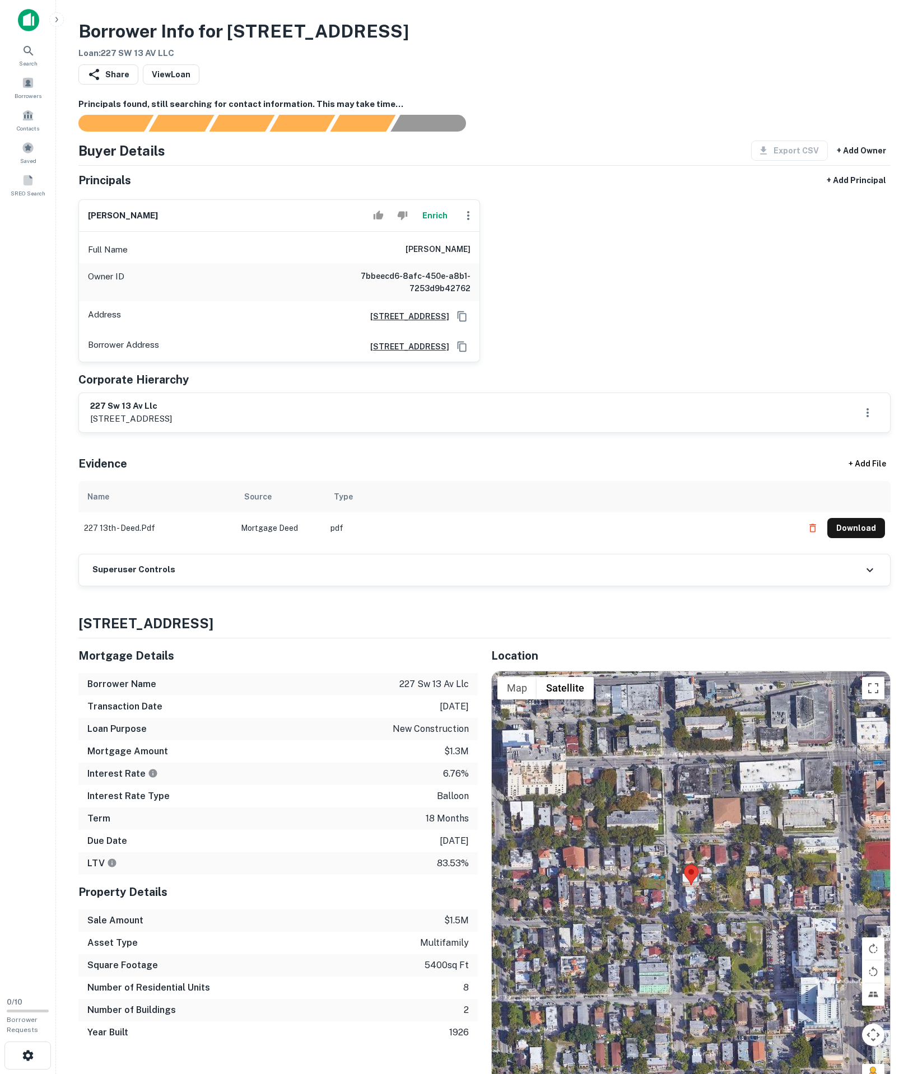
click at [179, 586] on div "Superuser Controls" at bounding box center [484, 569] width 811 height 31
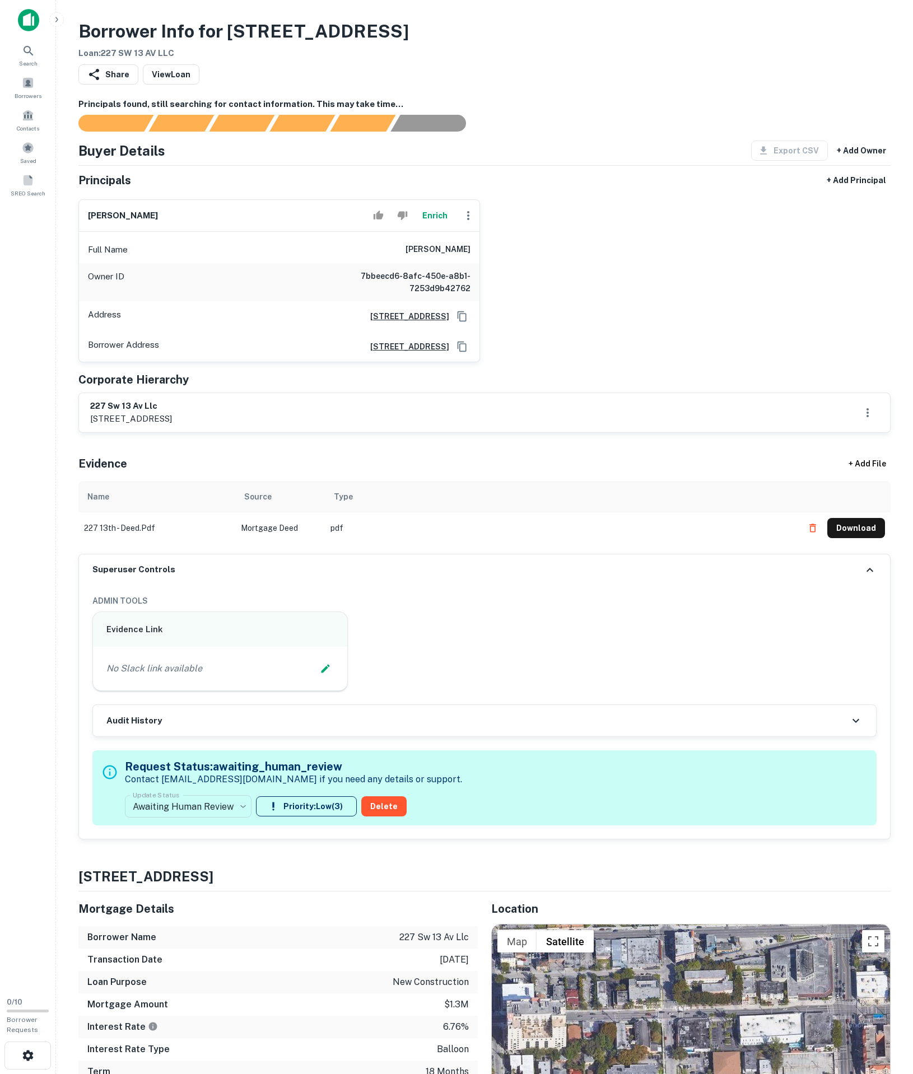
scroll to position [165, 0]
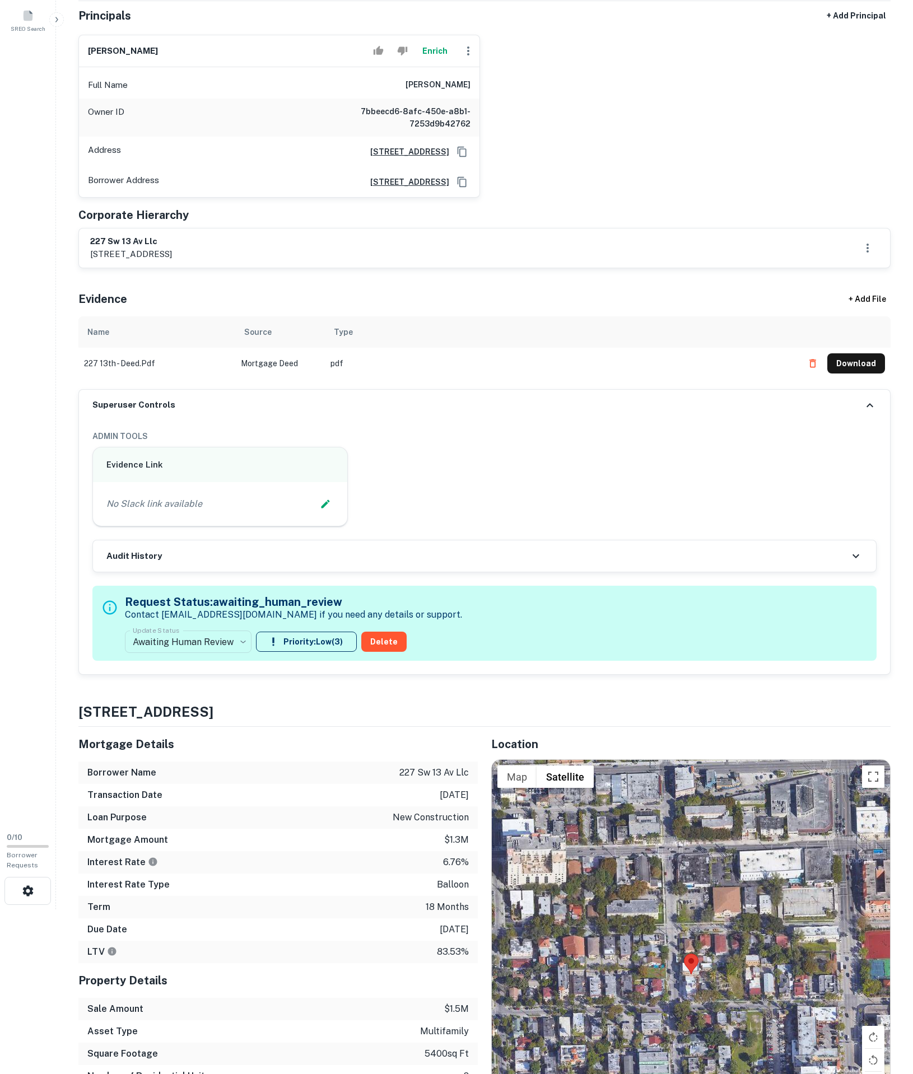
click at [179, 635] on label "Update Status" at bounding box center [156, 630] width 46 height 10
click at [247, 784] on body "**********" at bounding box center [456, 372] width 913 height 1074
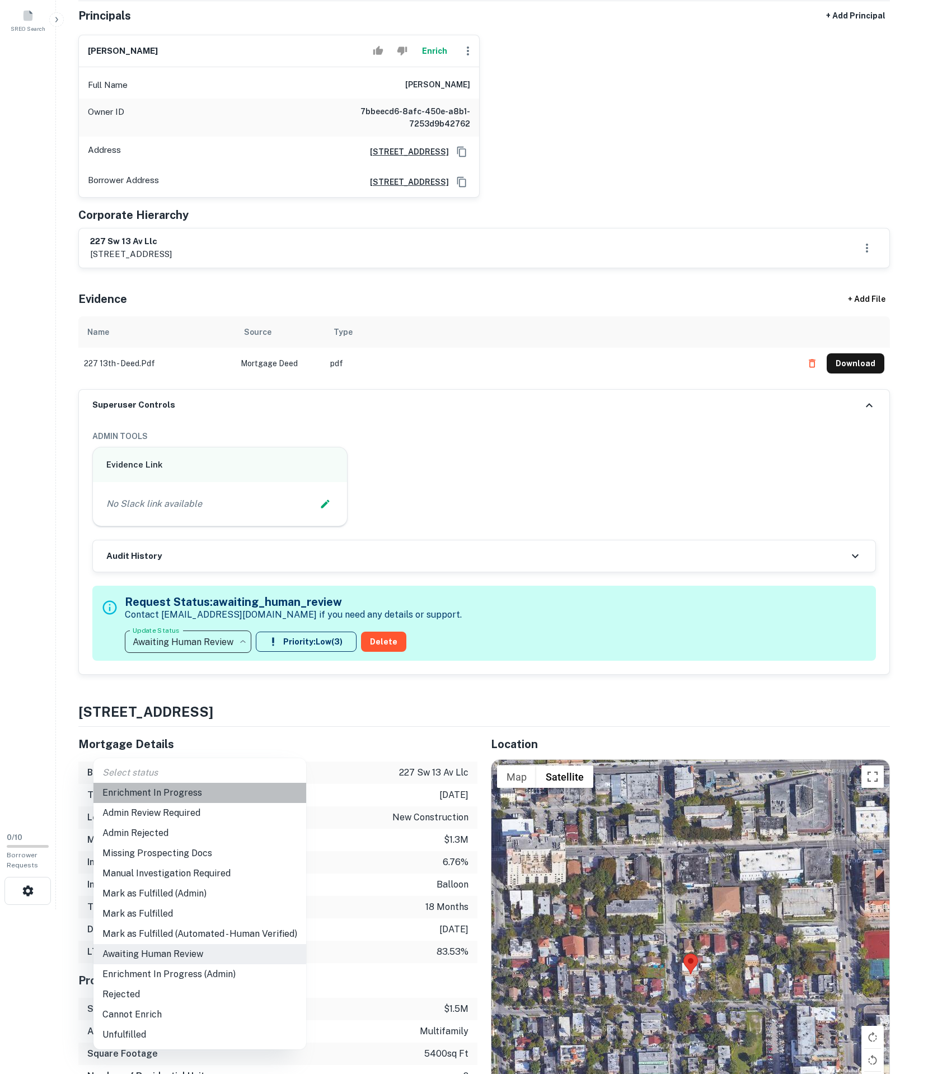
click at [246, 788] on li "Enrichment In Progress" at bounding box center [199, 793] width 213 height 20
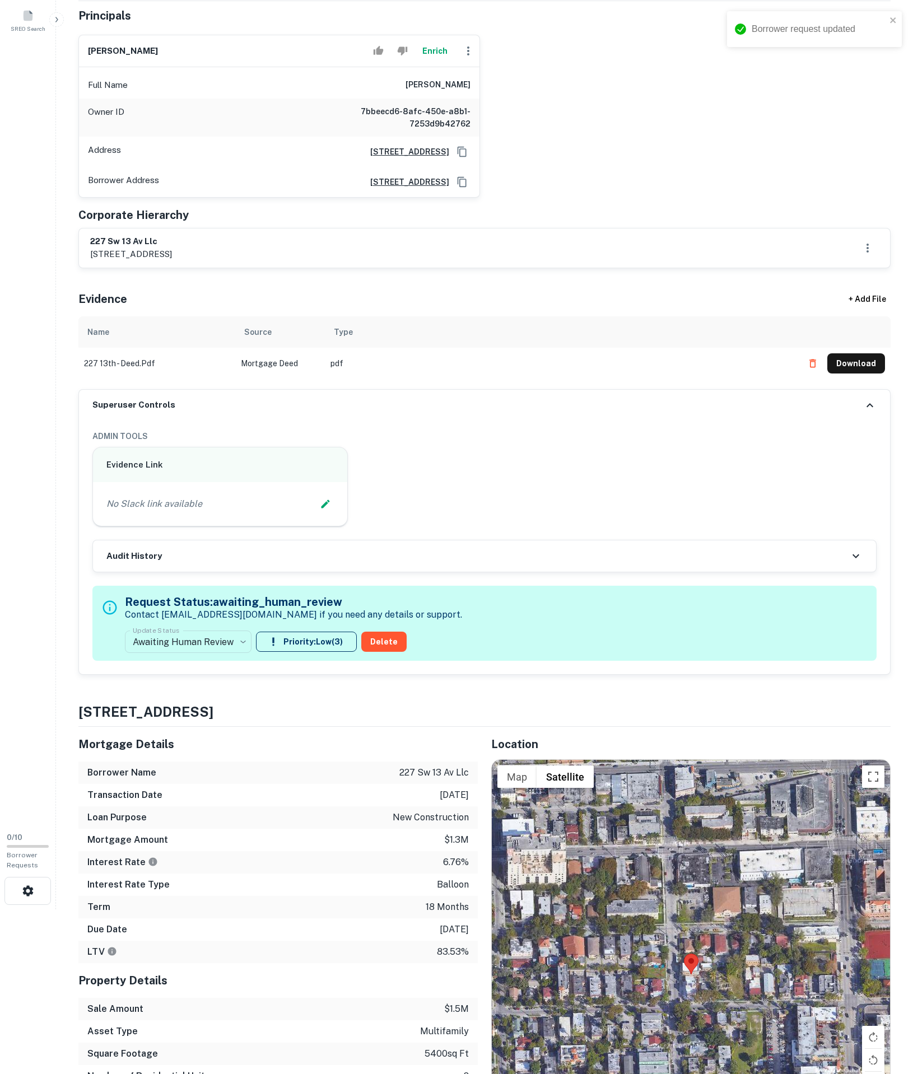
scroll to position [0, 0]
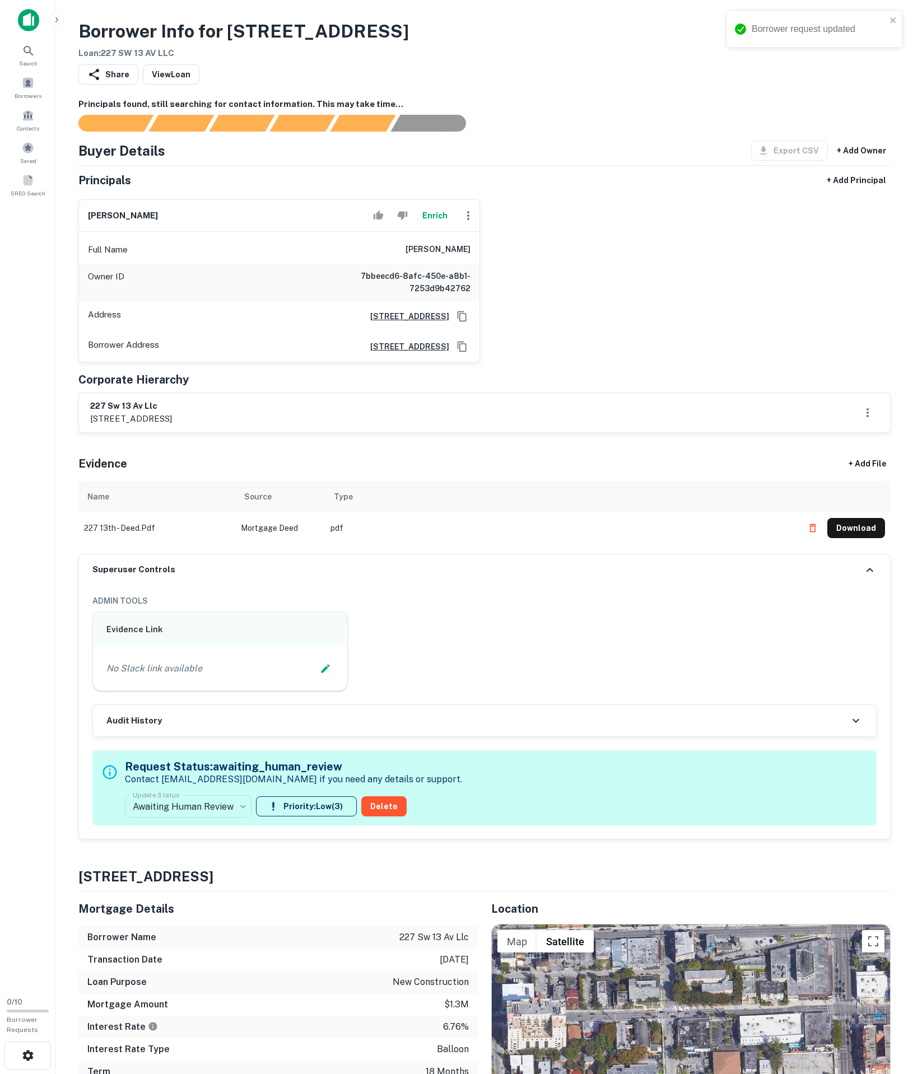
type input "**********"
click at [835, 538] on button "Download" at bounding box center [856, 528] width 58 height 20
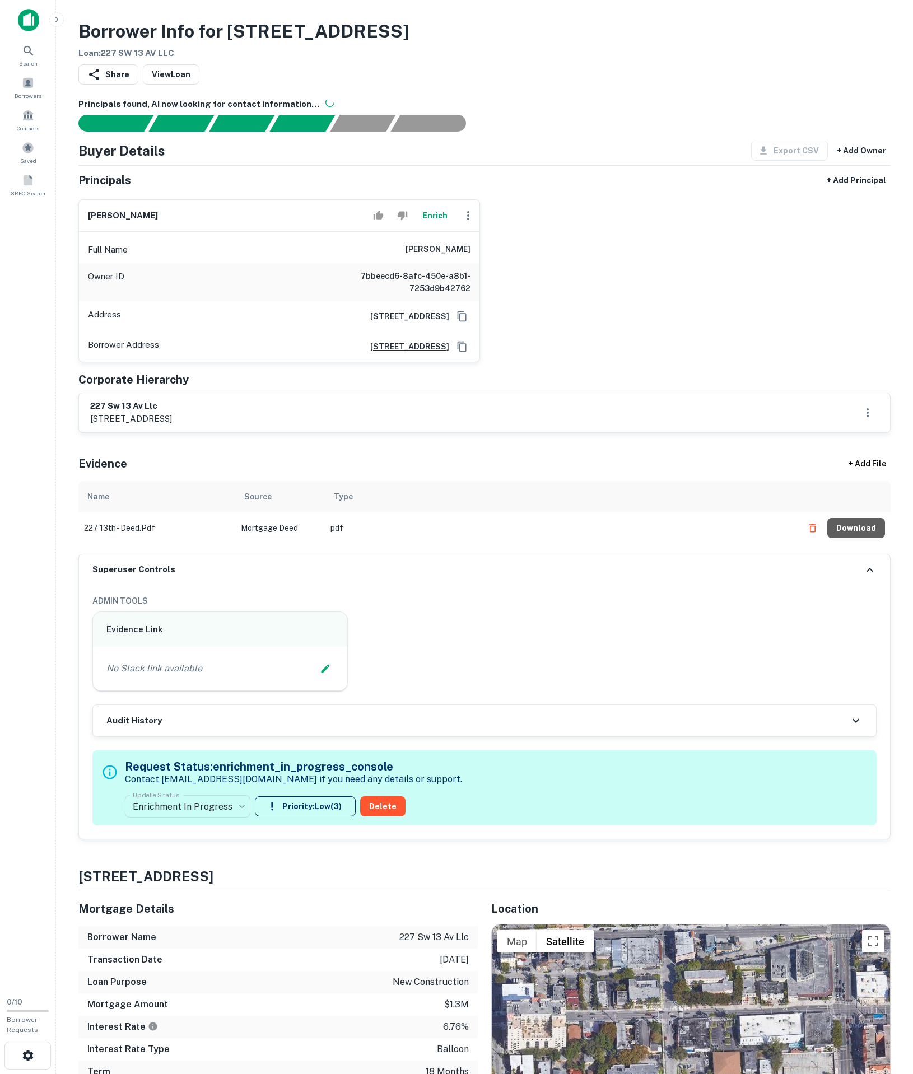
click at [872, 538] on button "Download" at bounding box center [856, 528] width 58 height 20
copy h6 "227 sw 13 av llc"
drag, startPoint x: 86, startPoint y: 489, endPoint x: 208, endPoint y: 490, distance: 122.0
click at [208, 432] on div "227 sw 13 av llc 1309 coffeen ave, sheridan, wy, 82801" at bounding box center [484, 412] width 811 height 39
drag, startPoint x: 367, startPoint y: 288, endPoint x: 558, endPoint y: 298, distance: 190.6
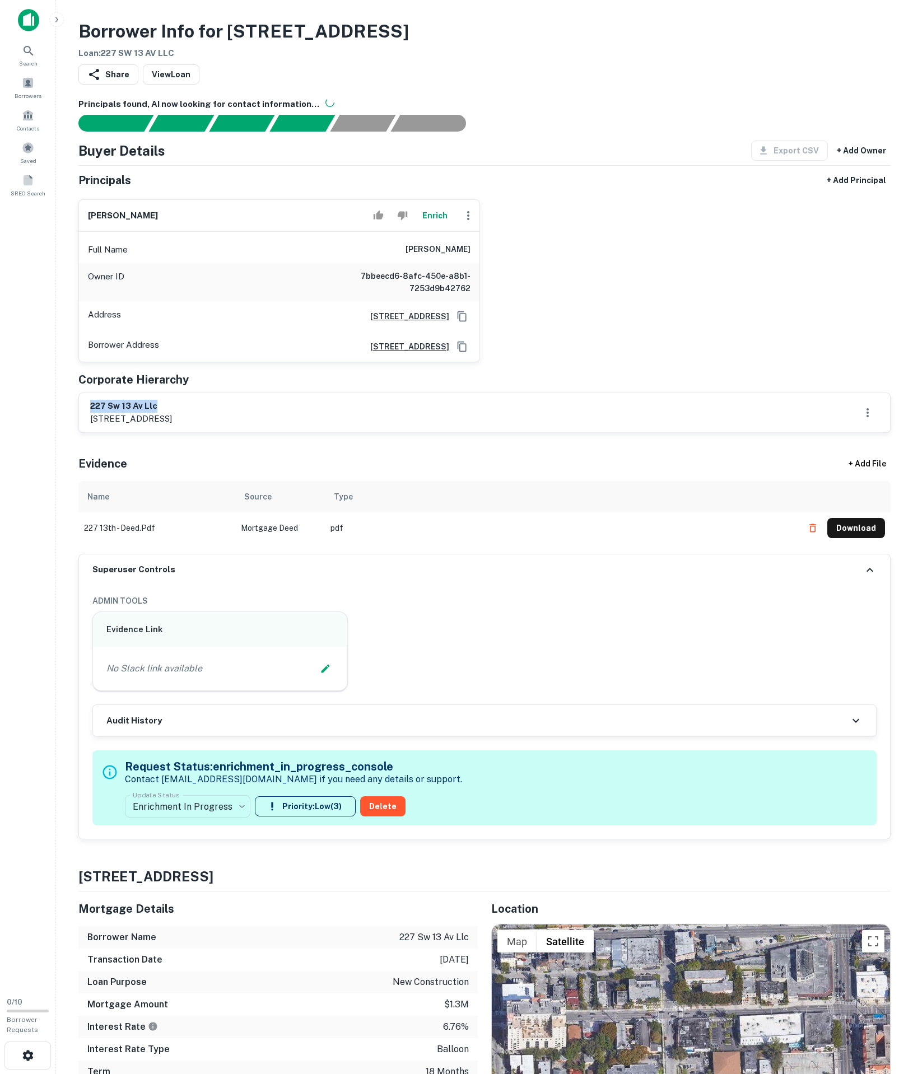
click at [558, 298] on div "alejandro maya Enrich Full Name alejandro maya Owner ID 7bbeecd6-8afc-450e-a8b1…" at bounding box center [479, 276] width 821 height 172
copy h6 "alejandro maya"
drag, startPoint x: 78, startPoint y: 488, endPoint x: 179, endPoint y: 492, distance: 100.8
click at [179, 433] on div "227 sw 13 av llc 1309 coffeen ave, sheridan, wy, 82801" at bounding box center [484, 412] width 812 height 40
copy h6 "227 sw 13 av llc"
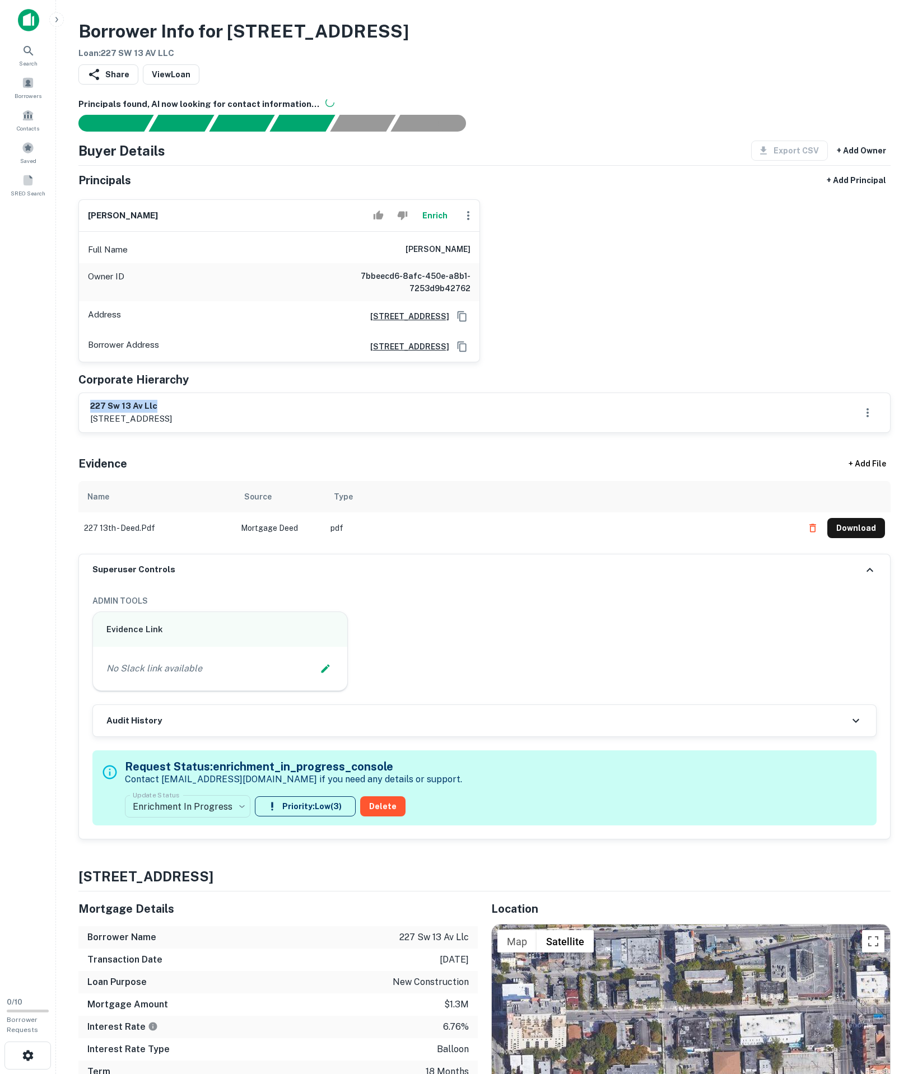
drag, startPoint x: 90, startPoint y: 511, endPoint x: 88, endPoint y: 498, distance: 12.4
click at [88, 432] on div "227 sw 13 av llc 1309 coffeen ave, sheridan, wy, 82801" at bounding box center [484, 412] width 811 height 39
copy p "1309 coffeen ave, sheridan, wy, 82801"
drag, startPoint x: 373, startPoint y: 301, endPoint x: 570, endPoint y: 305, distance: 197.1
click at [570, 305] on div "alejandro maya Enrich Full Name alejandro maya Owner ID 7bbeecd6-8afc-450e-a8b1…" at bounding box center [479, 276] width 821 height 172
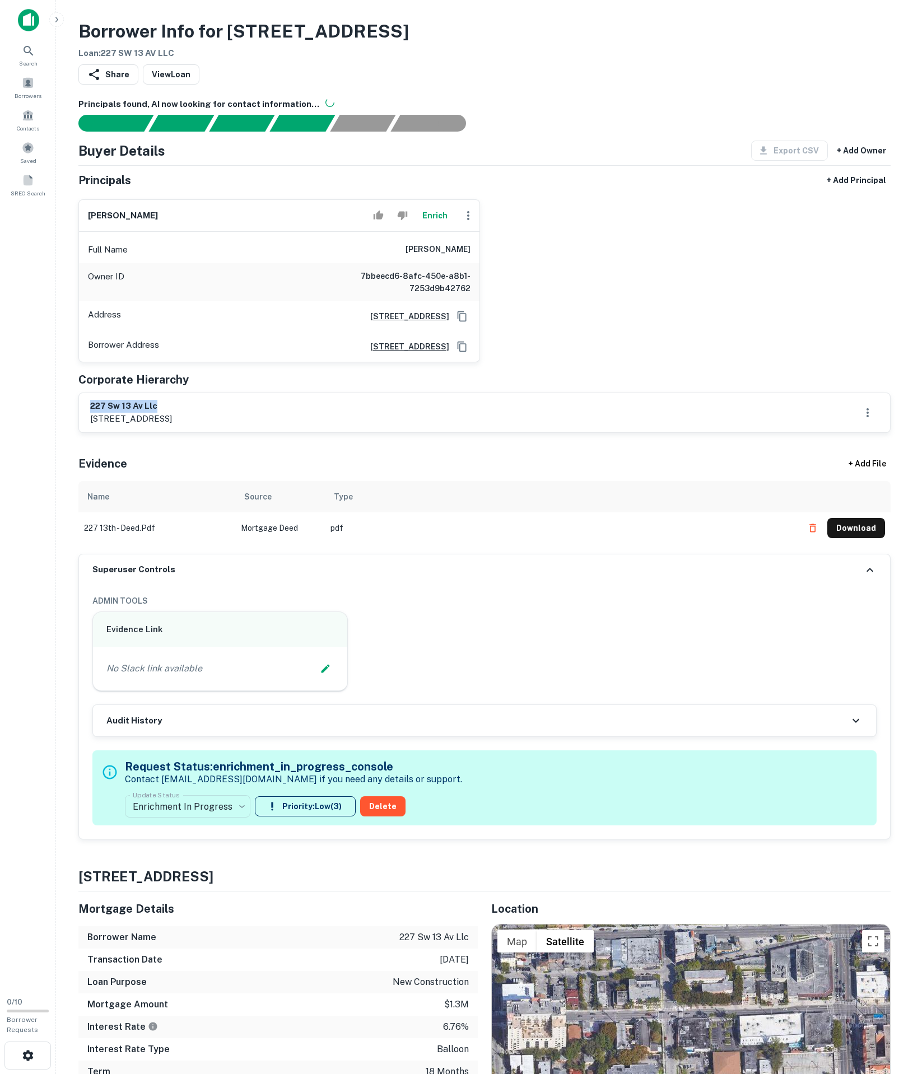
copy h6 "alejandro maya"
click at [518, 283] on div "alejandro maya Enrich Full Name alejandro maya Owner ID 7bbeecd6-8afc-450e-a8b1…" at bounding box center [479, 276] width 821 height 172
click at [291, 677] on div "No Slack link available" at bounding box center [219, 668] width 227 height 17
click at [320, 674] on icon "Edit Slack Link" at bounding box center [325, 668] width 11 height 11
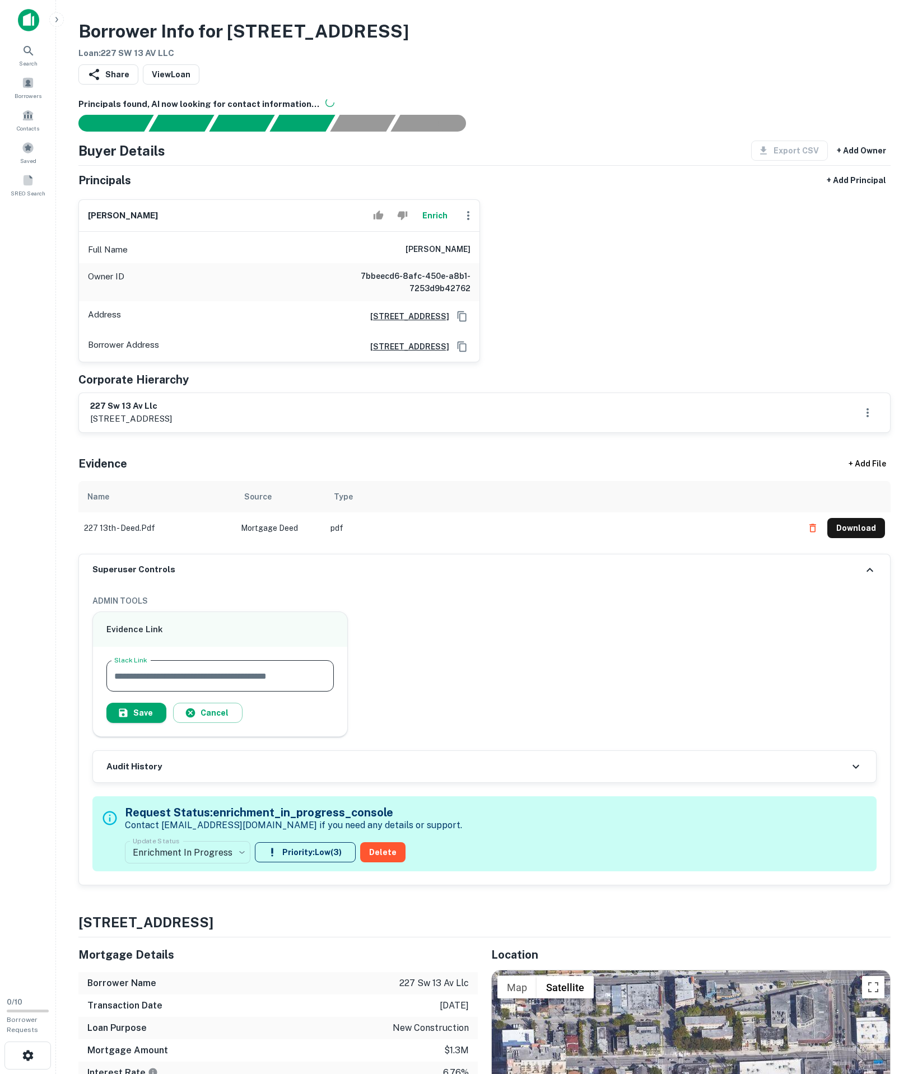
click at [303, 691] on input "Slack Link" at bounding box center [219, 675] width 227 height 31
paste input "**********"
type input "**********"
click at [148, 723] on button "Save" at bounding box center [136, 713] width 60 height 20
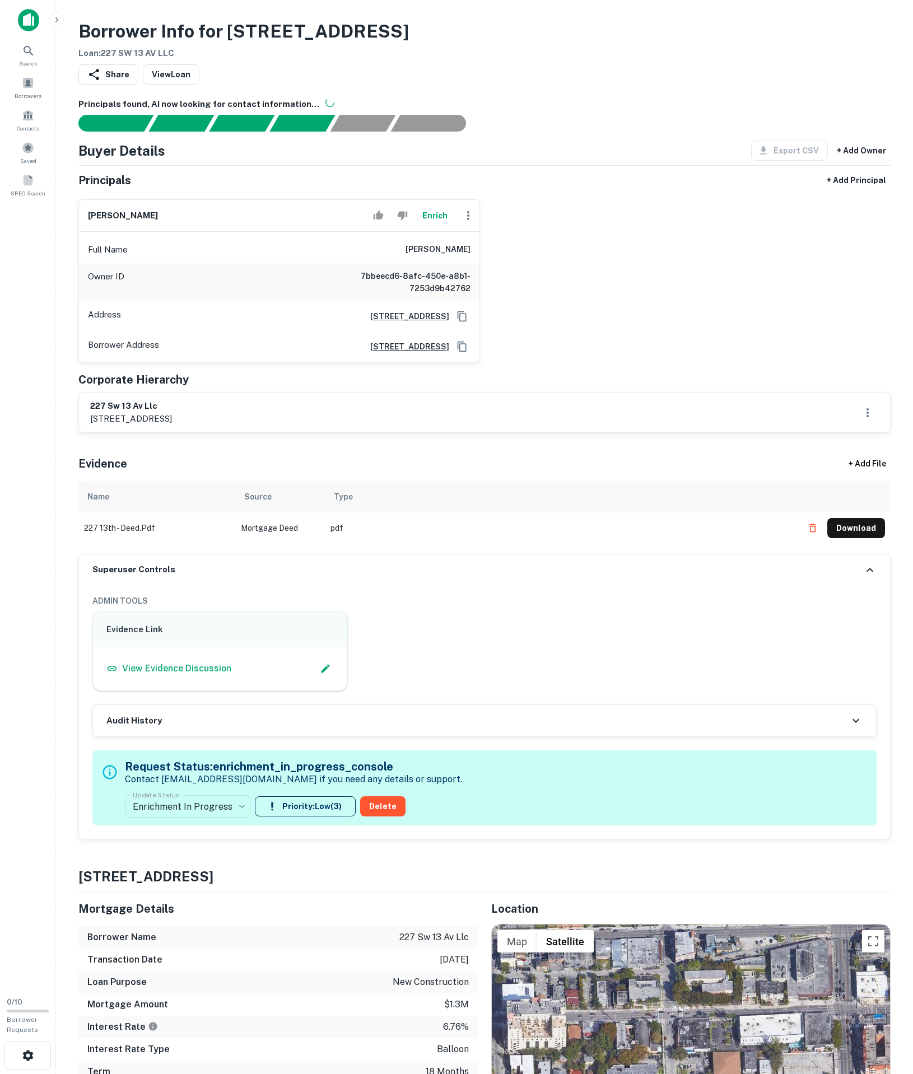
click at [456, 352] on icon "Copy Address" at bounding box center [461, 346] width 11 height 11
drag, startPoint x: 399, startPoint y: 294, endPoint x: 558, endPoint y: 300, distance: 159.1
click at [558, 300] on div "alejandro maya Enrich Full Name alejandro maya Owner ID 7bbeecd6-8afc-450e-a8b1…" at bounding box center [479, 276] width 821 height 172
copy h6 "alejandro maya"
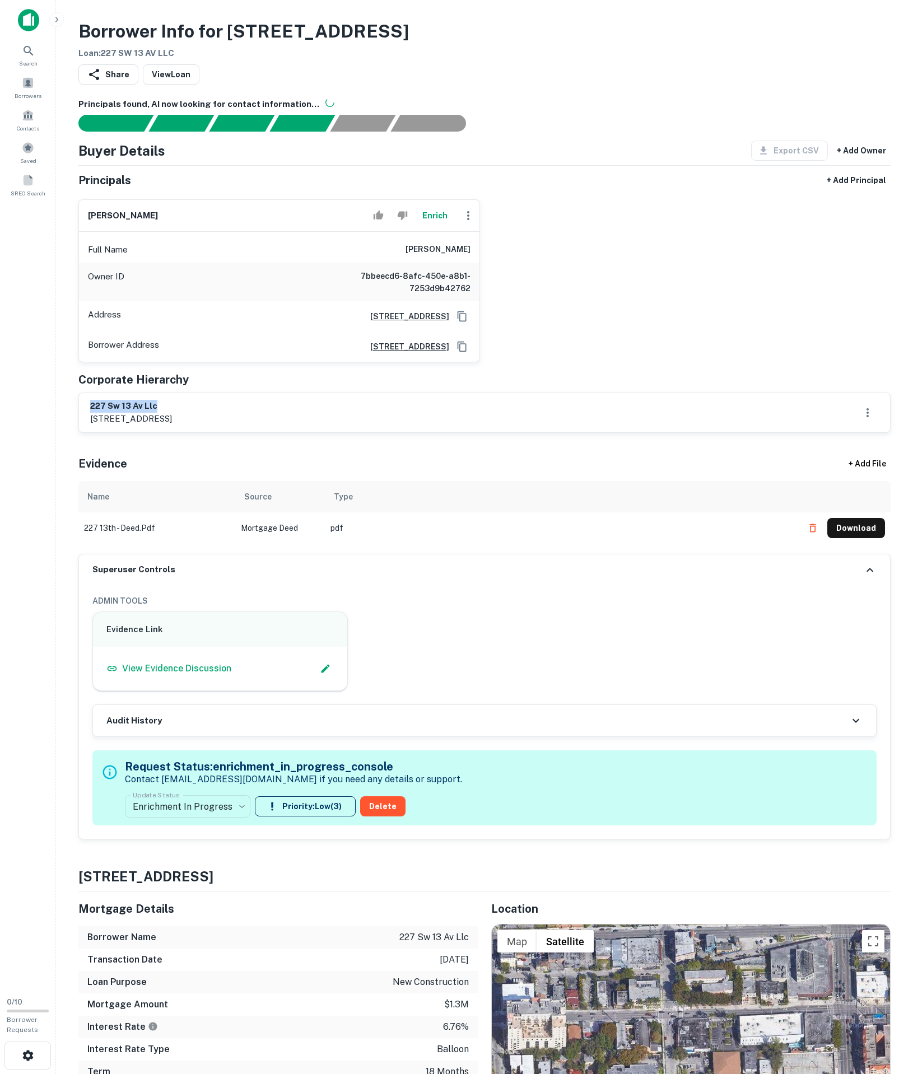
drag, startPoint x: 85, startPoint y: 484, endPoint x: 212, endPoint y: 487, distance: 126.6
click at [212, 432] on div "227 sw 13 av llc 1309 coffeen ave, sheridan, wy, 82801" at bounding box center [484, 412] width 811 height 39
copy h6 "227 sw 13 av llc"
drag, startPoint x: 387, startPoint y: 305, endPoint x: 330, endPoint y: 305, distance: 57.1
click at [330, 263] on div "Full Name alejandro maya" at bounding box center [279, 249] width 400 height 27
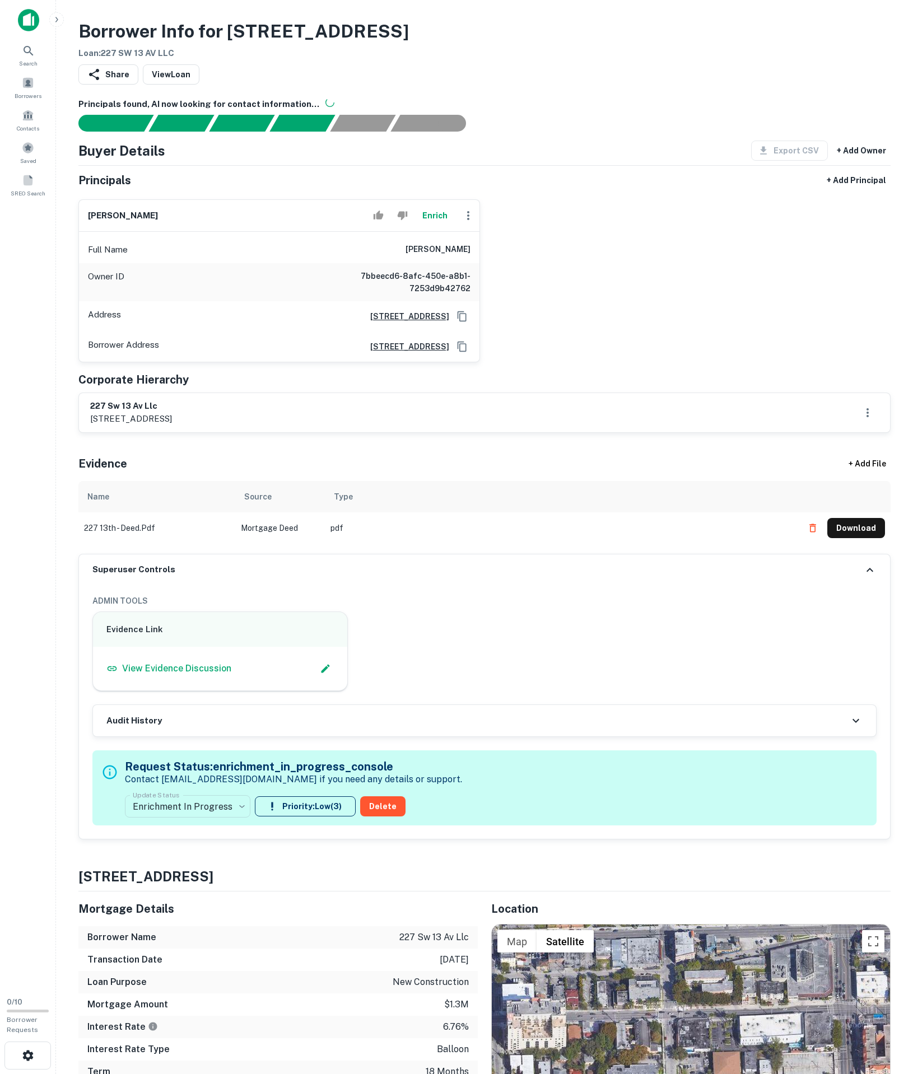
drag, startPoint x: 316, startPoint y: 303, endPoint x: 352, endPoint y: 301, distance: 35.9
click at [322, 263] on div "Full Name alejandro maya" at bounding box center [279, 249] width 400 height 27
drag, startPoint x: 369, startPoint y: 301, endPoint x: 534, endPoint y: 301, distance: 164.6
click at [534, 301] on div "alejandro maya Enrich Full Name alejandro maya Owner ID 7bbeecd6-8afc-450e-a8b1…" at bounding box center [479, 276] width 821 height 172
copy h6 "alejandro maya"
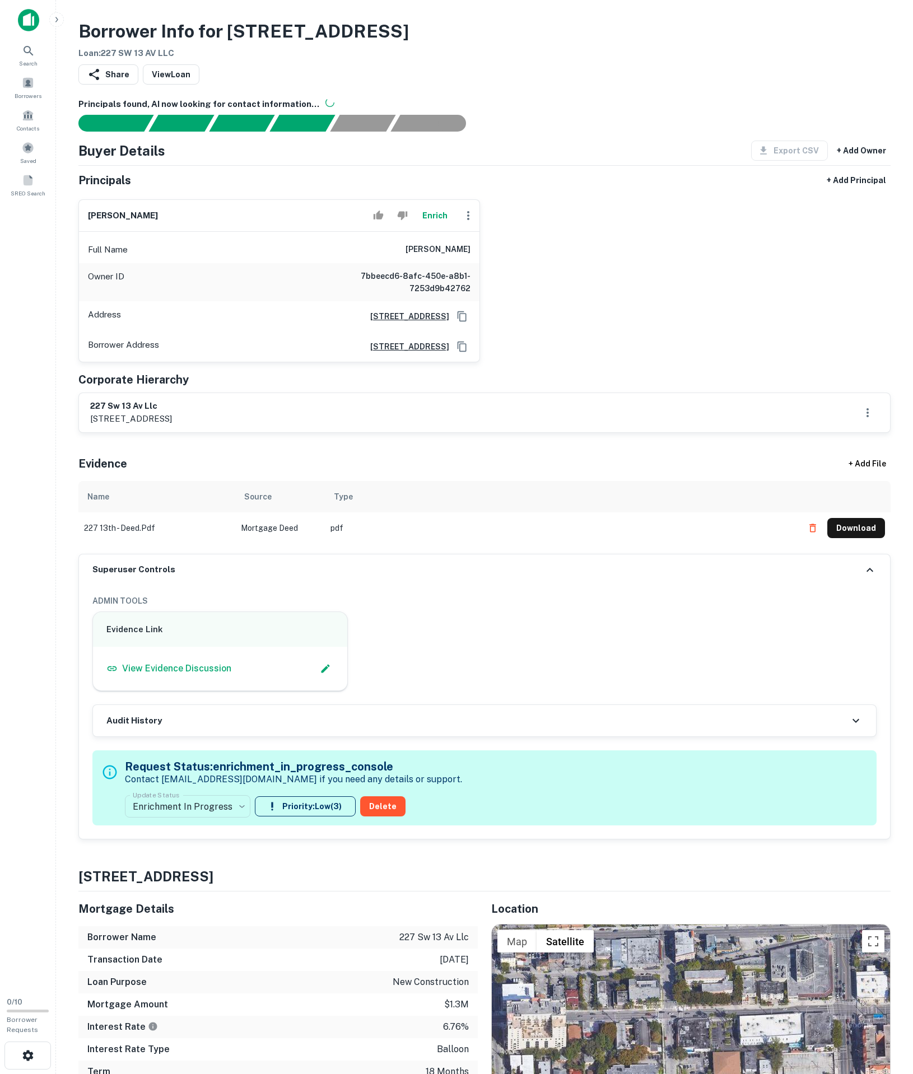
copy h6 "alejandro maya"
drag, startPoint x: 90, startPoint y: 489, endPoint x: 227, endPoint y: 480, distance: 138.0
drag, startPoint x: 227, startPoint y: 480, endPoint x: 223, endPoint y: 486, distance: 7.2
click at [227, 425] on div "227 sw 13 av llc 1309 coffeen ave, sheridan, wy, 82801" at bounding box center [484, 413] width 788 height 26
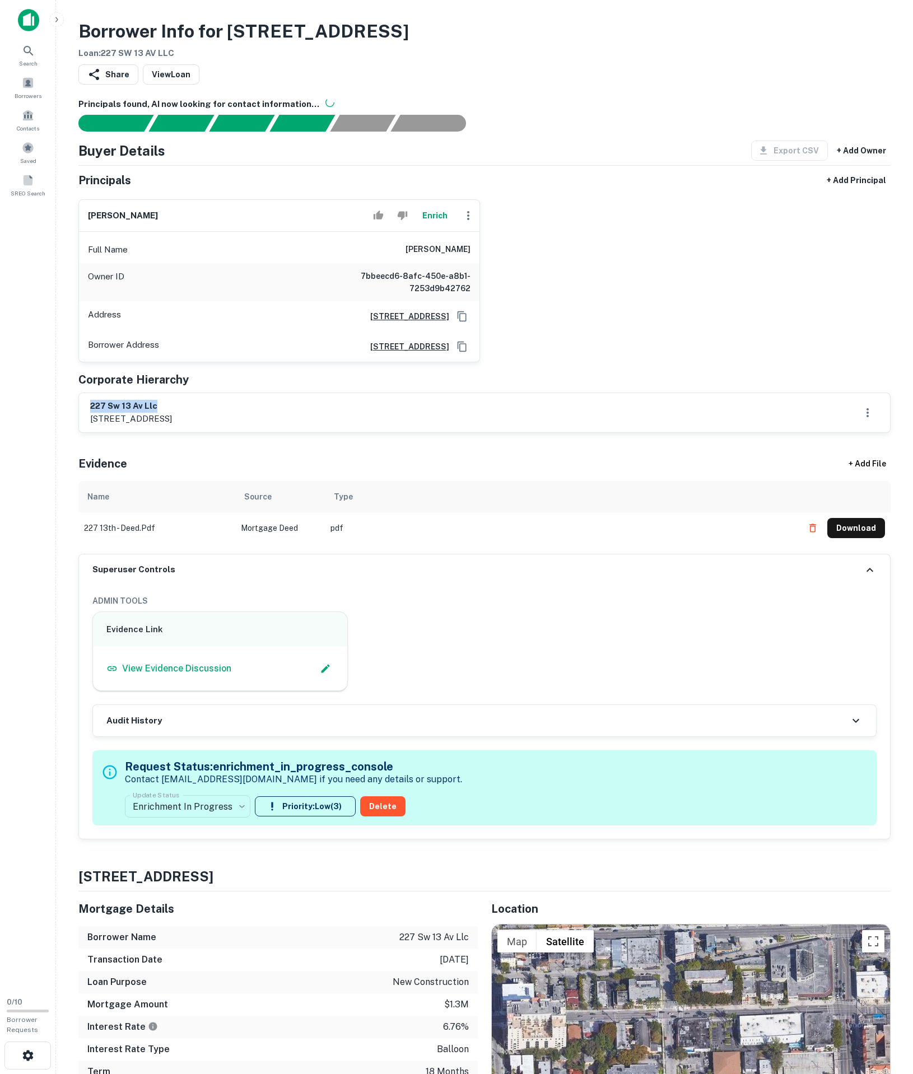
click at [172, 413] on h6 "227 sw 13 av llc" at bounding box center [131, 406] width 82 height 13
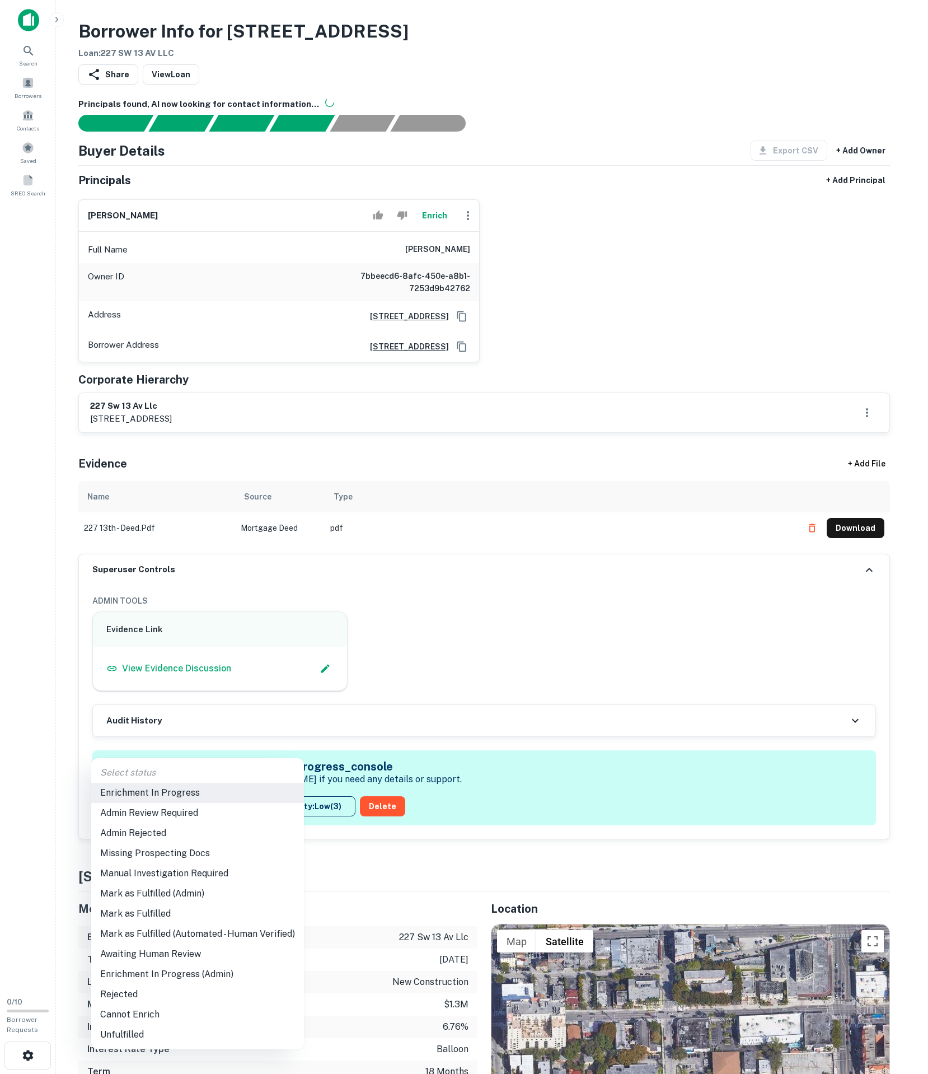
click at [207, 945] on body "**********" at bounding box center [464, 537] width 928 height 1074
click at [179, 821] on li "Admin Review Required" at bounding box center [197, 813] width 213 height 20
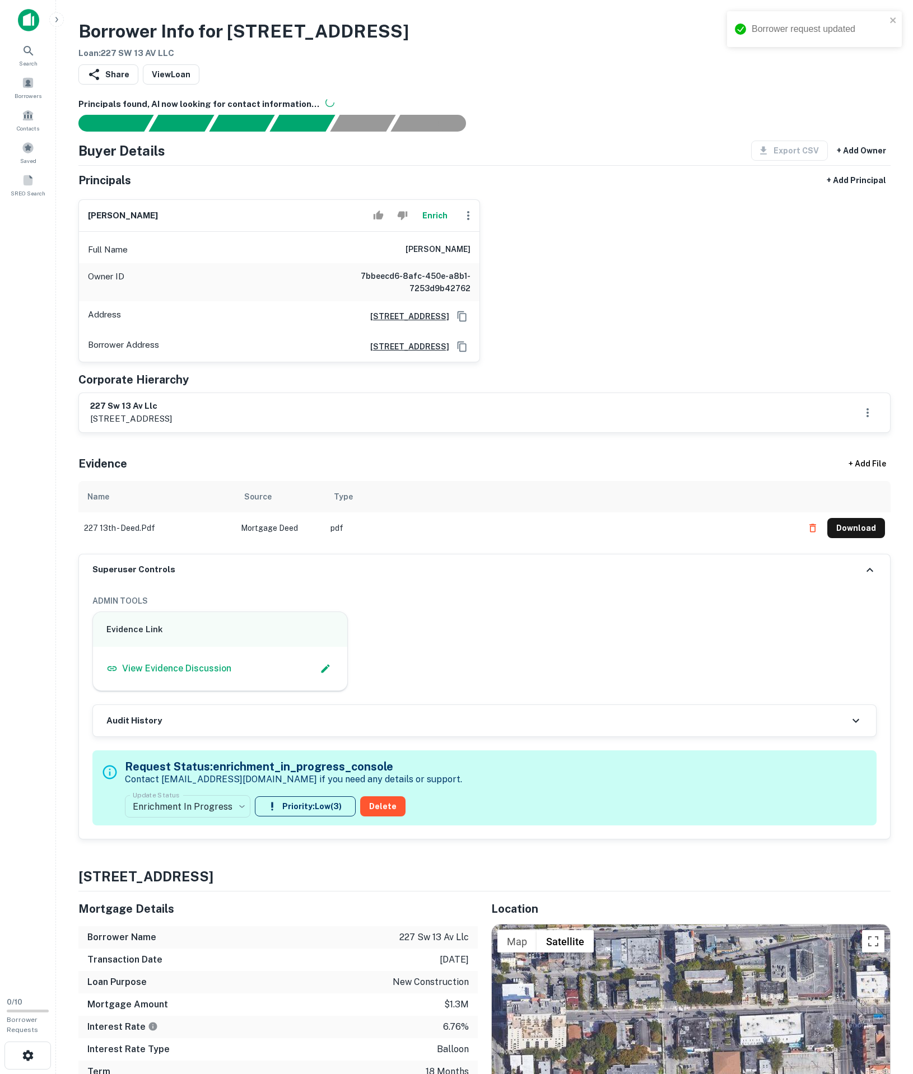
type input "**********"
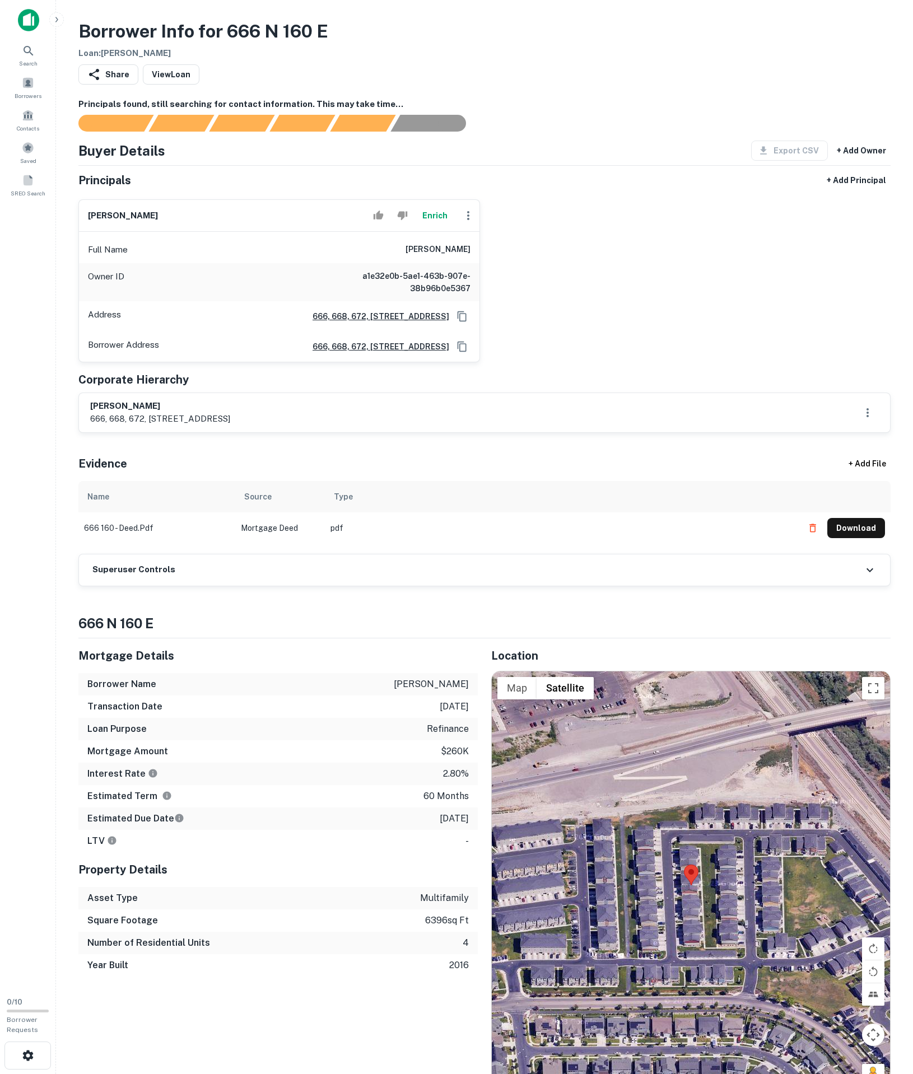
drag, startPoint x: 247, startPoint y: 701, endPoint x: 247, endPoint y: 692, distance: 9.0
click at [249, 586] on div "Superuser Controls" at bounding box center [484, 569] width 811 height 31
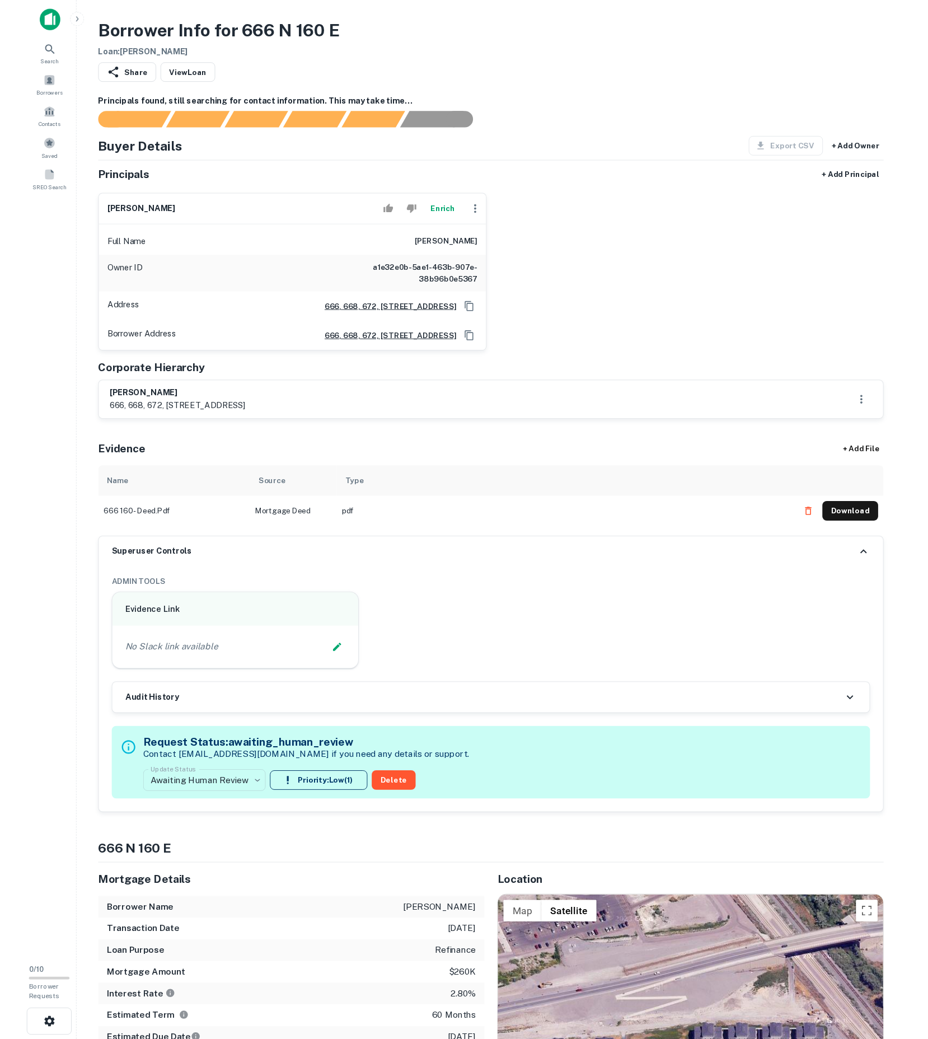
scroll to position [40, 0]
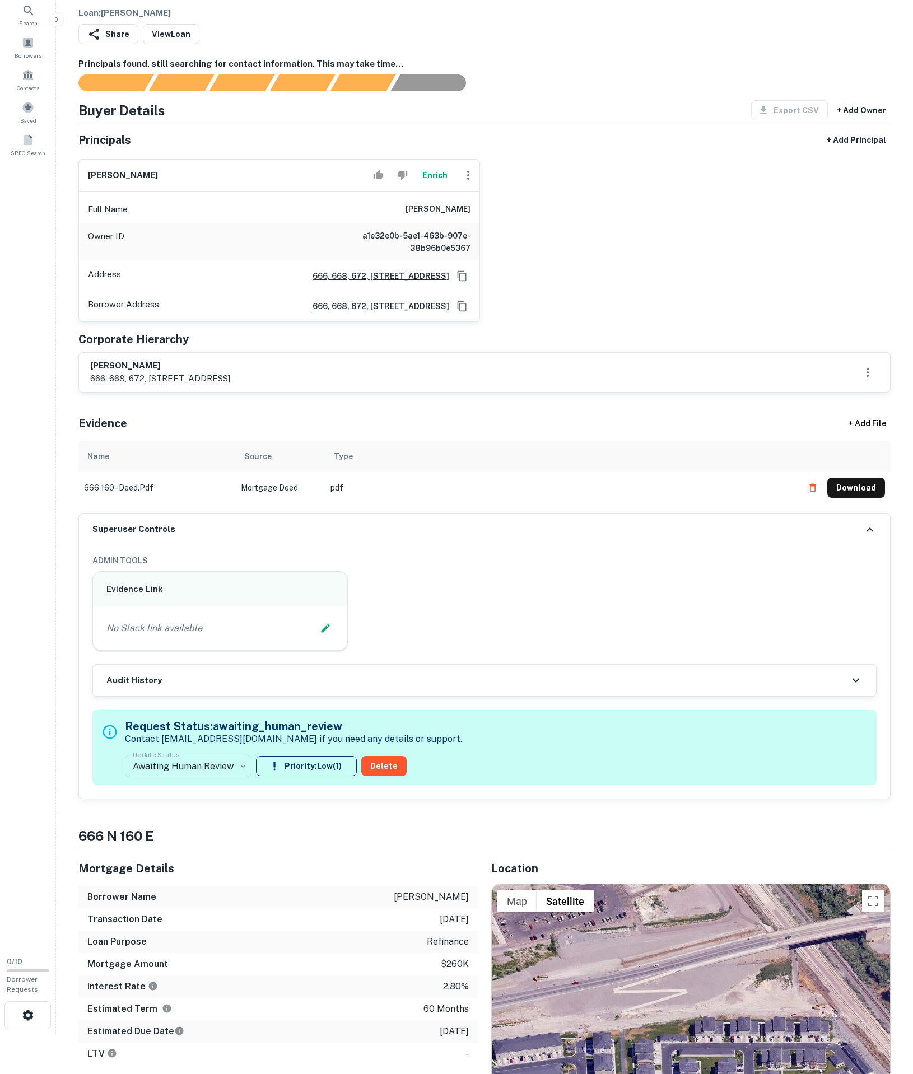
click at [204, 746] on p "Contact [EMAIL_ADDRESS][DOMAIN_NAME] if you need any details or support." at bounding box center [293, 738] width 337 height 13
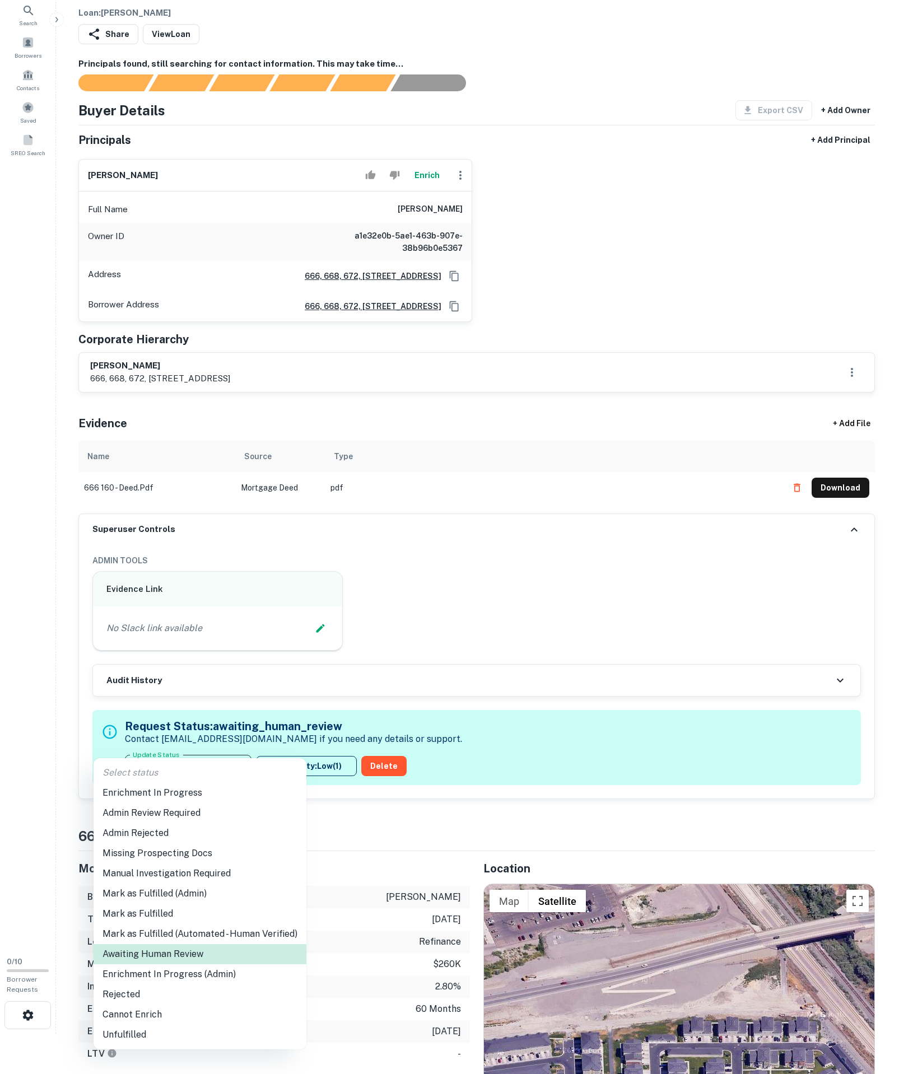
click at [207, 899] on body "**********" at bounding box center [456, 497] width 913 height 1074
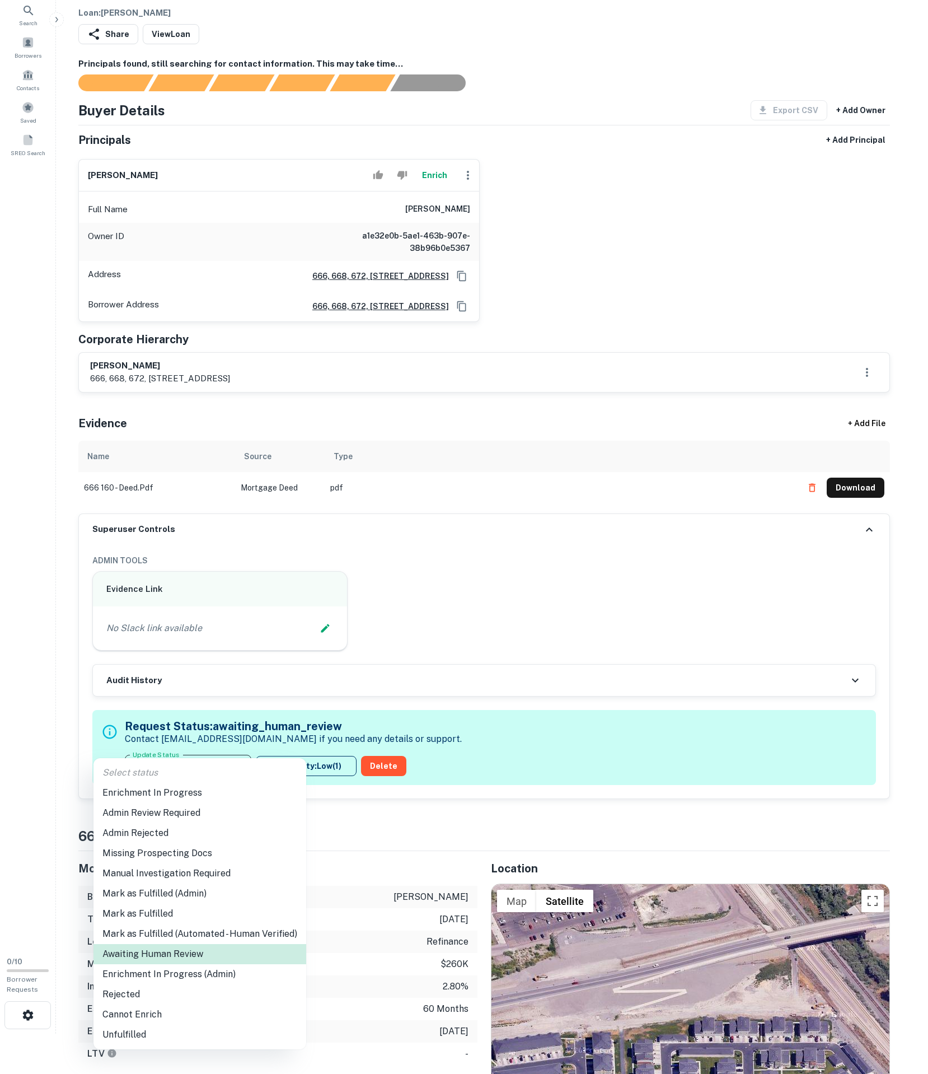
click at [186, 790] on li "Enrichment In Progress" at bounding box center [199, 793] width 213 height 20
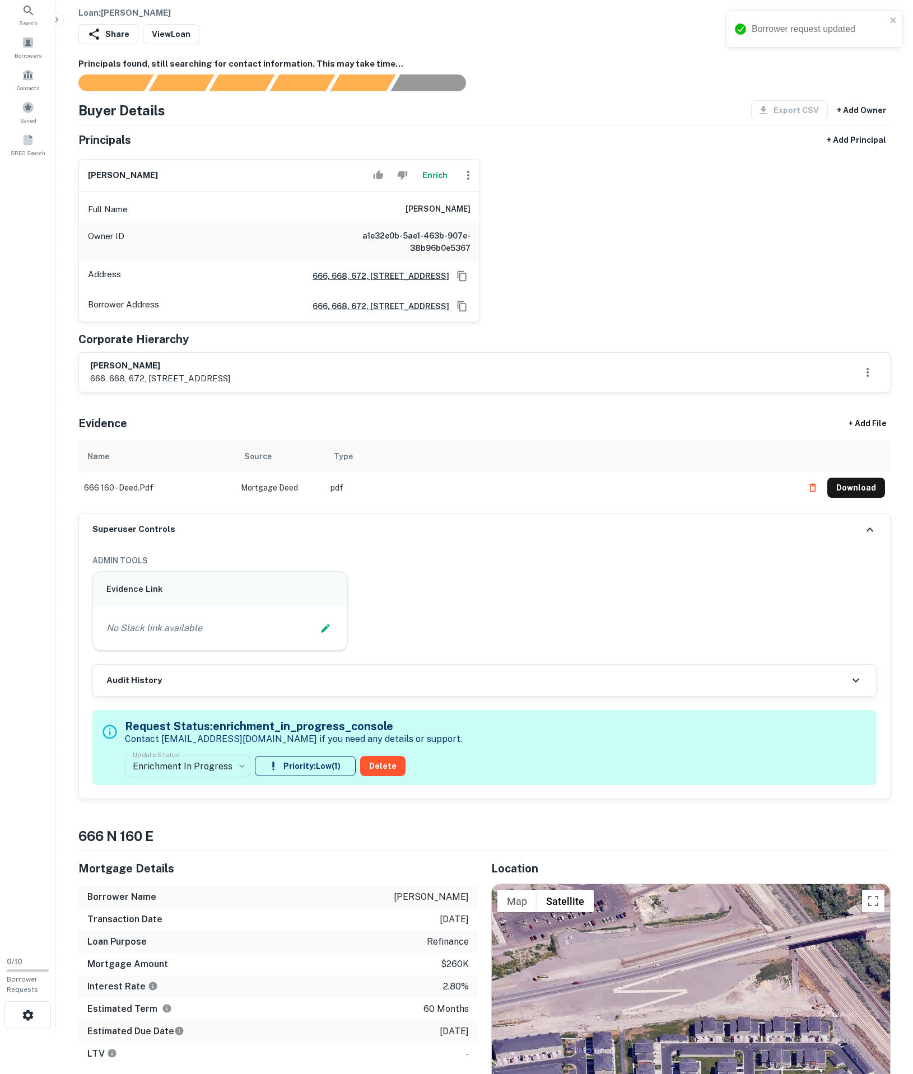
type input "**********"
drag, startPoint x: 294, startPoint y: 736, endPoint x: 314, endPoint y: 736, distance: 19.0
click at [294, 637] on div "No Slack link available" at bounding box center [219, 628] width 227 height 17
click at [320, 634] on icon "Edit Slack Link" at bounding box center [325, 628] width 11 height 11
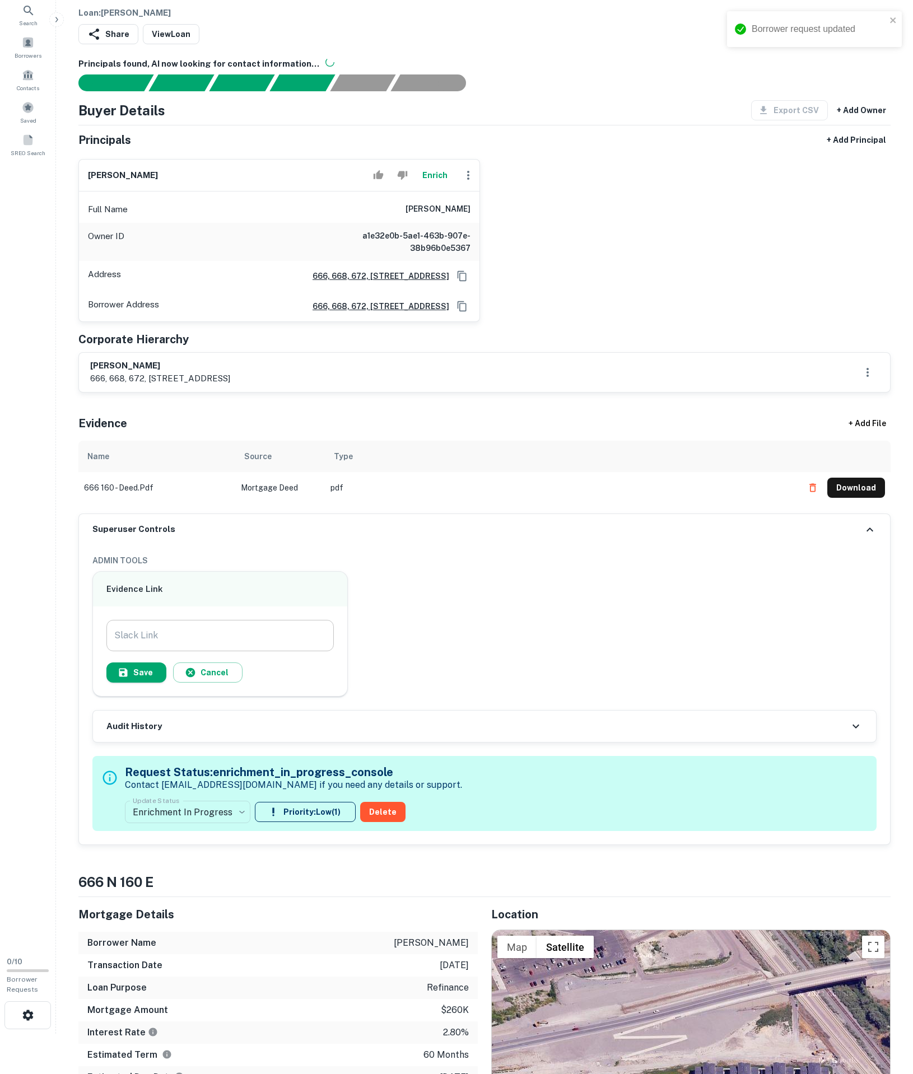
click at [254, 651] on input "Slack Link" at bounding box center [219, 635] width 227 height 31
paste input "**********"
type input "**********"
drag, startPoint x: 155, startPoint y: 785, endPoint x: 265, endPoint y: 639, distance: 183.0
click at [156, 682] on button "Save" at bounding box center [136, 672] width 60 height 20
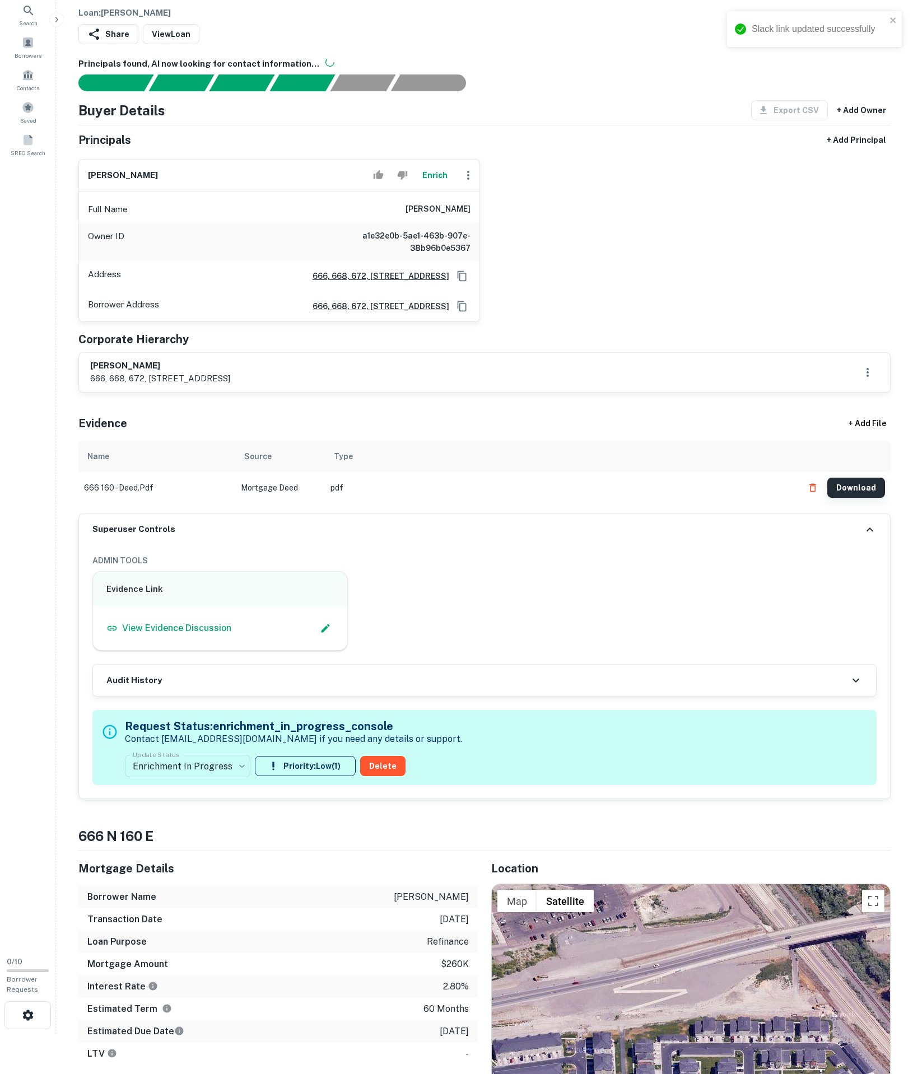
click at [836, 498] on button "Download" at bounding box center [856, 488] width 58 height 20
click at [361, 441] on div "Evidence + Add File" at bounding box center [484, 420] width 812 height 39
click at [122, 385] on p "666, 668, 672, [STREET_ADDRESS]" at bounding box center [160, 378] width 140 height 13
click at [383, 312] on h6 "666, 668, 672, [STREET_ADDRESS]" at bounding box center [376, 306] width 146 height 12
click at [457, 311] on icon "Copy Address" at bounding box center [461, 306] width 9 height 10
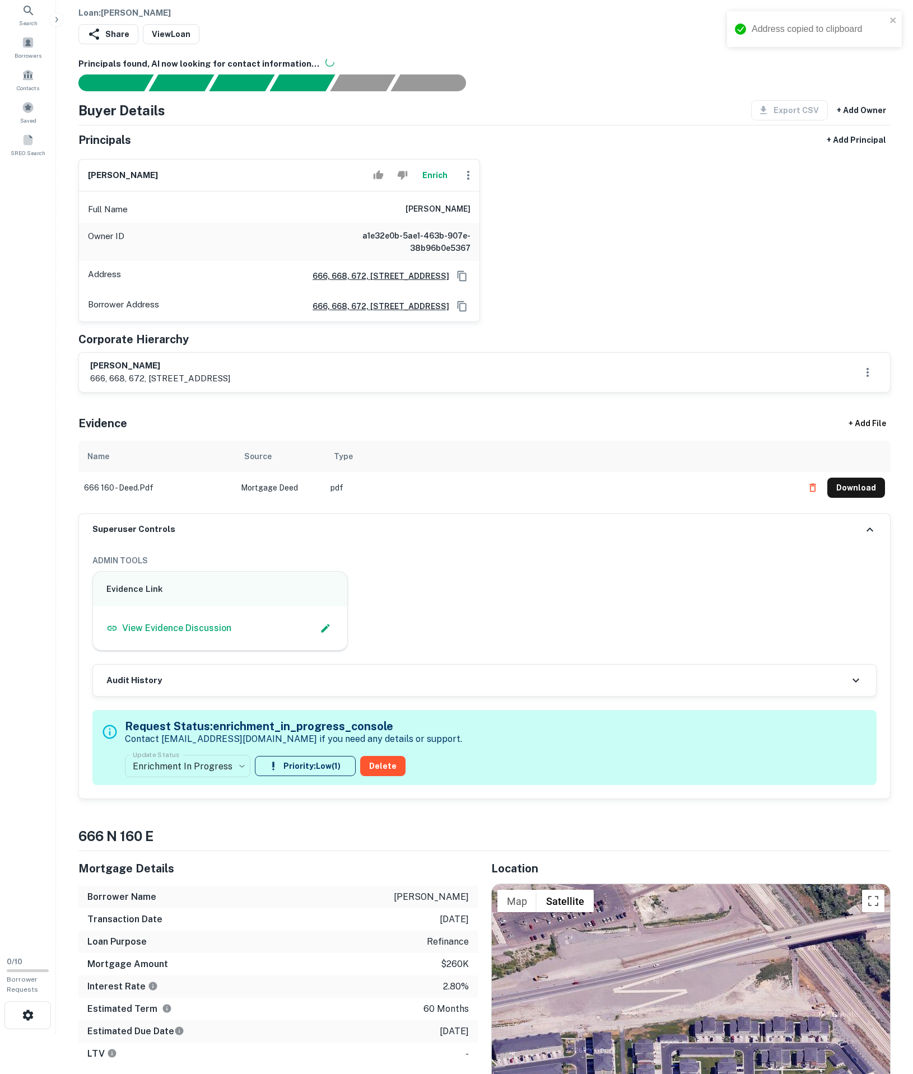
click at [418, 186] on button "Enrich" at bounding box center [435, 175] width 36 height 22
click at [430, 186] on button "Enrich" at bounding box center [435, 175] width 36 height 22
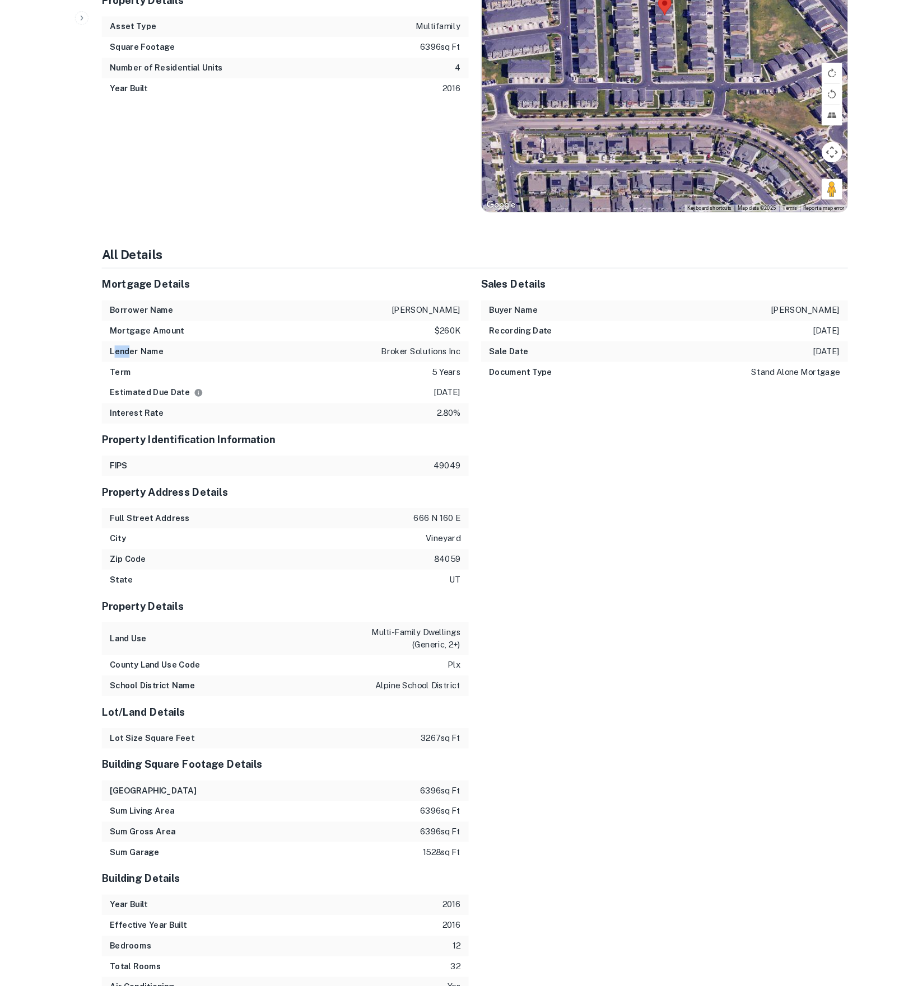
scroll to position [0, 0]
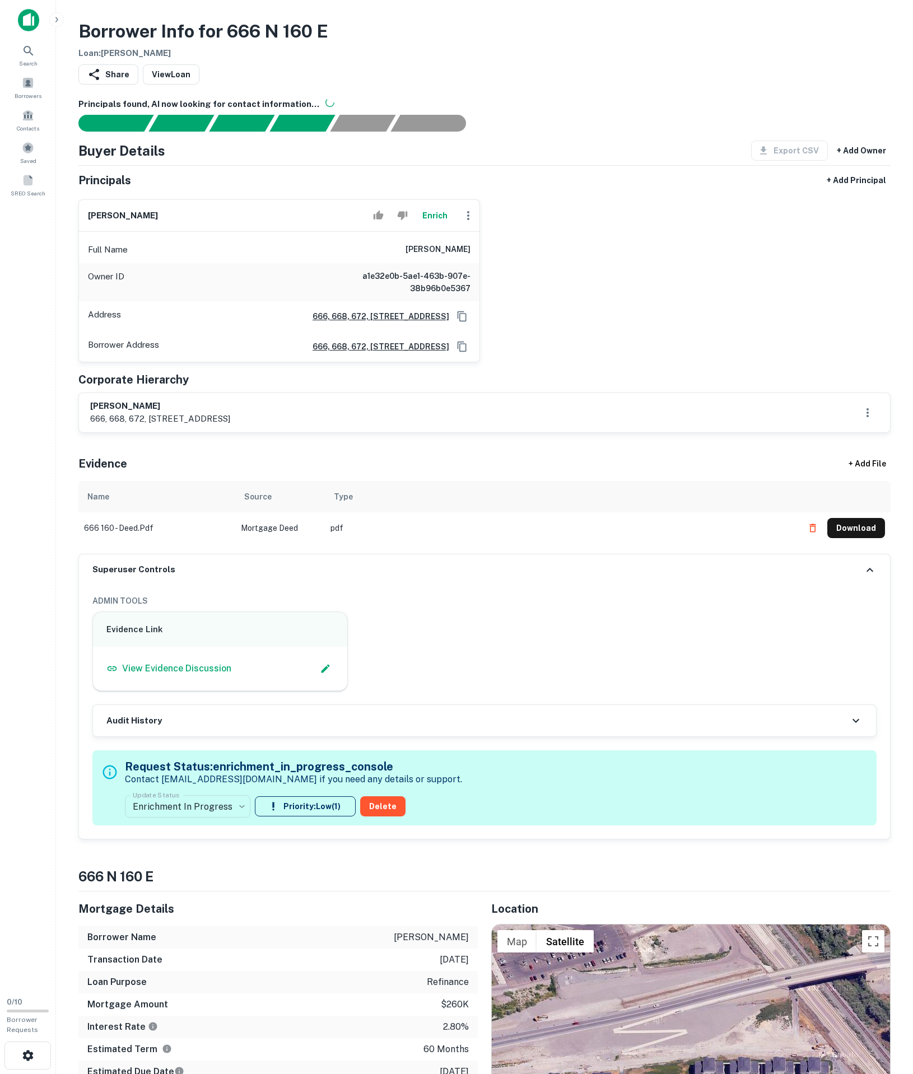
click at [441, 227] on div "Enrich" at bounding box center [423, 215] width 111 height 22
click at [461, 222] on icon "button" at bounding box center [467, 215] width 13 height 13
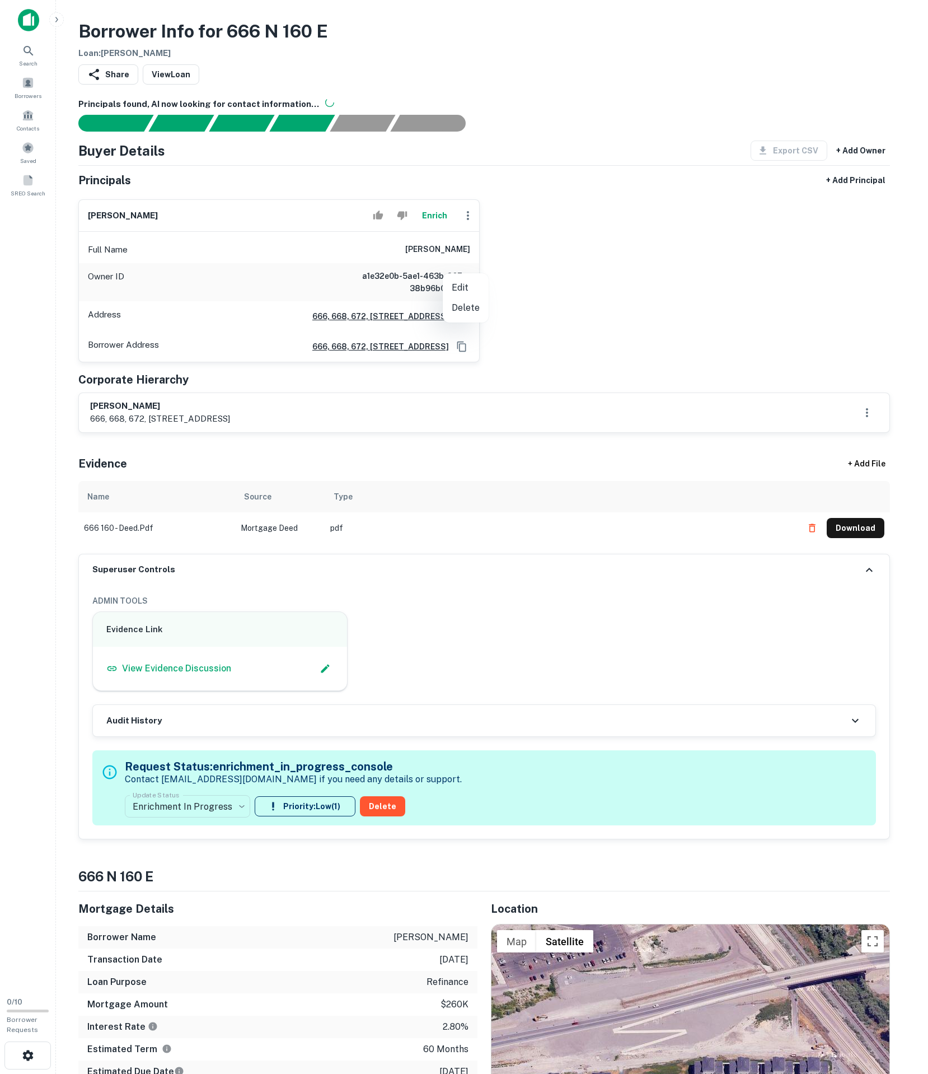
click at [462, 278] on li "Edit" at bounding box center [466, 288] width 46 height 20
select select "**"
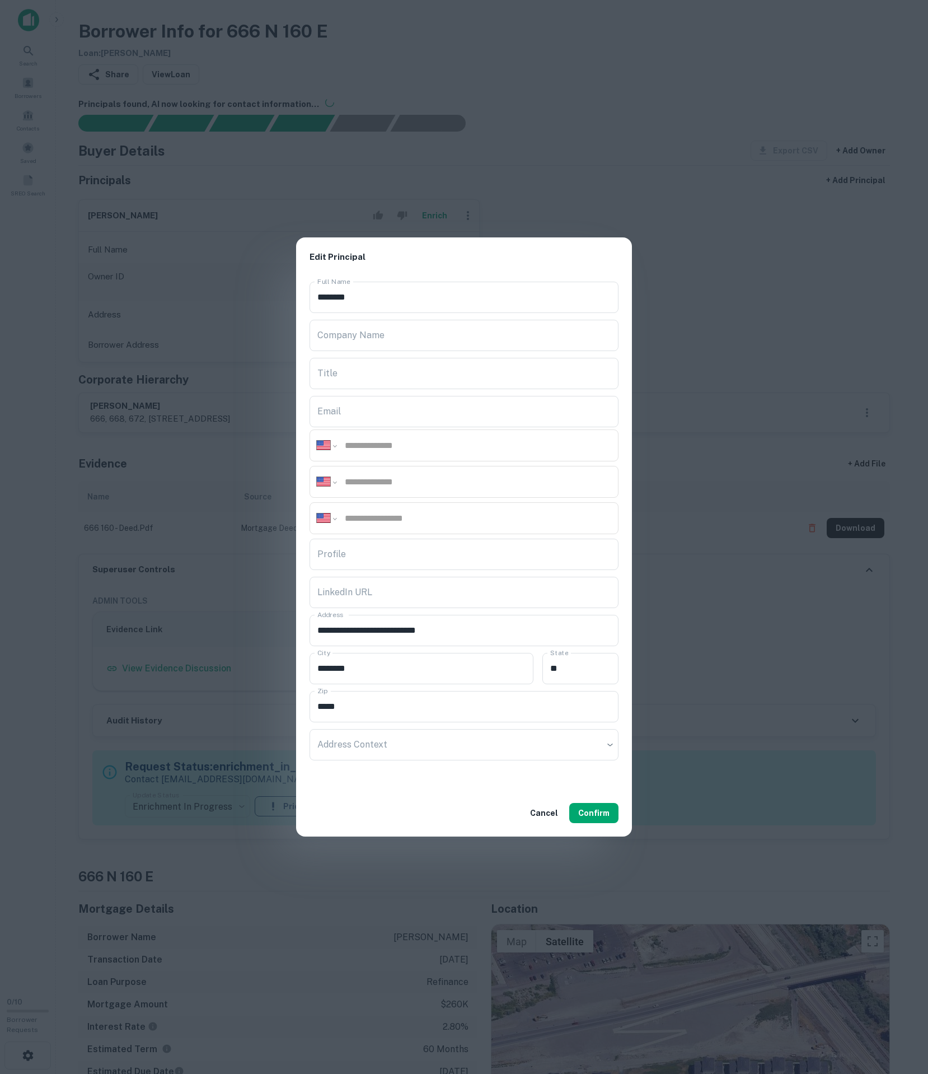
paste input "**********"
click at [378, 477] on input "**********" at bounding box center [478, 481] width 268 height 13
type input "**********"
drag, startPoint x: 413, startPoint y: 464, endPoint x: 412, endPoint y: 455, distance: 9.0
click at [414, 466] on div "**********" at bounding box center [464, 482] width 309 height 32
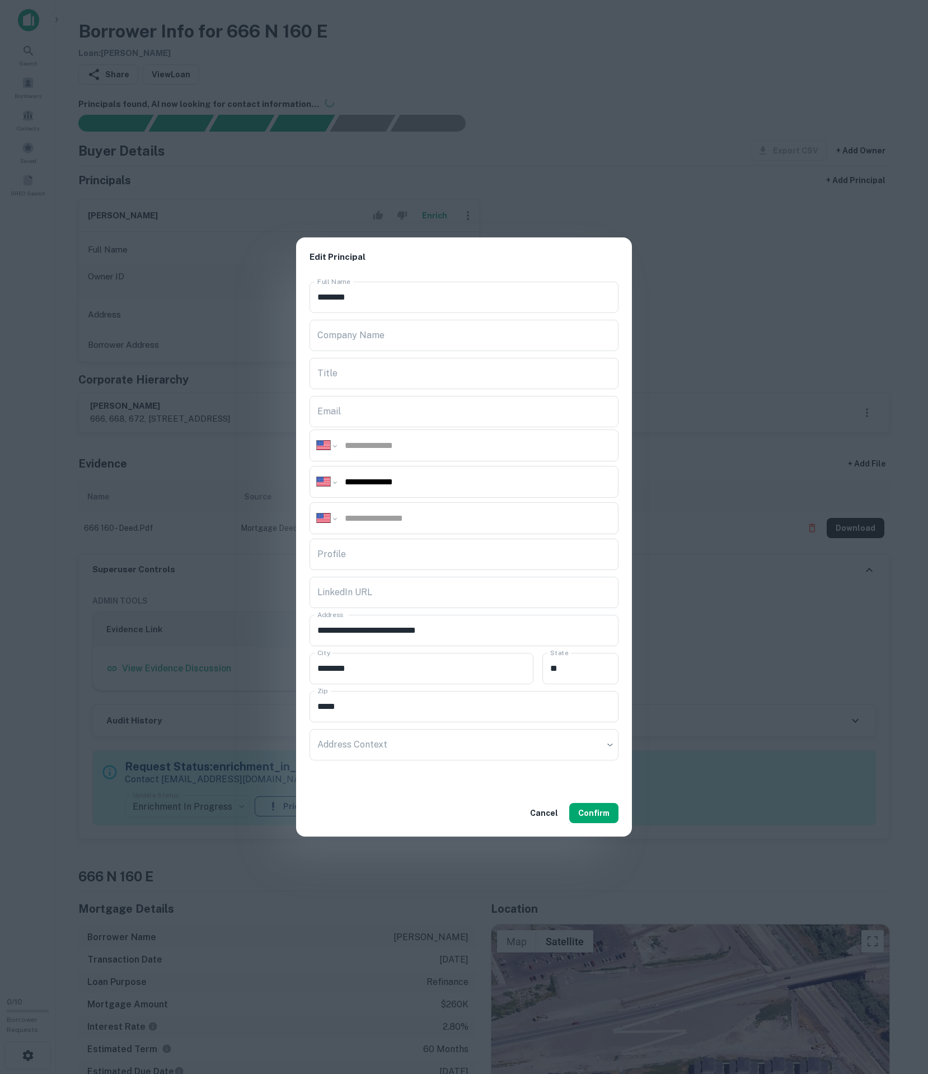
click at [411, 452] on div "**********" at bounding box center [464, 445] width 309 height 32
paste input "**********"
type input "**********"
drag, startPoint x: 452, startPoint y: 489, endPoint x: 343, endPoint y: 478, distance: 110.3
click at [343, 478] on div "**********" at bounding box center [464, 482] width 309 height 32
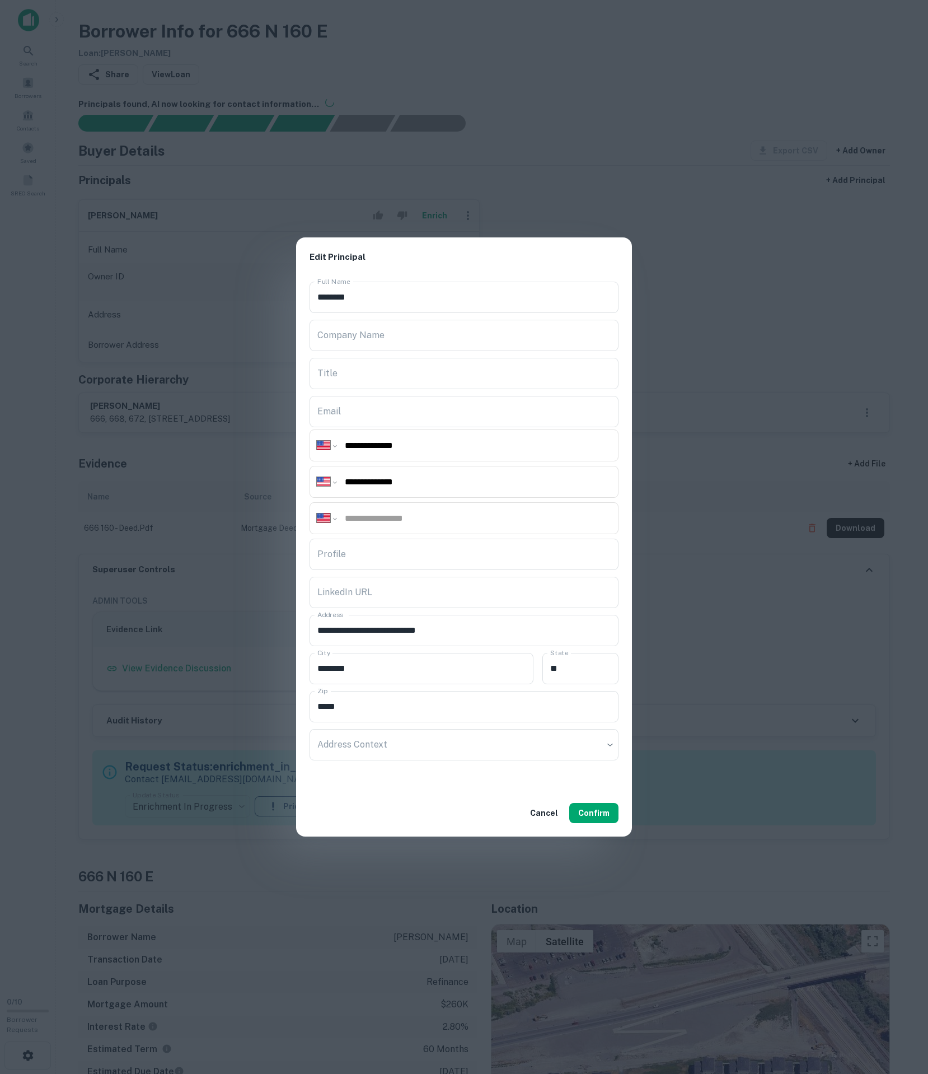
drag, startPoint x: 495, startPoint y: 471, endPoint x: 249, endPoint y: 484, distance: 246.6
click at [249, 484] on div "**********" at bounding box center [464, 537] width 928 height 1074
paste input "******"
paste input "tel"
type input "**********"
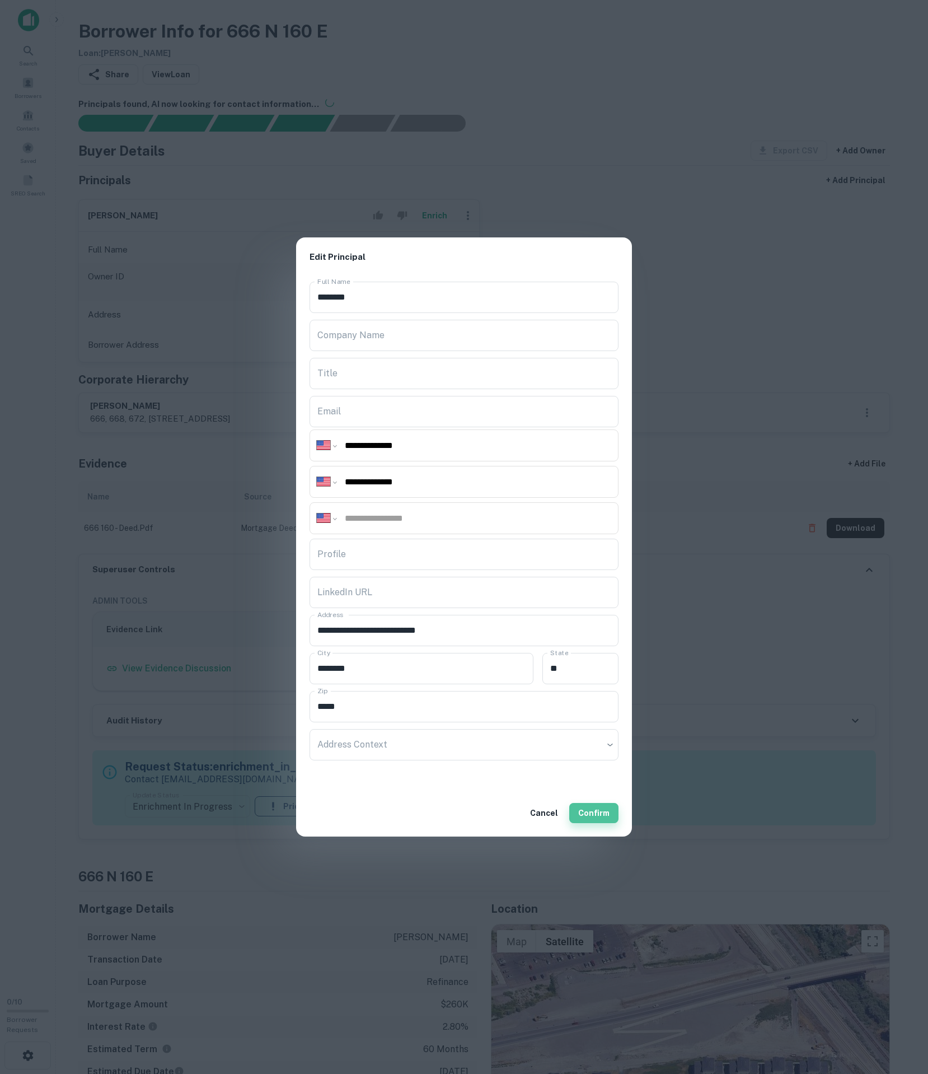
click at [600, 821] on button "Confirm" at bounding box center [593, 813] width 49 height 20
drag, startPoint x: 681, startPoint y: 821, endPoint x: 662, endPoint y: 823, distance: 19.2
click at [681, 821] on div "**********" at bounding box center [464, 537] width 928 height 1074
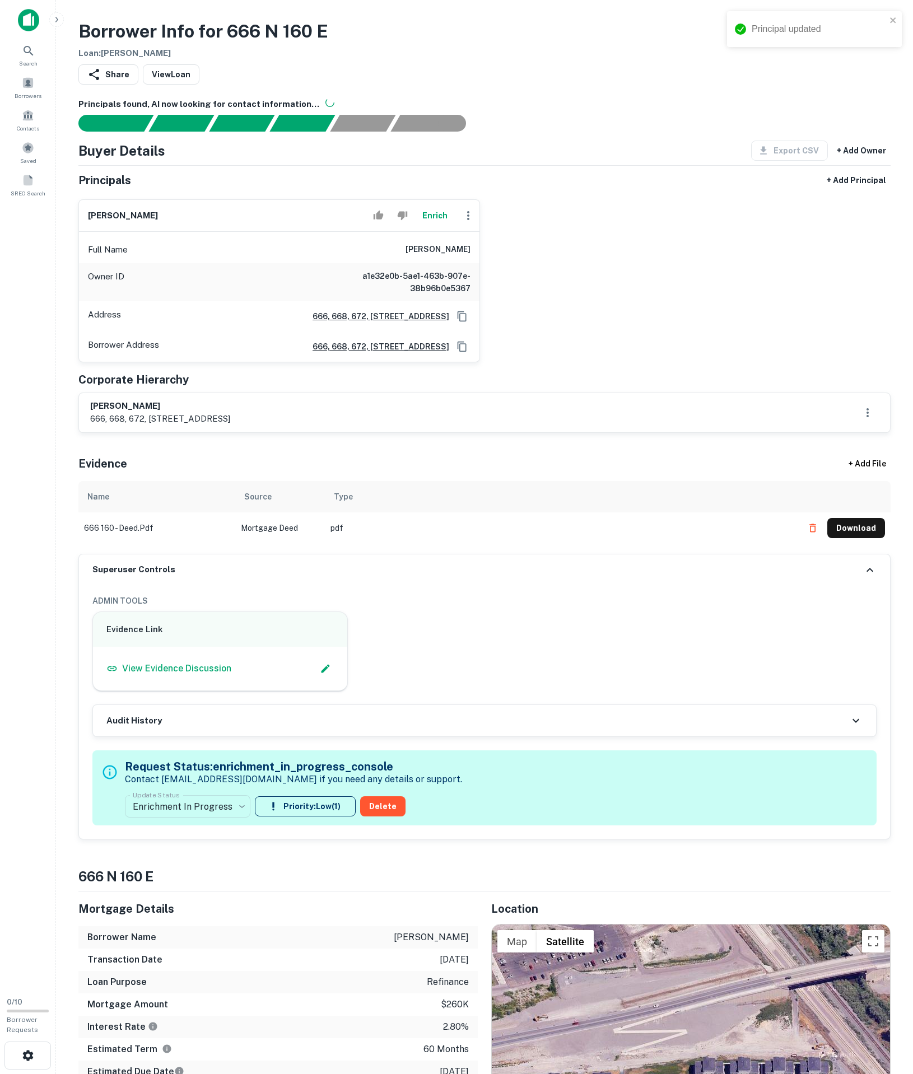
click at [200, 822] on div "**********" at bounding box center [293, 788] width 337 height 68
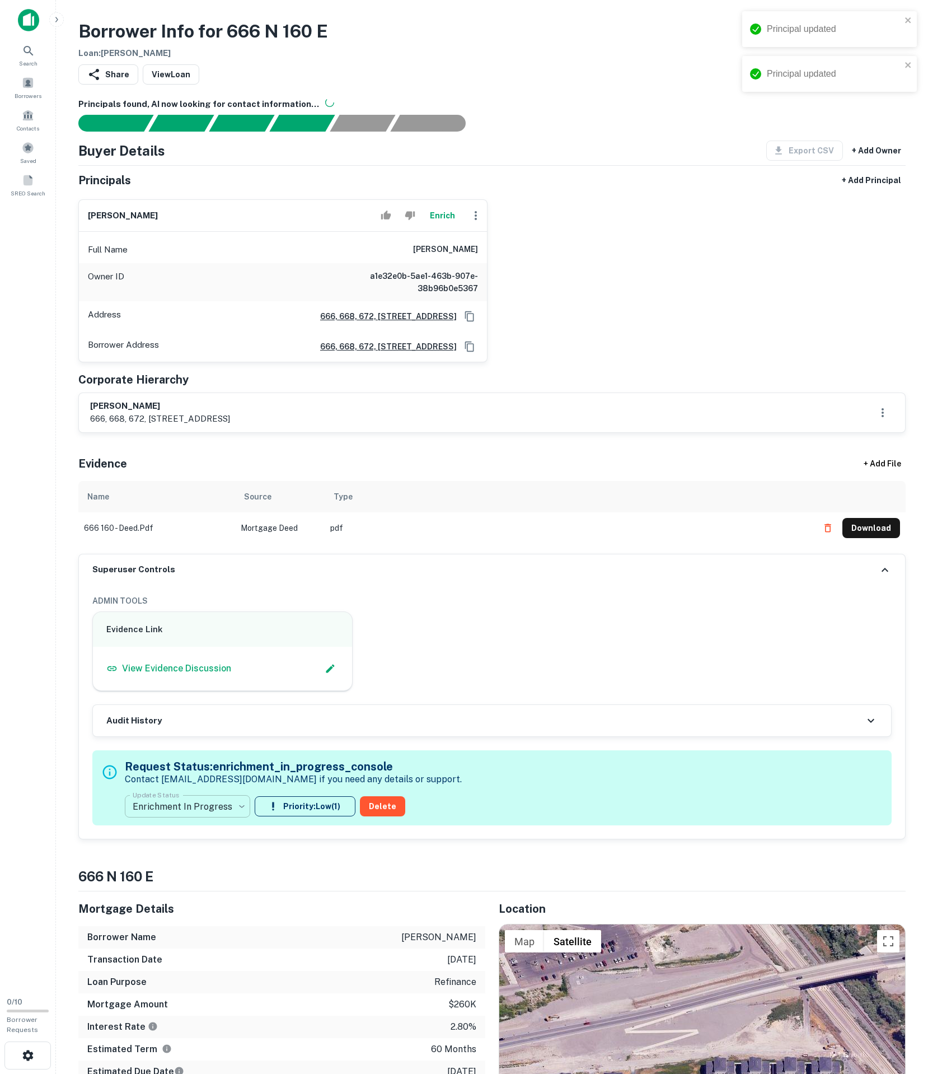
click at [203, 949] on body "**********" at bounding box center [464, 537] width 928 height 1074
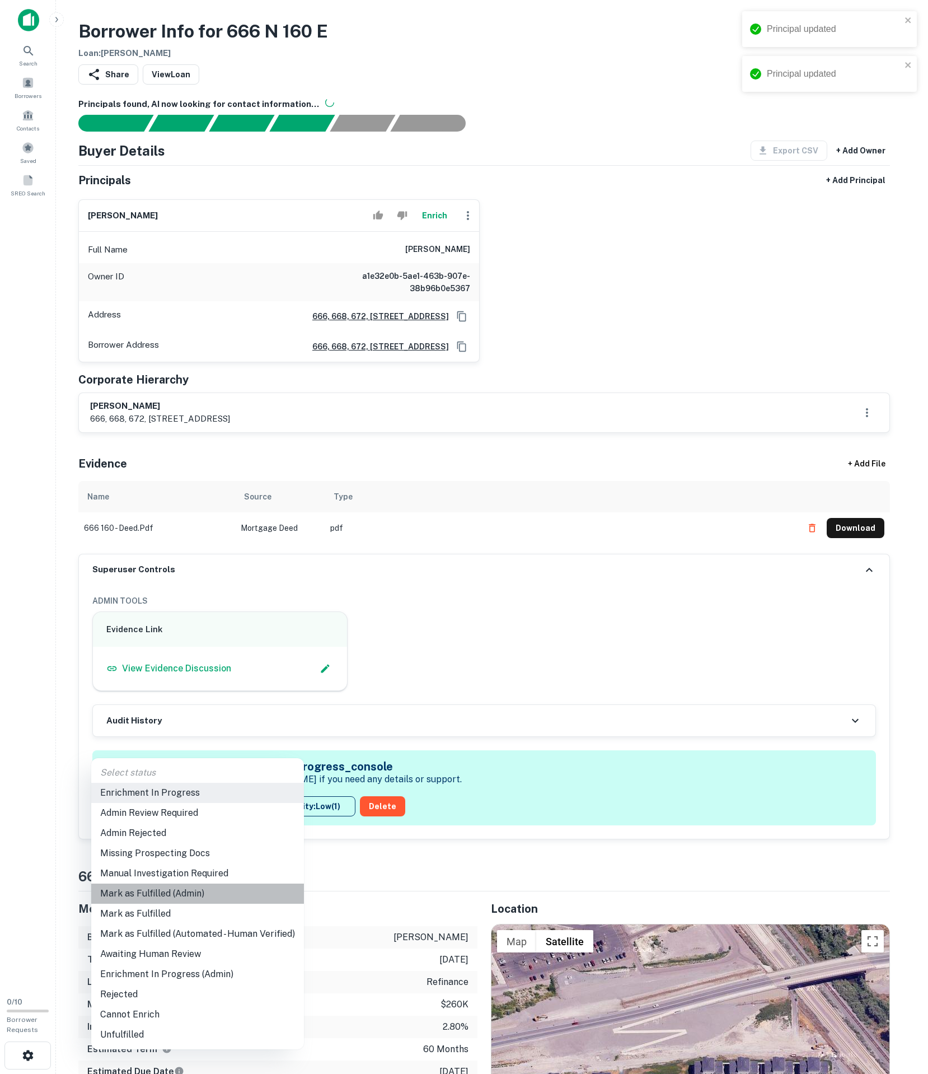
click at [216, 902] on li "Mark as Fulfilled (Admin)" at bounding box center [197, 893] width 213 height 20
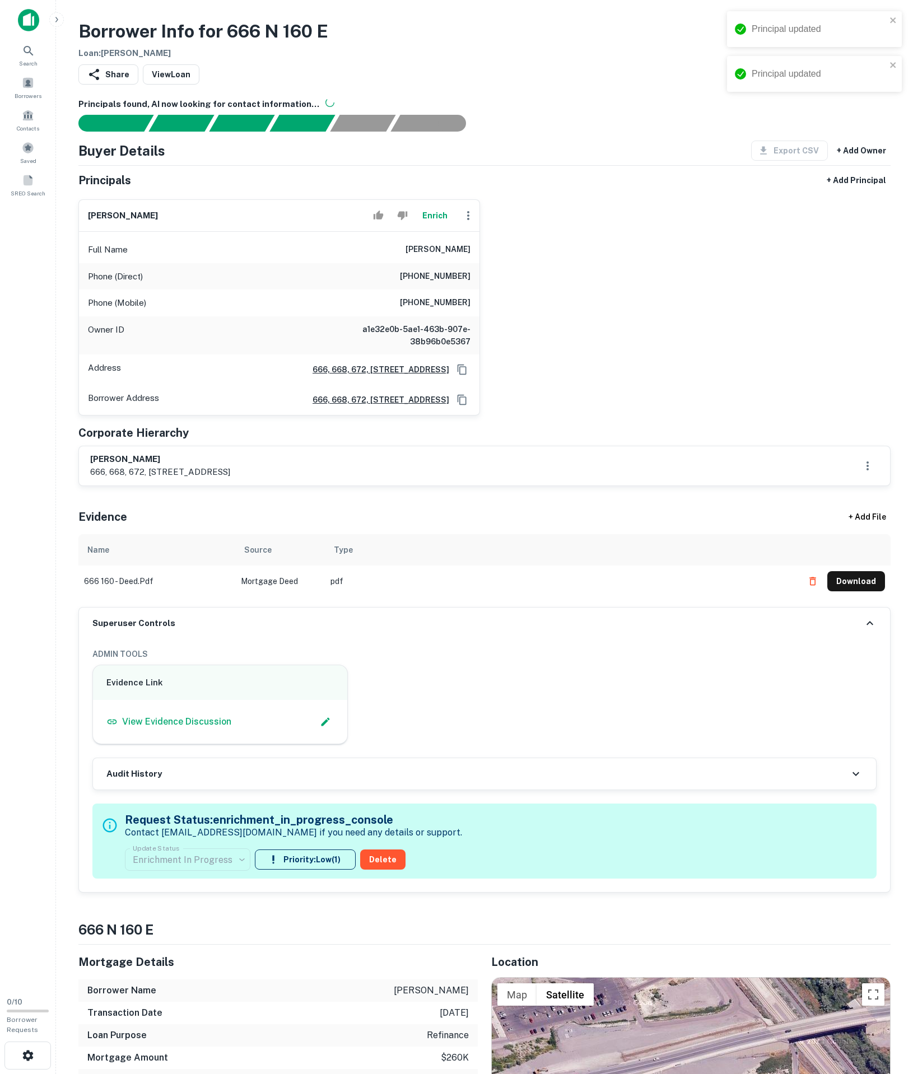
click at [196, 875] on div "Enrichment In Progress" at bounding box center [187, 859] width 125 height 31
click at [246, 1009] on body "Principal updated Principal updated Borrower request updated Search Borrowers C…" at bounding box center [456, 537] width 913 height 1074
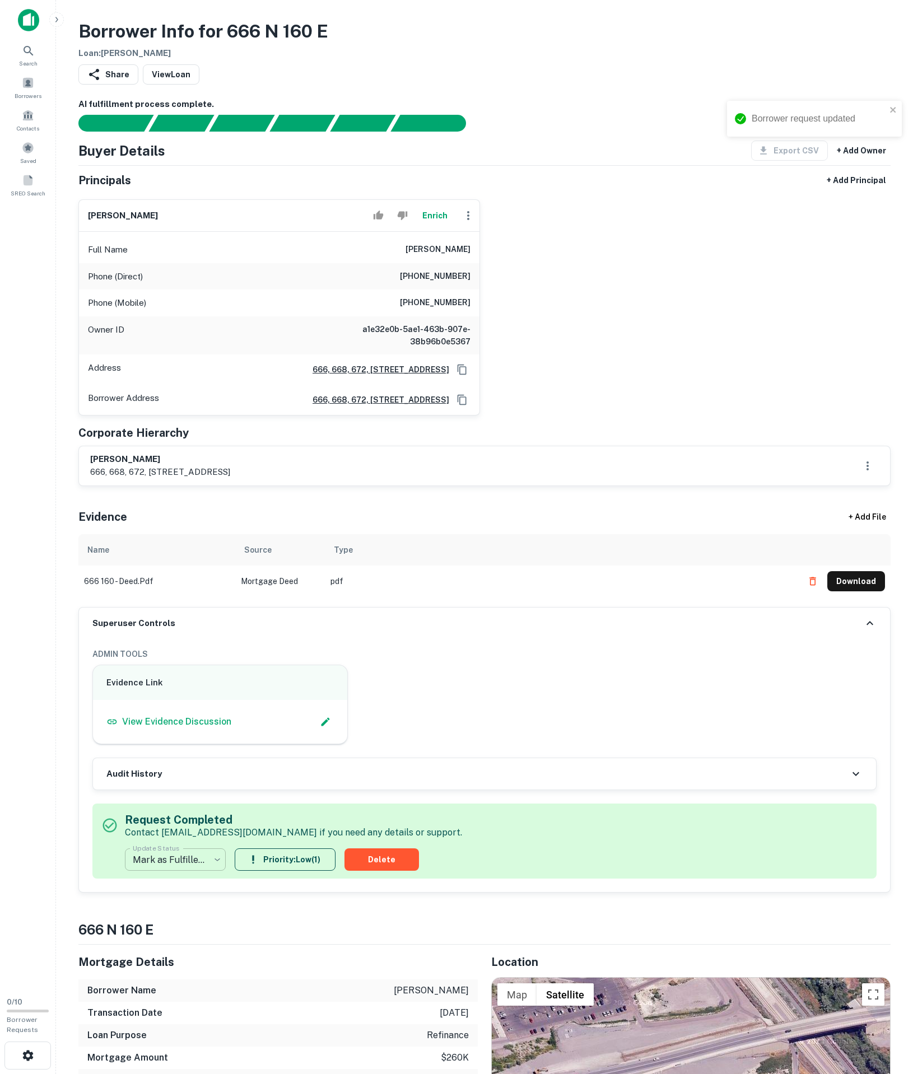
click at [200, 1016] on body "**********" at bounding box center [456, 537] width 913 height 1074
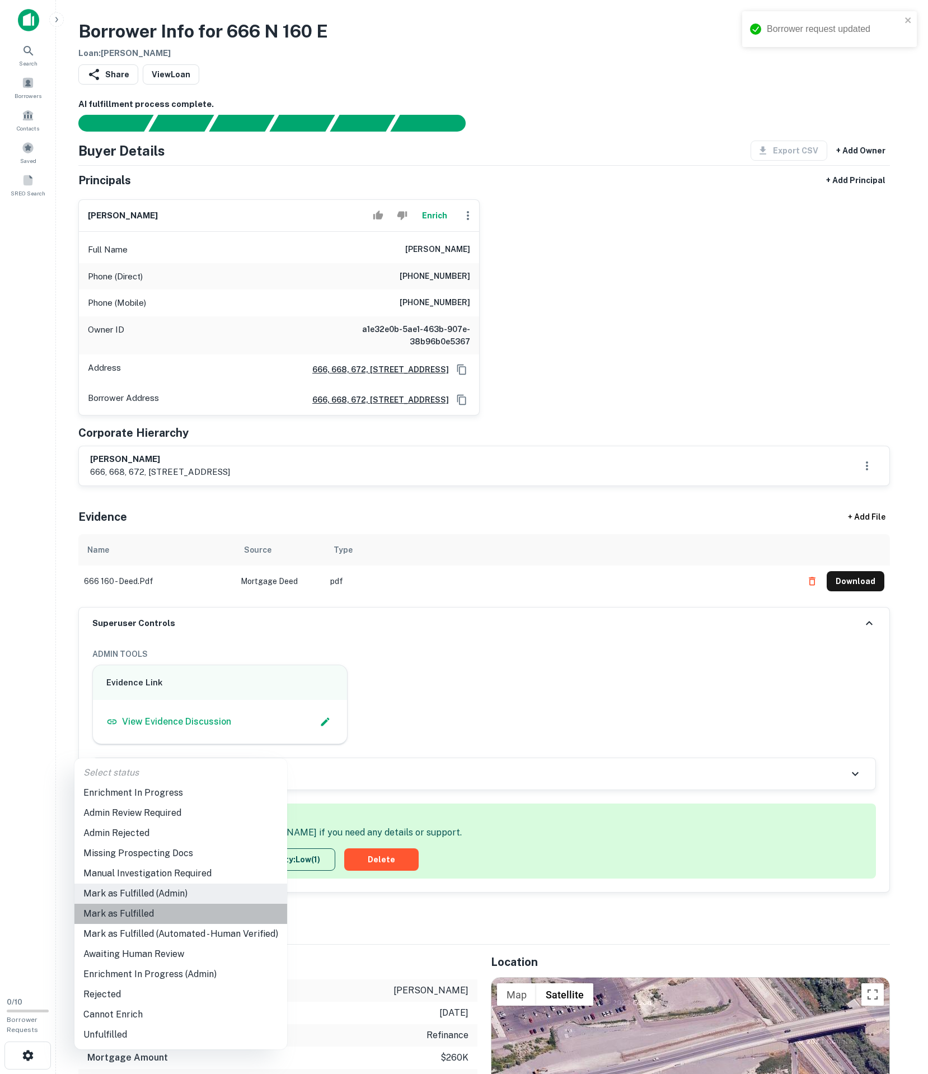
click at [191, 924] on li "Mark as Fulfilled" at bounding box center [180, 914] width 213 height 20
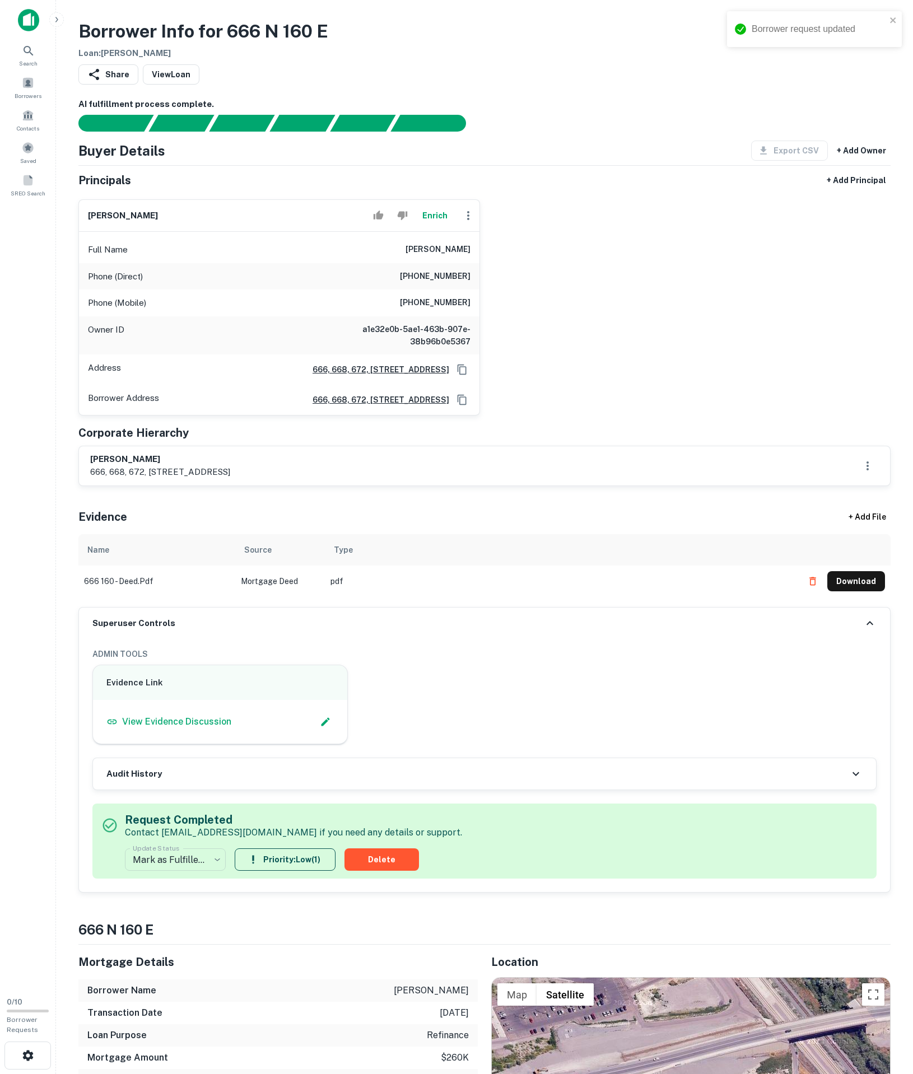
type input "**********"
